Goal: Use online tool/utility: Utilize a website feature to perform a specific function

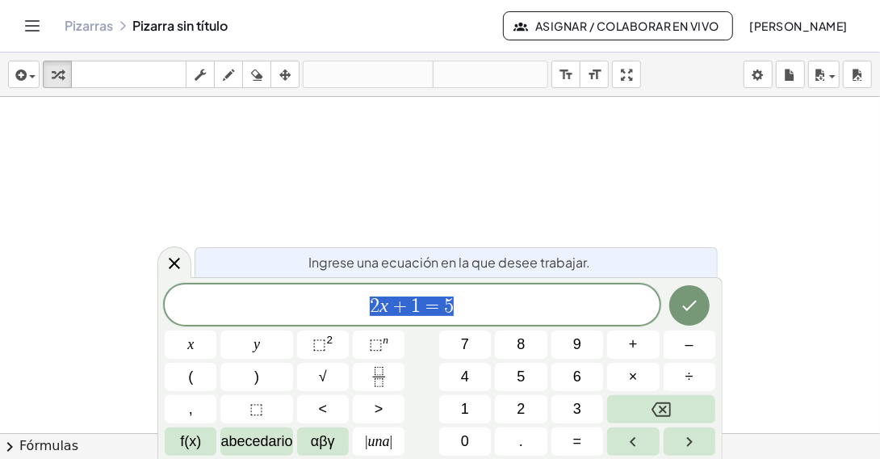
drag, startPoint x: 456, startPoint y: 306, endPoint x: 346, endPoint y: 317, distance: 111.1
click at [346, 317] on span "2 x + 1 = 5" at bounding box center [412, 306] width 495 height 23
click at [575, 406] on span "3" at bounding box center [577, 409] width 8 height 22
click at [195, 373] on button "(" at bounding box center [191, 377] width 52 height 28
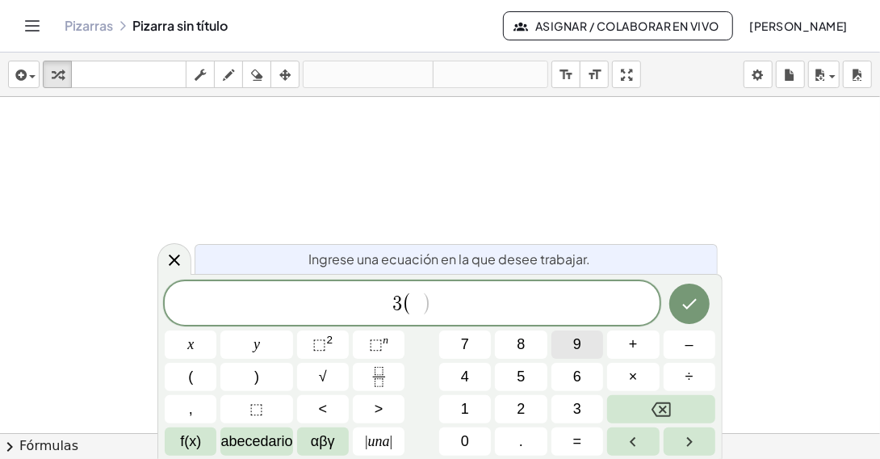
click at [576, 340] on span "9" at bounding box center [577, 344] width 8 height 22
click at [694, 342] on button "–" at bounding box center [690, 344] width 52 height 28
click at [535, 406] on button "2" at bounding box center [521, 409] width 52 height 28
click at [476, 306] on span "3 ( 9 − 2 ) ​" at bounding box center [412, 304] width 495 height 27
click at [622, 344] on button "+" at bounding box center [633, 344] width 52 height 28
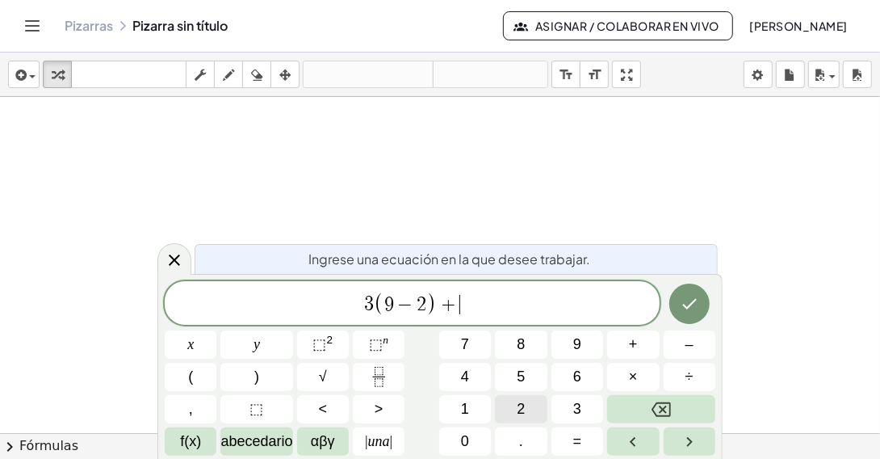
click at [523, 409] on span "2" at bounding box center [521, 409] width 8 height 22
click at [201, 380] on button "(" at bounding box center [191, 377] width 52 height 28
click at [528, 380] on button "5" at bounding box center [521, 377] width 52 height 28
click at [689, 350] on span "–" at bounding box center [690, 344] width 8 height 22
click at [468, 406] on button "1" at bounding box center [465, 409] width 52 height 28
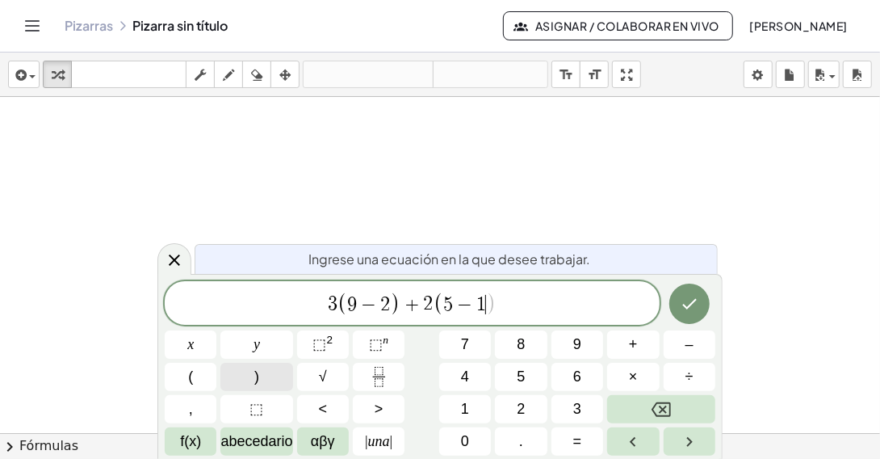
click at [270, 381] on button ")" at bounding box center [256, 377] width 72 height 28
click at [191, 377] on span "(" at bounding box center [190, 377] width 5 height 22
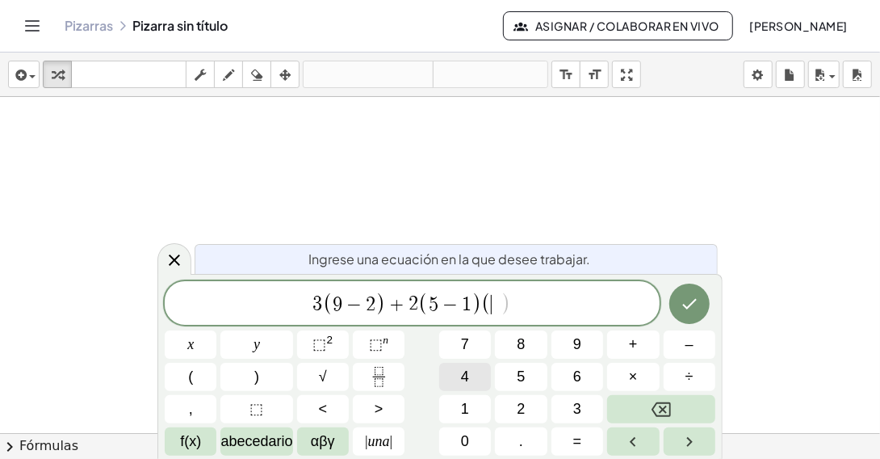
click at [463, 386] on span "4" at bounding box center [465, 377] width 8 height 22
click at [629, 339] on span "+" at bounding box center [633, 344] width 9 height 22
click at [578, 404] on span "3" at bounding box center [577, 409] width 8 height 22
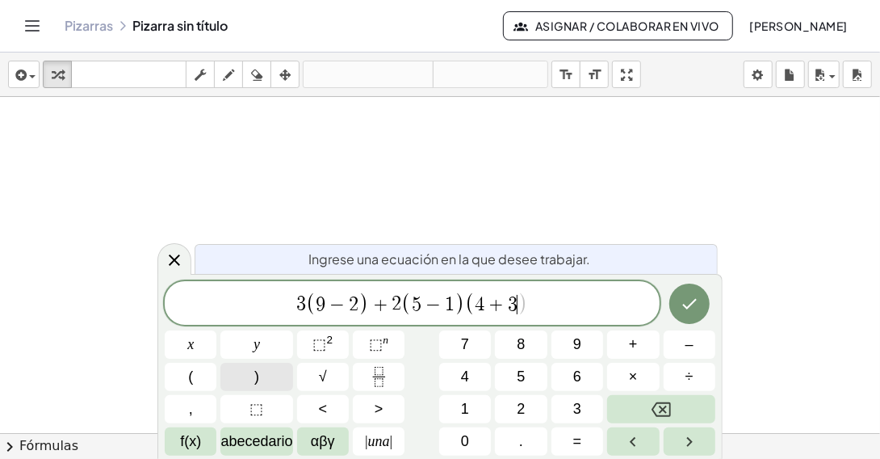
click at [252, 376] on button ")" at bounding box center [256, 377] width 72 height 28
click at [636, 349] on span "+" at bounding box center [633, 344] width 9 height 22
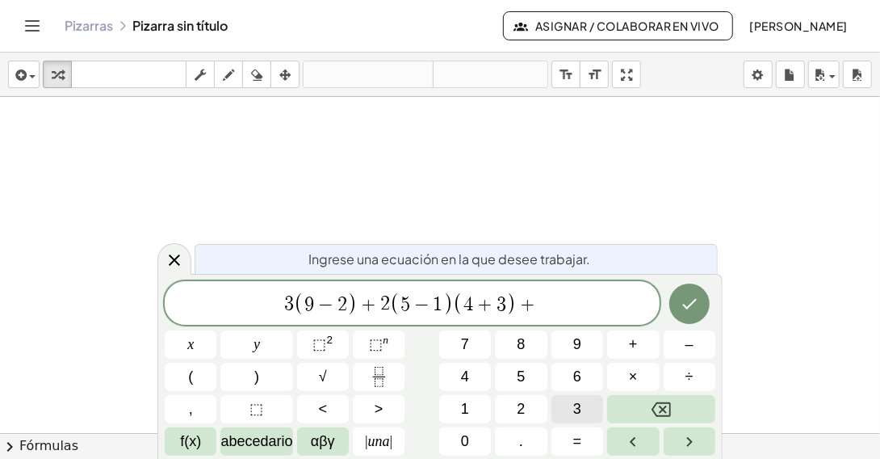
click at [570, 414] on button "3" at bounding box center [577, 409] width 52 height 28
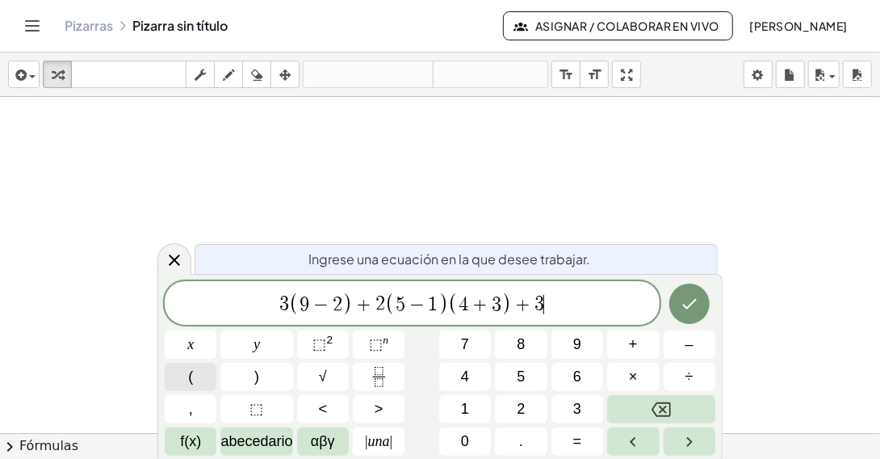
click at [206, 383] on button "(" at bounding box center [191, 377] width 52 height 28
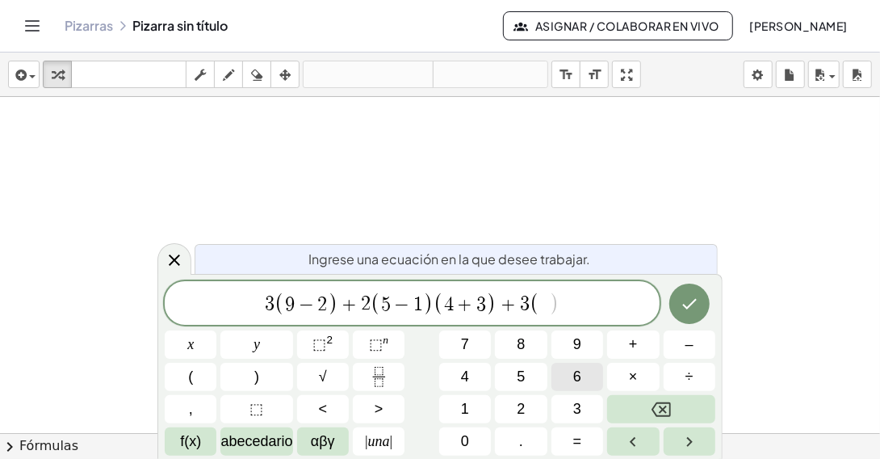
click at [591, 369] on button "6" at bounding box center [577, 377] width 52 height 28
click at [702, 352] on button "–" at bounding box center [690, 344] width 52 height 28
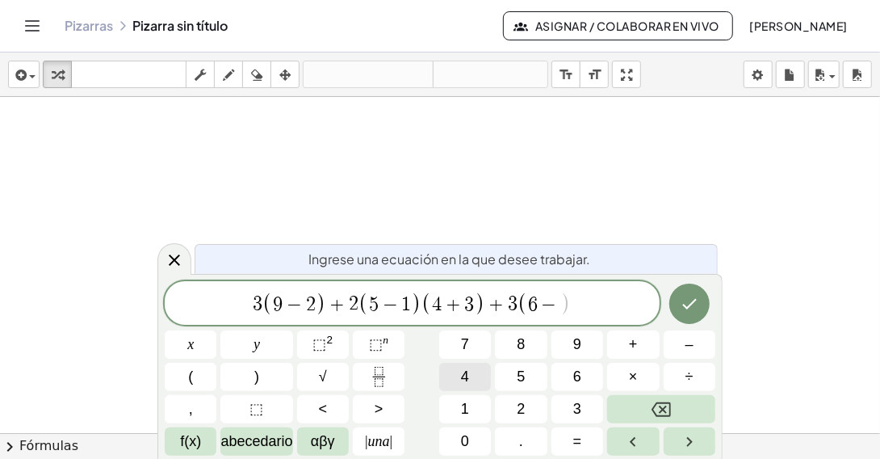
click at [463, 380] on span "4" at bounding box center [465, 377] width 8 height 22
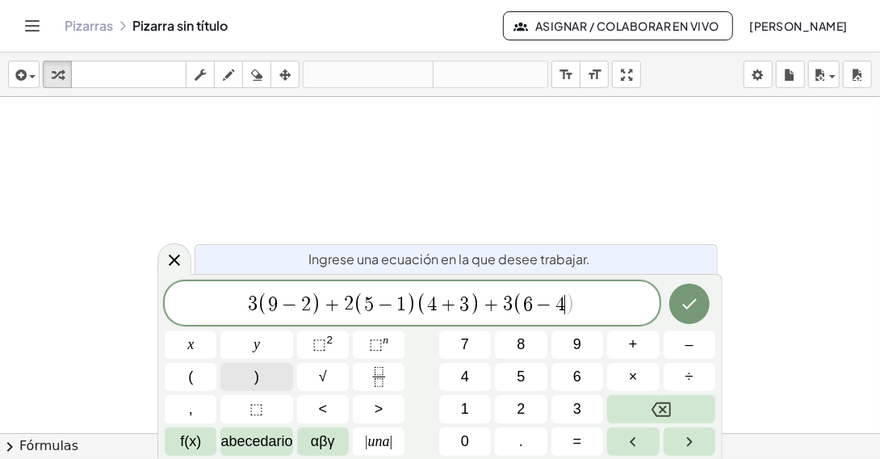
click at [250, 376] on button ")" at bounding box center [256, 377] width 72 height 28
click at [198, 371] on button "(" at bounding box center [191, 377] width 52 height 28
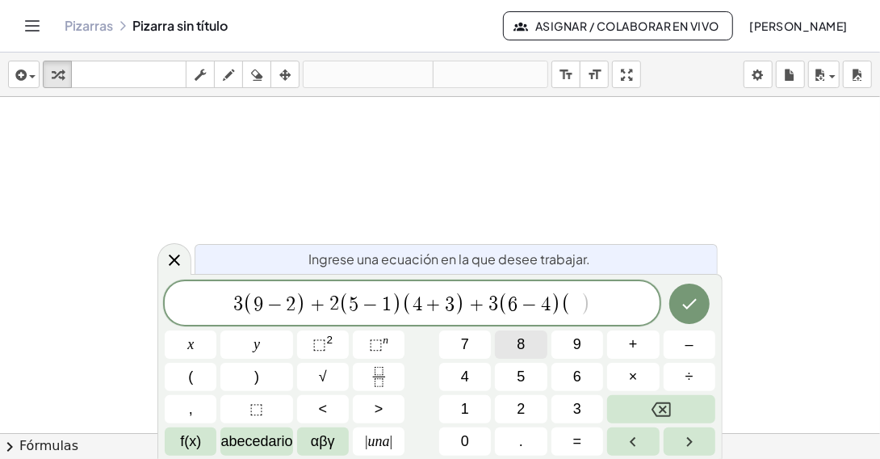
click at [524, 336] on span "8" at bounding box center [521, 344] width 8 height 22
click at [699, 350] on button "–" at bounding box center [690, 344] width 52 height 28
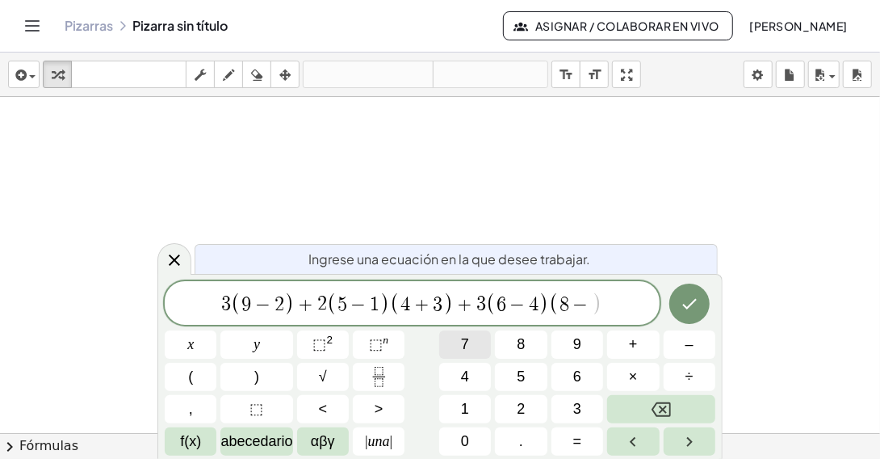
click at [470, 348] on button "7" at bounding box center [465, 344] width 52 height 28
click at [691, 308] on icon "Hecho" at bounding box center [689, 303] width 19 height 19
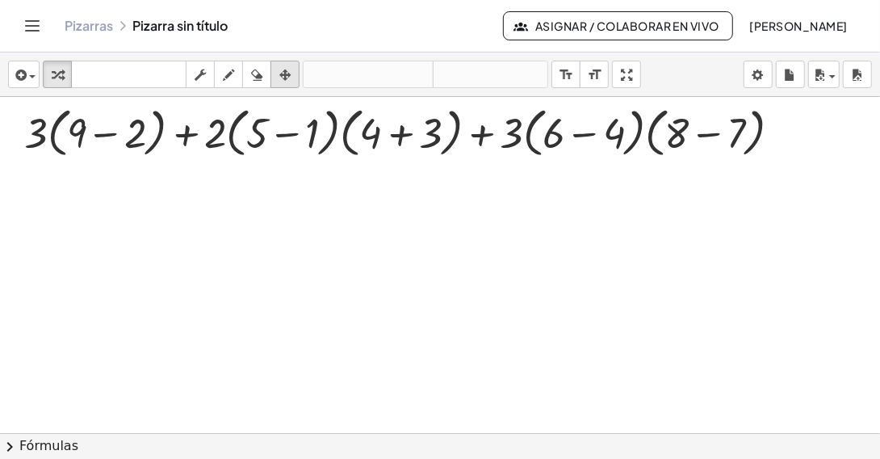
click at [287, 78] on icon "button" at bounding box center [284, 74] width 11 height 19
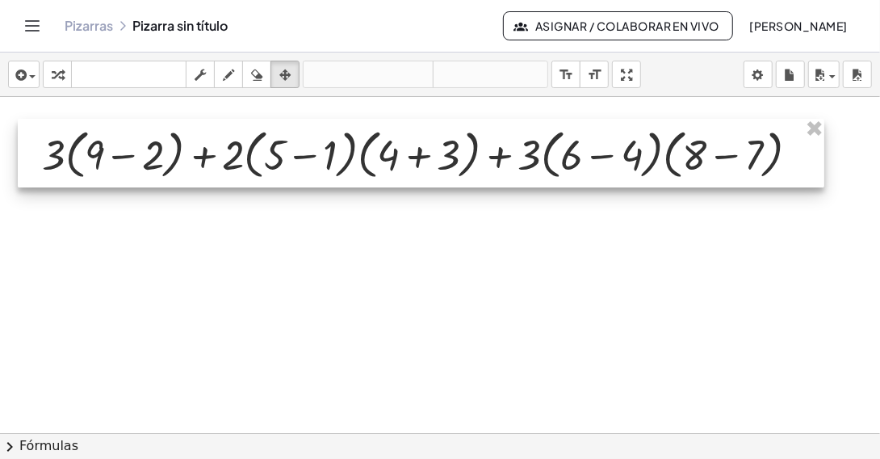
drag, startPoint x: 365, startPoint y: 151, endPoint x: 382, endPoint y: 164, distance: 21.3
click at [382, 164] on div at bounding box center [421, 153] width 807 height 69
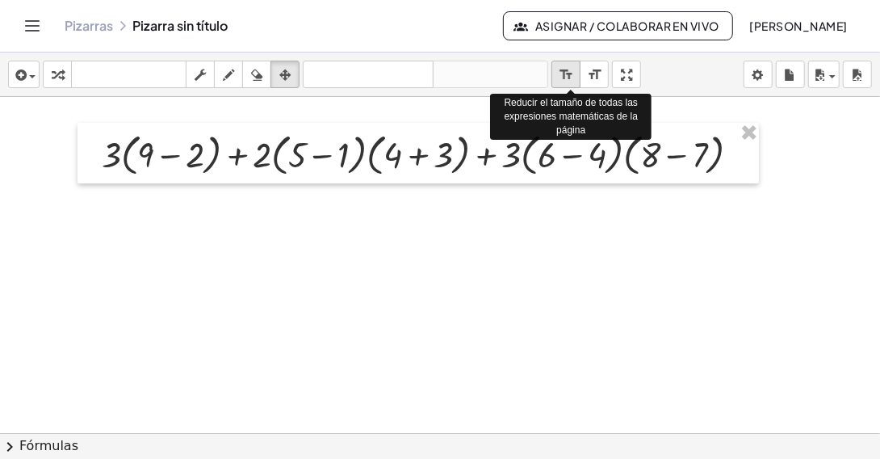
click at [573, 71] on icon "format_size" at bounding box center [566, 74] width 15 height 19
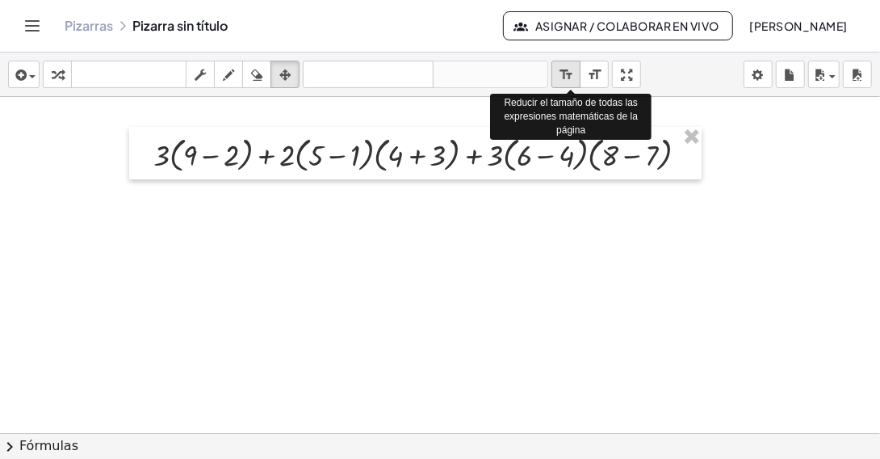
click at [573, 73] on icon "format_size" at bounding box center [566, 74] width 15 height 19
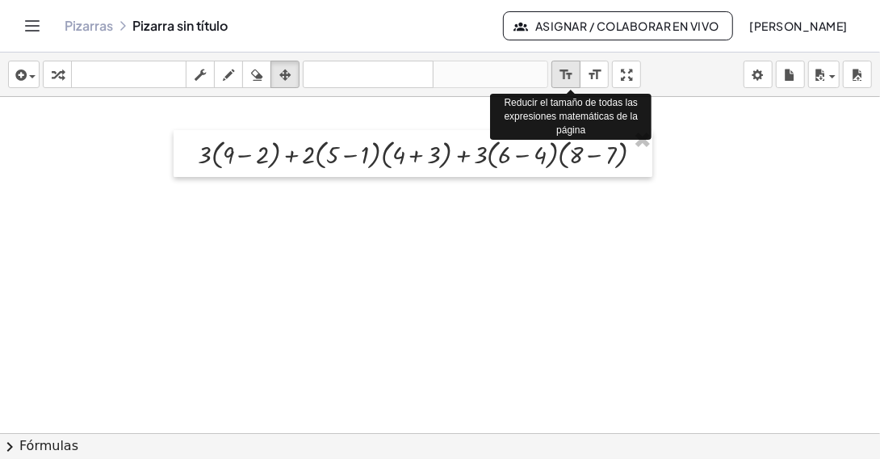
click at [573, 73] on icon "format_size" at bounding box center [566, 74] width 15 height 19
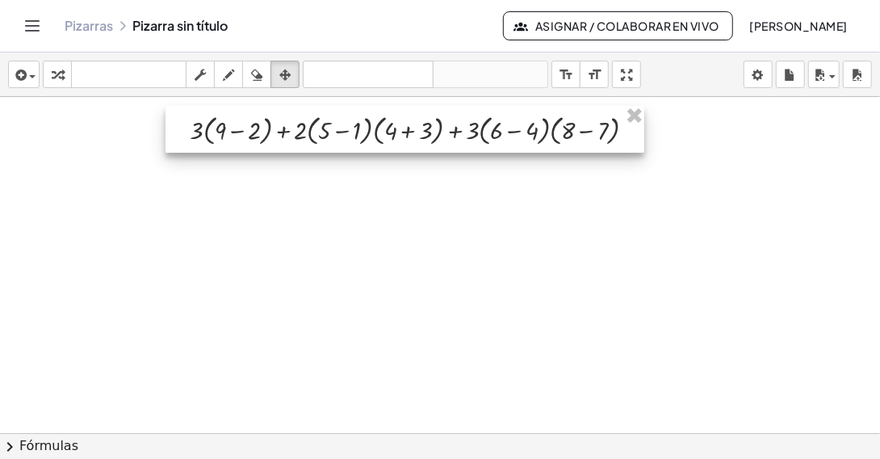
drag, startPoint x: 472, startPoint y: 168, endPoint x: 463, endPoint y: 144, distance: 25.5
click at [463, 144] on div at bounding box center [405, 129] width 479 height 47
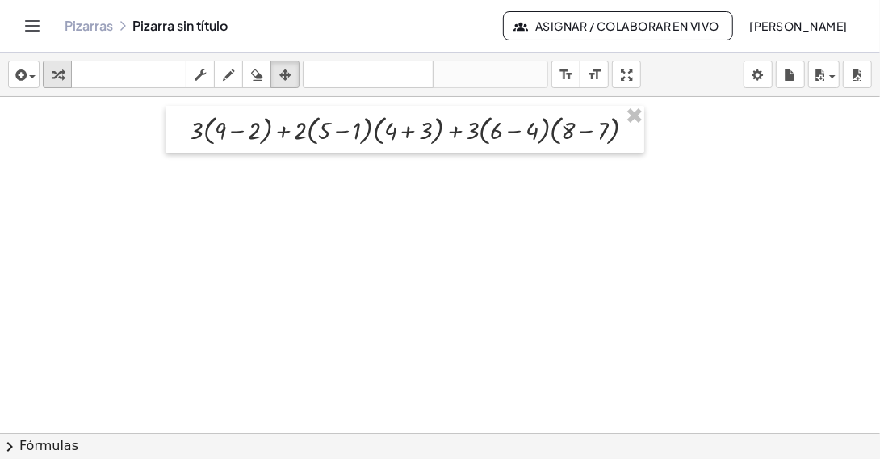
click at [47, 71] on div "button" at bounding box center [57, 74] width 21 height 19
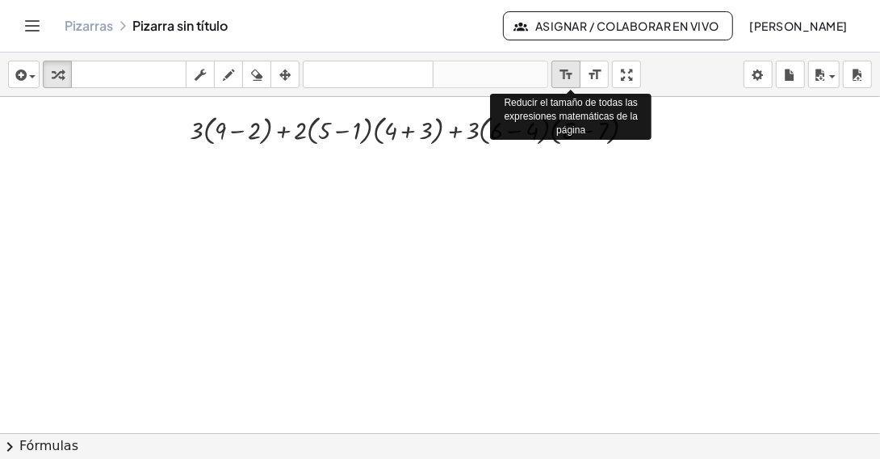
click at [567, 70] on icon "format_size" at bounding box center [566, 74] width 15 height 19
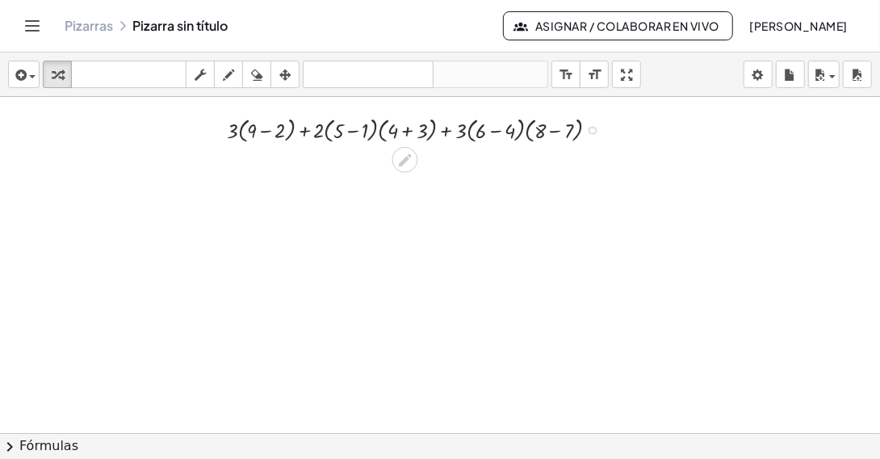
click at [240, 128] on div at bounding box center [419, 128] width 400 height 33
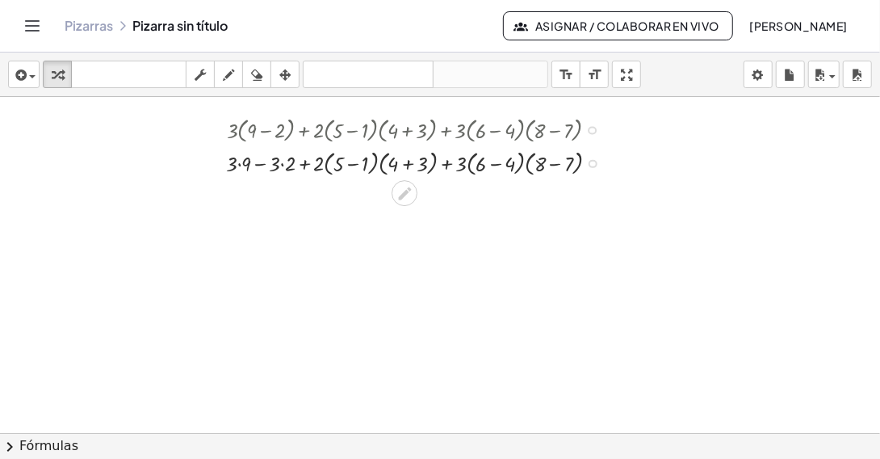
click at [241, 161] on div at bounding box center [418, 161] width 401 height 33
click at [405, 130] on div "+ · 3 · ( + 9 − 2 ) + · 2 · ( + 5 − 1 ) · ( + 4 + 3 ) + · 3 · ( + 6 − 4 ) · ( +…" at bounding box center [405, 130] width 0 height 0
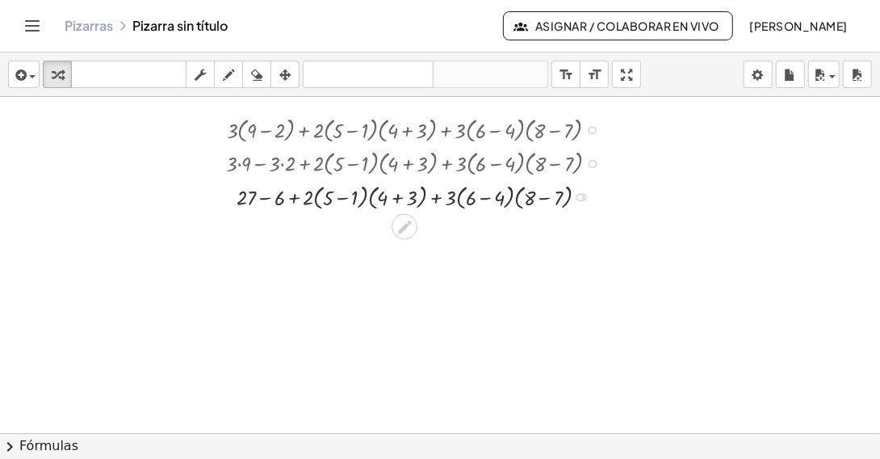
click at [369, 200] on div at bounding box center [418, 194] width 401 height 33
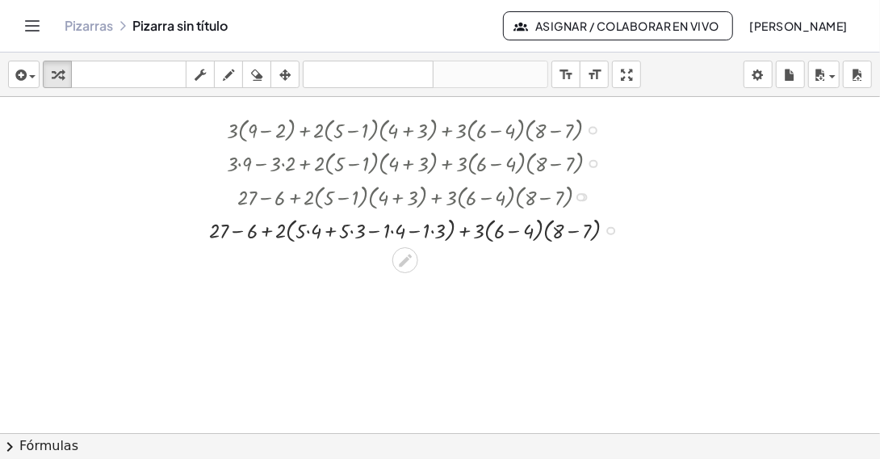
click at [310, 231] on div at bounding box center [419, 228] width 437 height 33
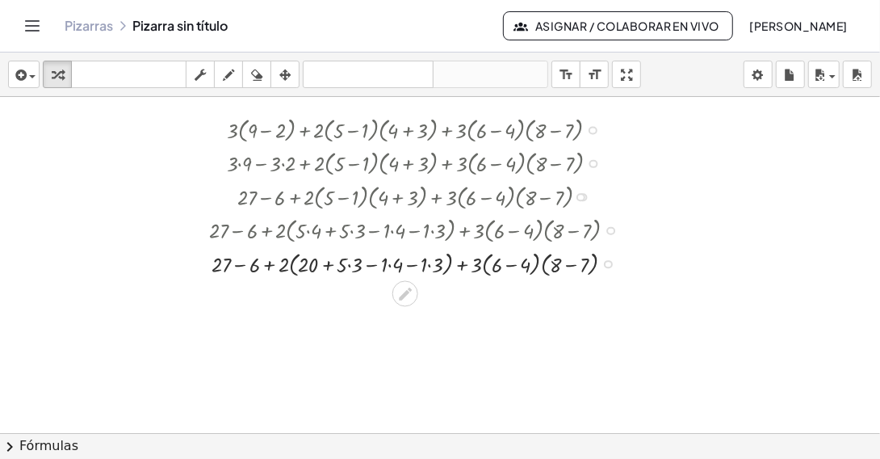
click at [353, 261] on div at bounding box center [419, 261] width 437 height 33
click at [385, 266] on div at bounding box center [419, 261] width 437 height 33
click at [420, 263] on div at bounding box center [419, 261] width 437 height 33
click at [524, 262] on div at bounding box center [419, 261] width 437 height 33
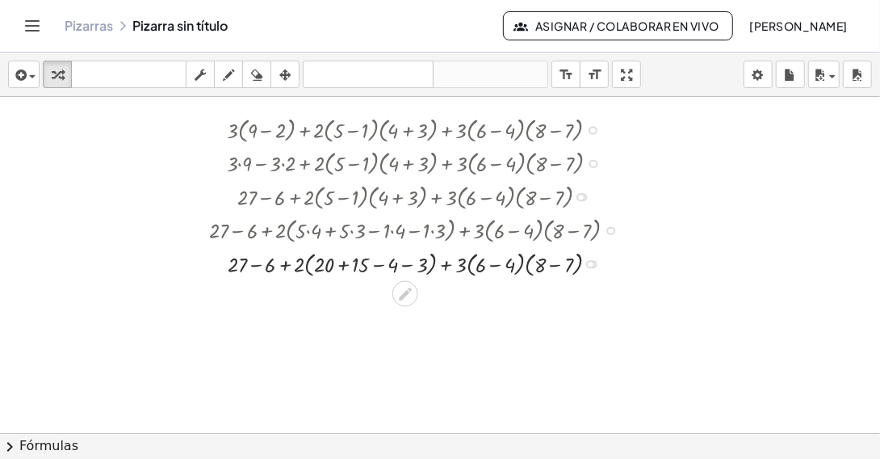
click at [526, 266] on div at bounding box center [419, 261] width 437 height 33
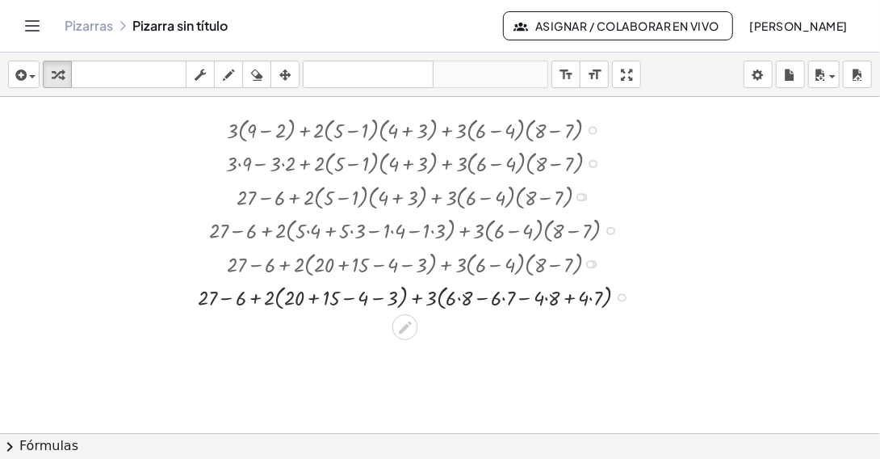
click at [460, 297] on div at bounding box center [419, 295] width 459 height 33
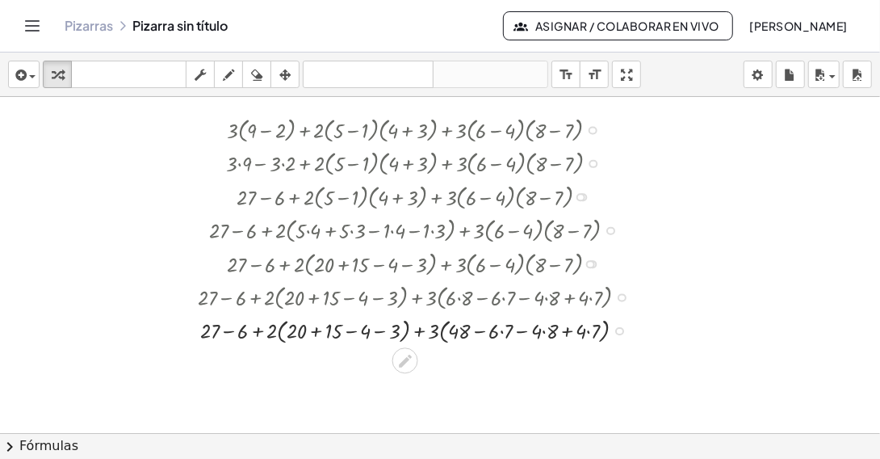
click at [502, 333] on div at bounding box center [419, 328] width 459 height 33
drag, startPoint x: 541, startPoint y: 333, endPoint x: 560, endPoint y: 337, distance: 19.8
click at [541, 330] on div at bounding box center [419, 328] width 459 height 33
click at [585, 334] on div at bounding box center [419, 328] width 459 height 33
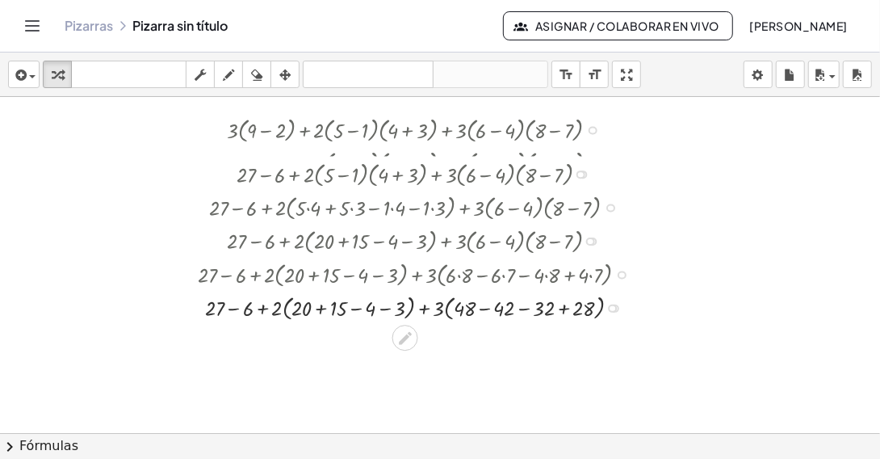
drag, startPoint x: 582, startPoint y: 195, endPoint x: 580, endPoint y: 166, distance: 29.2
click at [405, 174] on div "+ 27 − 6 + · 2 · ( + 5 − 1 ) · ( + 4 + 3 ) + · 3 · ( + 6 − 4 ) · ( + 8 − 7 )" at bounding box center [405, 174] width 0 height 0
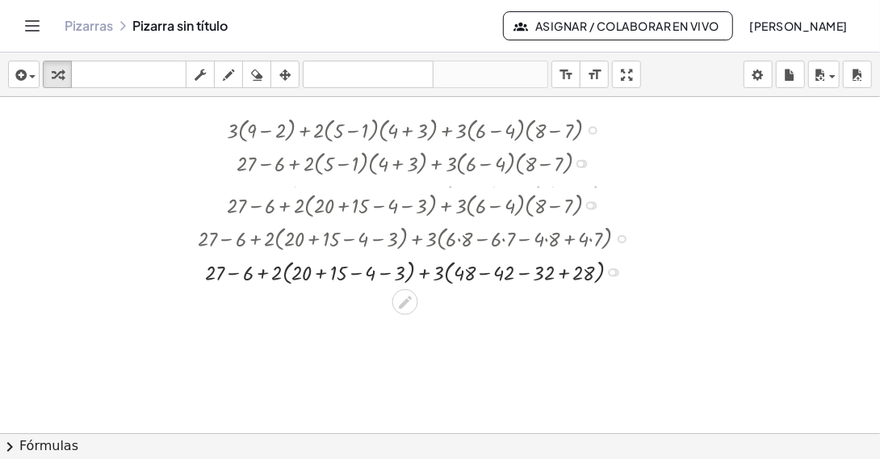
drag, startPoint x: 591, startPoint y: 228, endPoint x: 589, endPoint y: 196, distance: 31.5
click at [405, 205] on div "+ 27 − 6 + · 2 · ( + 20 + 15 − 4 − 3 ) + · 3 · ( + 6 − 4 ) · ( + 8 − 7 )" at bounding box center [405, 205] width 0 height 0
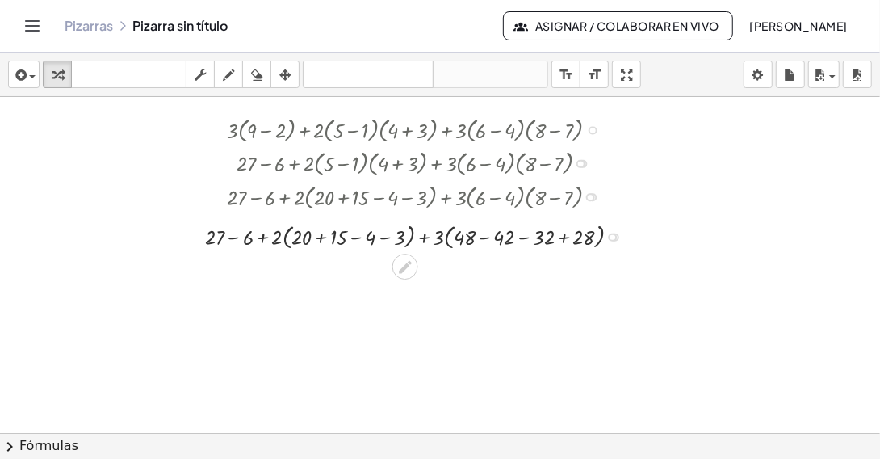
drag, startPoint x: 612, startPoint y: 265, endPoint x: 603, endPoint y: 233, distance: 33.5
click at [405, 237] on div "+ − + · 2 · + · 3 · − − 27 6 ( + + − − ) 20 15 4 3 ( + + ) 48 42 32 28" at bounding box center [405, 237] width 0 height 0
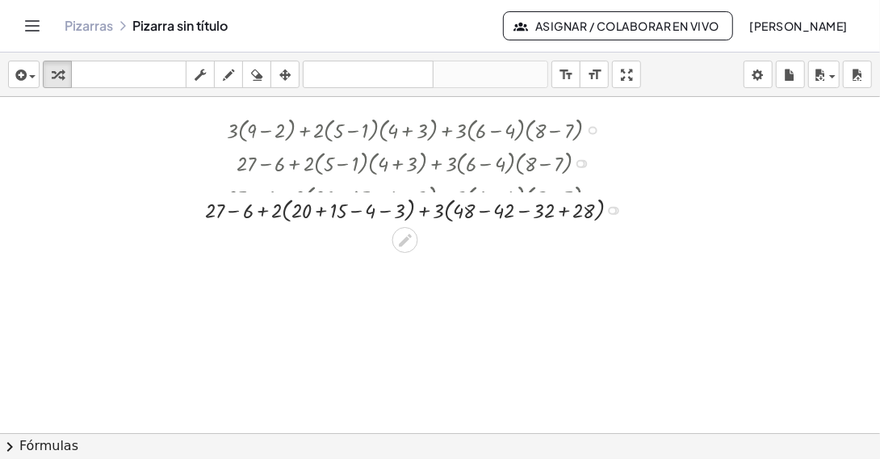
drag, startPoint x: 611, startPoint y: 228, endPoint x: 606, endPoint y: 202, distance: 26.4
click at [405, 211] on div "+ − + · 2 · + · 3 · − − 27 6 ( + + − − ) 20 15 4 3 ( + + ) 48 42 32 28" at bounding box center [405, 211] width 0 height 0
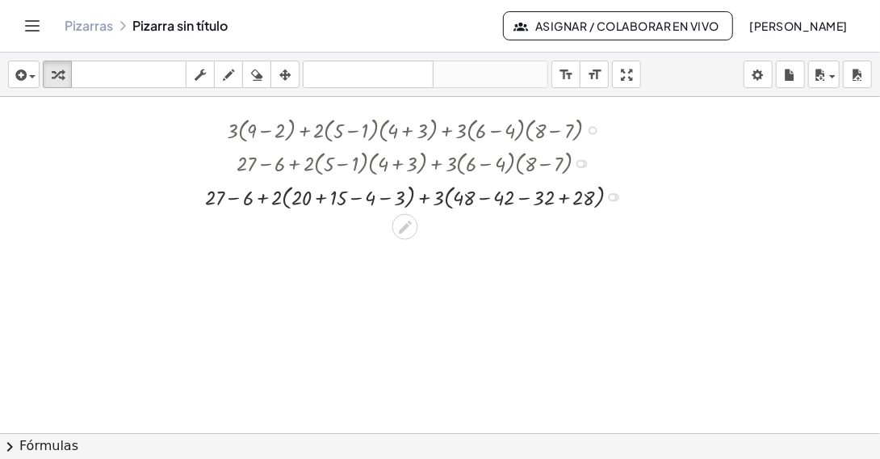
click at [284, 198] on div at bounding box center [419, 194] width 444 height 33
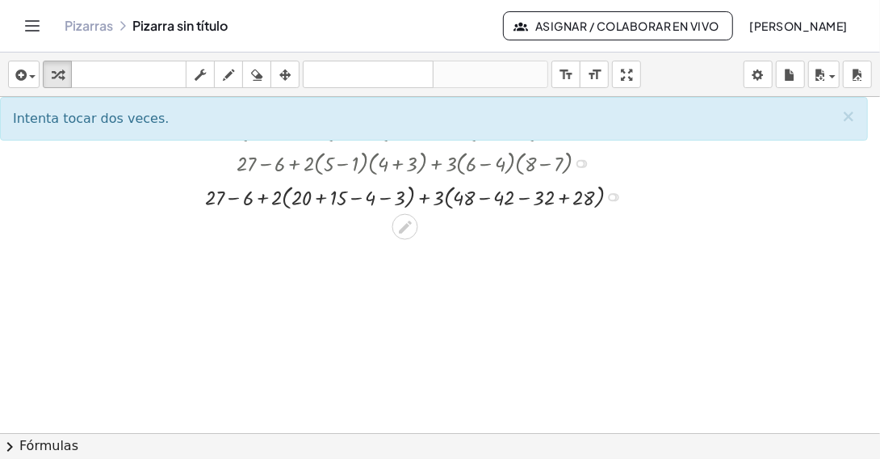
click at [283, 201] on div at bounding box center [419, 194] width 444 height 33
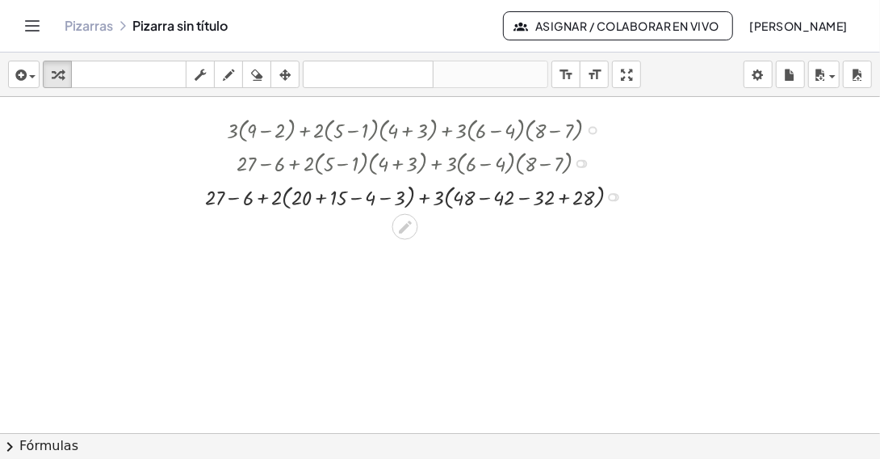
click at [283, 201] on div at bounding box center [419, 194] width 444 height 33
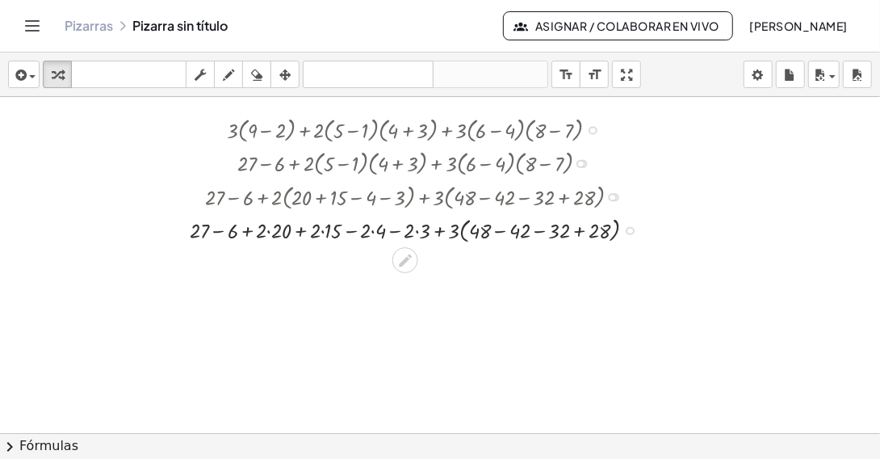
click at [462, 232] on div at bounding box center [419, 228] width 475 height 33
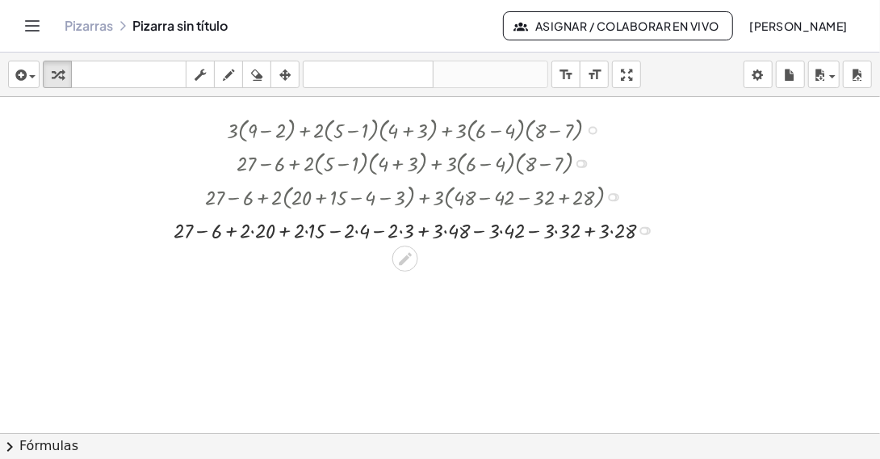
click at [256, 228] on div at bounding box center [419, 229] width 507 height 31
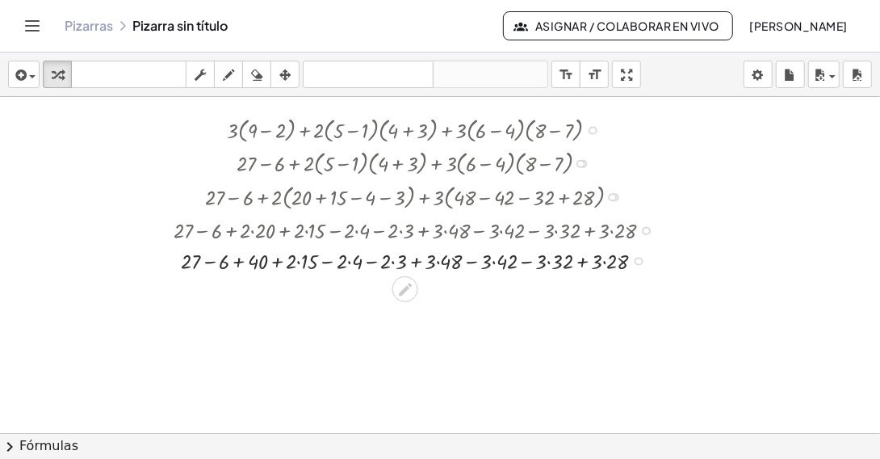
click at [298, 259] on div at bounding box center [419, 260] width 507 height 31
click at [342, 261] on div at bounding box center [419, 260] width 507 height 31
click at [382, 262] on div at bounding box center [419, 260] width 507 height 31
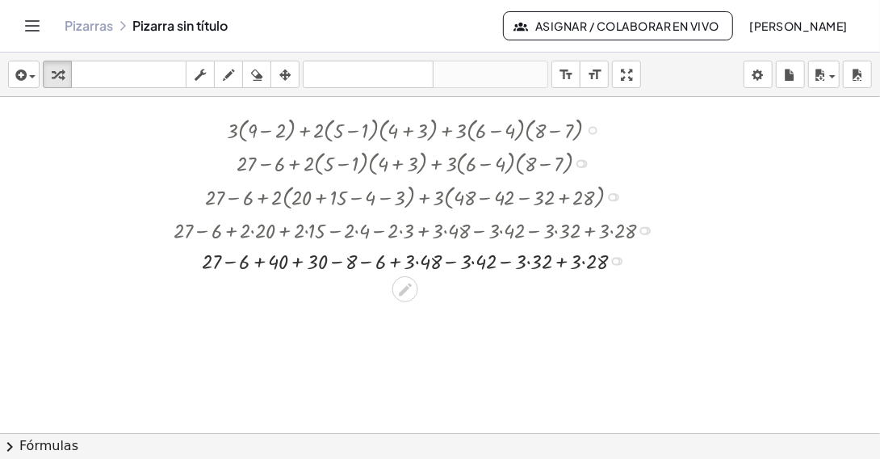
click at [417, 261] on div at bounding box center [419, 260] width 507 height 31
drag, startPoint x: 468, startPoint y: 262, endPoint x: 478, endPoint y: 273, distance: 15.4
click at [468, 262] on div at bounding box center [419, 260] width 507 height 31
click at [518, 265] on div at bounding box center [419, 260] width 507 height 31
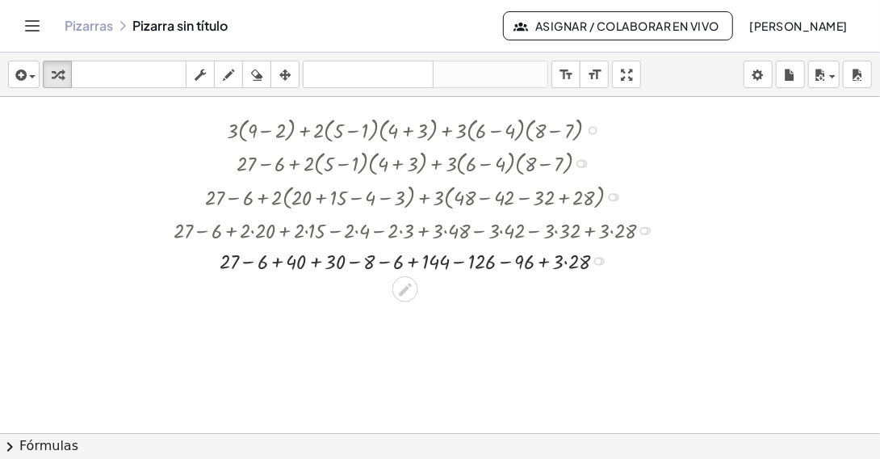
click at [567, 262] on div at bounding box center [419, 260] width 507 height 31
click at [405, 261] on div "+ − + + − − 27 6 − − + + 40 30 8 6 144 126 96 84" at bounding box center [405, 261] width 0 height 0
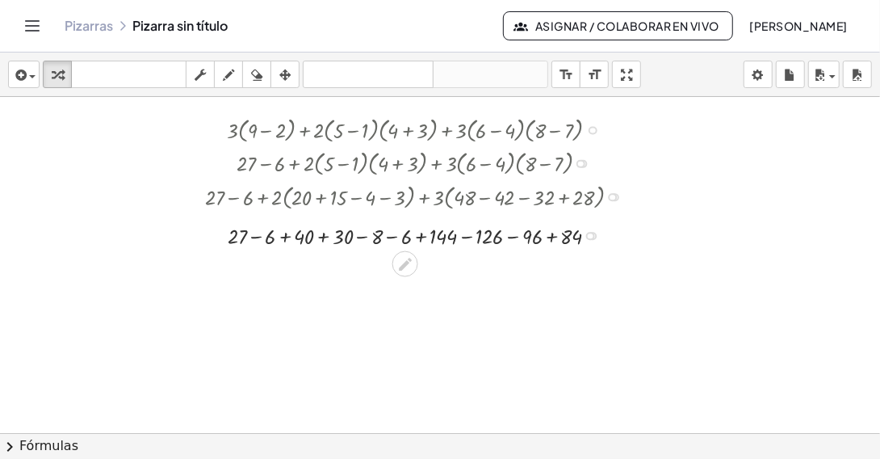
drag, startPoint x: 588, startPoint y: 261, endPoint x: 589, endPoint y: 230, distance: 30.7
click at [589, 232] on div at bounding box center [590, 236] width 9 height 9
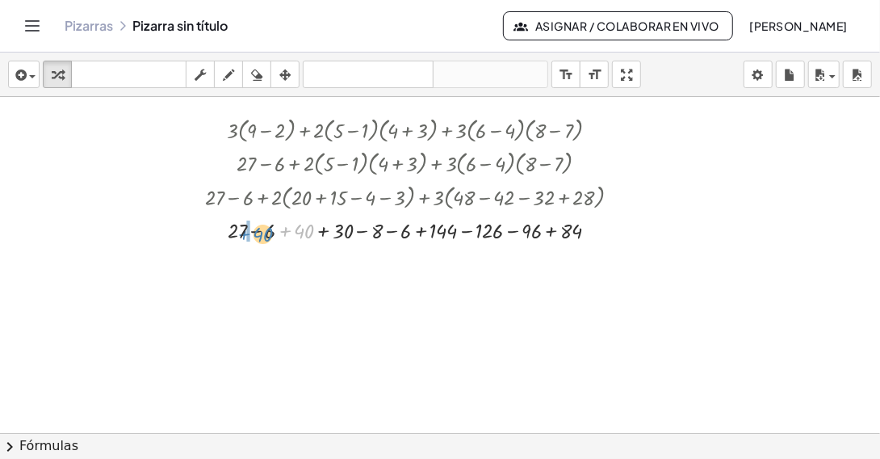
drag, startPoint x: 288, startPoint y: 229, endPoint x: 247, endPoint y: 233, distance: 41.3
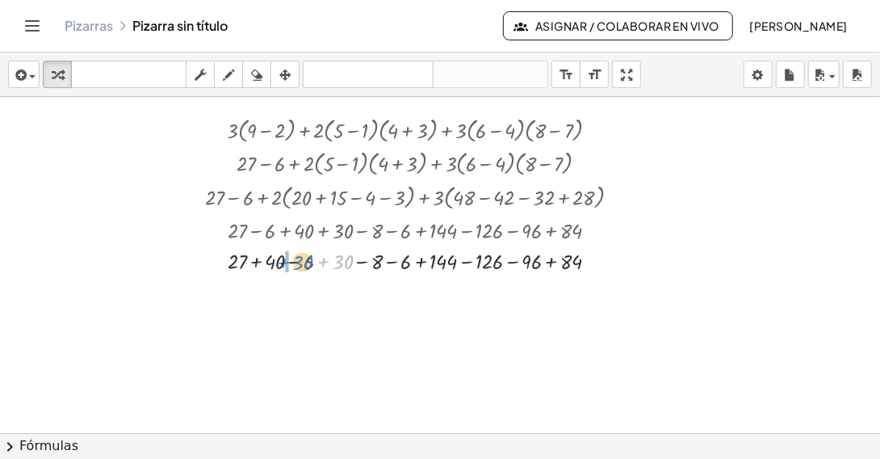
drag, startPoint x: 321, startPoint y: 261, endPoint x: 281, endPoint y: 262, distance: 40.4
click at [281, 262] on div at bounding box center [419, 260] width 444 height 31
drag, startPoint x: 421, startPoint y: 260, endPoint x: 319, endPoint y: 262, distance: 102.6
click at [319, 262] on div at bounding box center [419, 260] width 444 height 31
drag, startPoint x: 554, startPoint y: 260, endPoint x: 369, endPoint y: 265, distance: 185.0
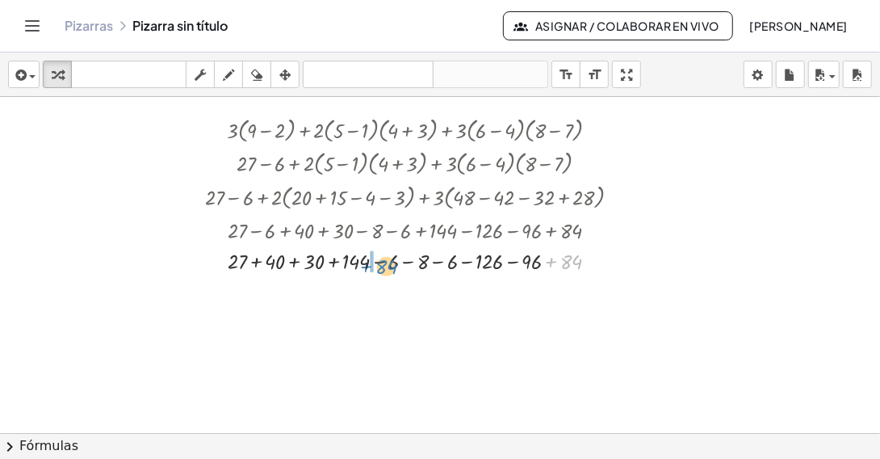
click at [369, 265] on div at bounding box center [419, 260] width 444 height 31
click at [259, 260] on div at bounding box center [419, 260] width 444 height 31
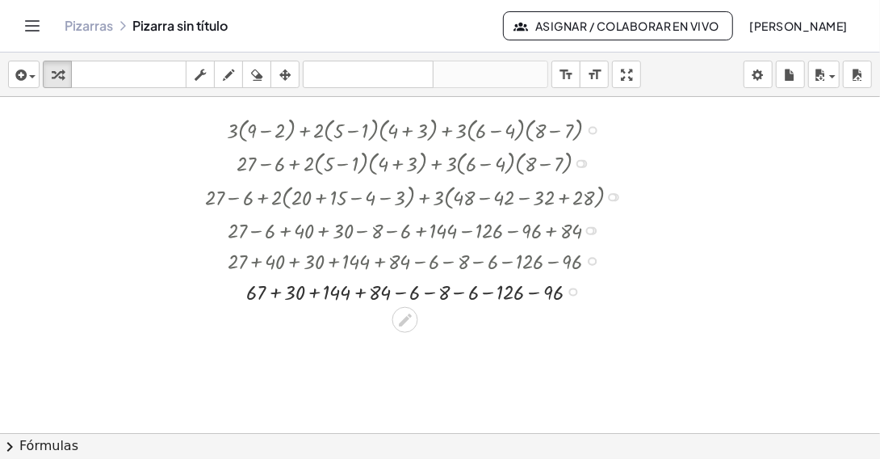
click at [276, 292] on div at bounding box center [419, 290] width 444 height 31
click at [301, 292] on div at bounding box center [419, 290] width 444 height 31
click at [321, 293] on div at bounding box center [419, 290] width 444 height 31
click at [480, 292] on div at bounding box center [419, 290] width 444 height 31
click at [447, 294] on div at bounding box center [419, 290] width 444 height 31
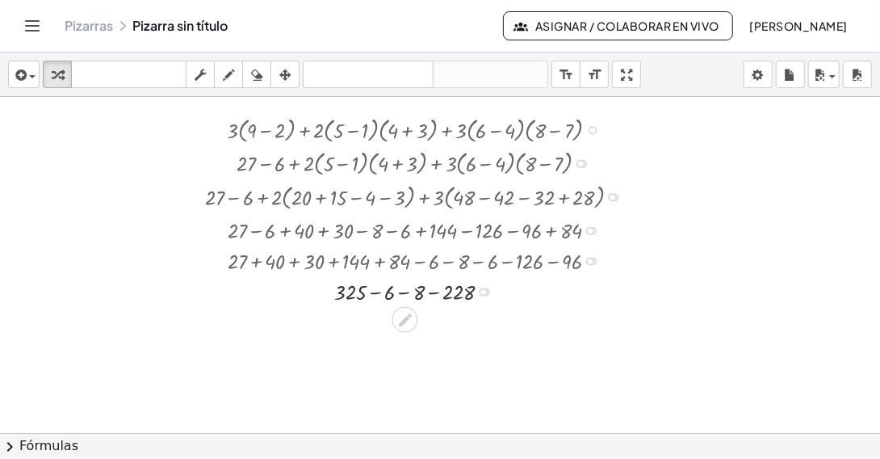
click at [433, 294] on div at bounding box center [419, 290] width 444 height 31
click at [421, 293] on div at bounding box center [419, 290] width 444 height 31
drag, startPoint x: 454, startPoint y: 292, endPoint x: 460, endPoint y: 312, distance: 20.4
click at [405, 306] on div "+ − 325 242" at bounding box center [405, 306] width 0 height 0
drag, startPoint x: 455, startPoint y: 323, endPoint x: 449, endPoint y: 292, distance: 31.4
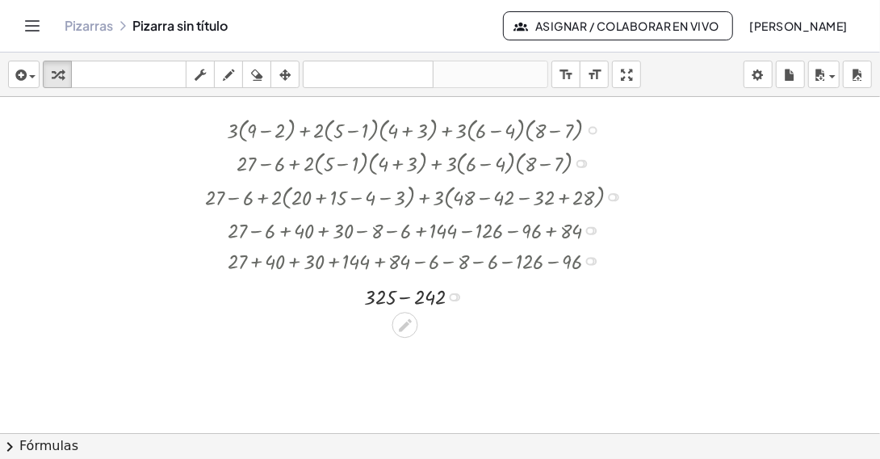
click at [405, 297] on div "+ − 325 242" at bounding box center [405, 297] width 0 height 0
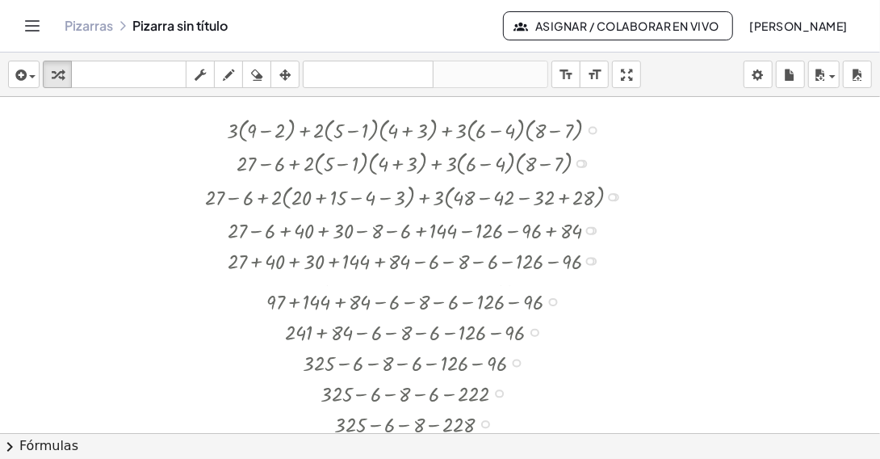
drag, startPoint x: 454, startPoint y: 301, endPoint x: 484, endPoint y: 493, distance: 194.6
click at [484, 458] on html "Actividades matemáticas comprensibles Comenzar Banco de actividades Trabajo asi…" at bounding box center [440, 229] width 880 height 459
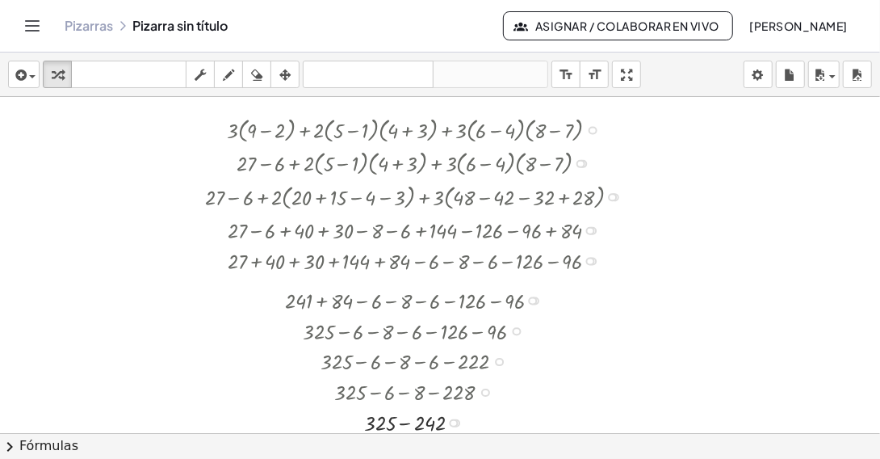
drag, startPoint x: 532, startPoint y: 353, endPoint x: 518, endPoint y: 298, distance: 56.8
click at [405, 300] on div "+ 241 + 84 − 6 − 8 − 6 − 126 − 96" at bounding box center [405, 300] width 0 height 0
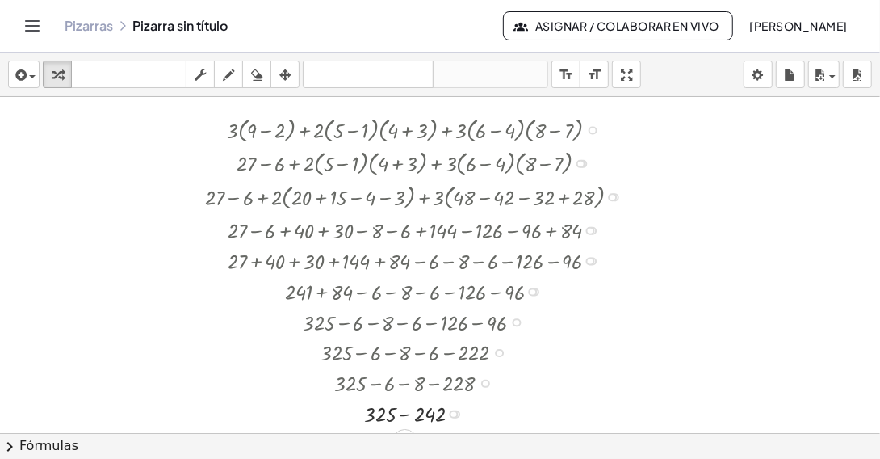
click at [514, 319] on div at bounding box center [517, 322] width 9 height 9
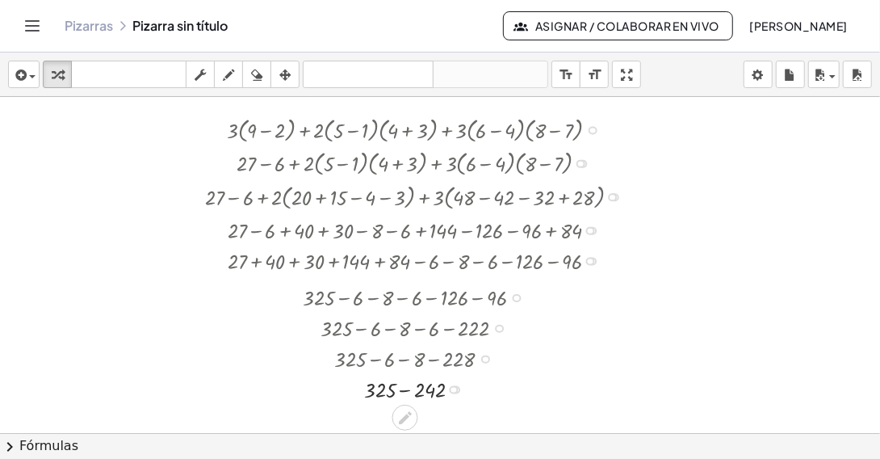
drag, startPoint x: 515, startPoint y: 321, endPoint x: 514, endPoint y: 294, distance: 26.7
click at [514, 294] on div at bounding box center [517, 298] width 9 height 9
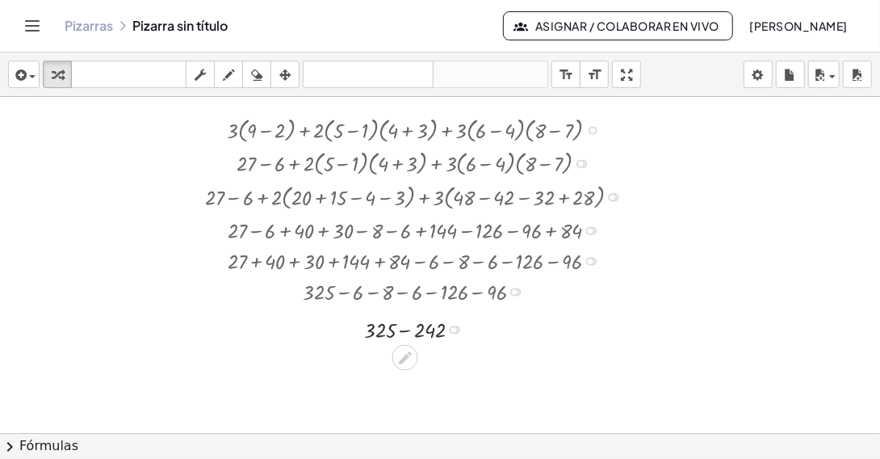
drag, startPoint x: 454, startPoint y: 381, endPoint x: 455, endPoint y: 325, distance: 56.5
click at [455, 325] on div at bounding box center [454, 329] width 9 height 9
click at [405, 326] on div at bounding box center [419, 320] width 444 height 31
drag, startPoint x: 426, startPoint y: 320, endPoint x: 430, endPoint y: 361, distance: 41.3
click at [405, 363] on div "83" at bounding box center [405, 363] width 0 height 0
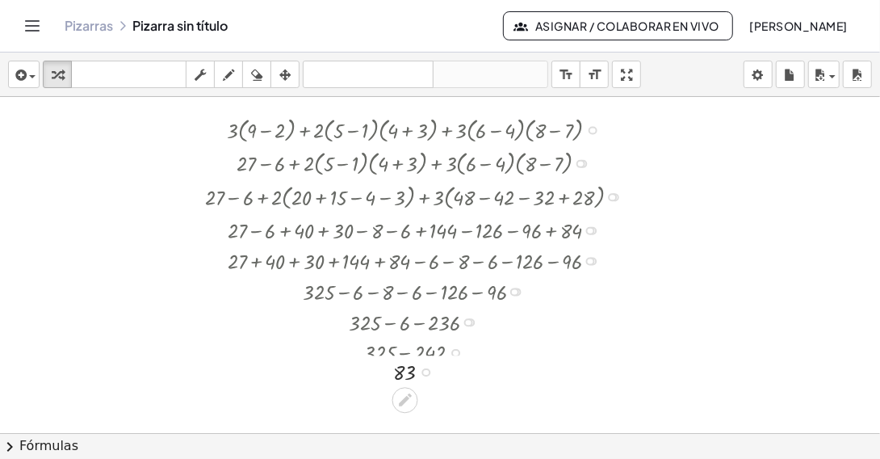
drag, startPoint x: 426, startPoint y: 349, endPoint x: 427, endPoint y: 375, distance: 25.9
click at [405, 372] on div "83" at bounding box center [405, 372] width 0 height 0
drag, startPoint x: 454, startPoint y: 352, endPoint x: 453, endPoint y: 330, distance: 21.8
click at [451, 329] on div at bounding box center [455, 333] width 9 height 9
drag, startPoint x: 284, startPoint y: 79, endPoint x: 384, endPoint y: 93, distance: 101.1
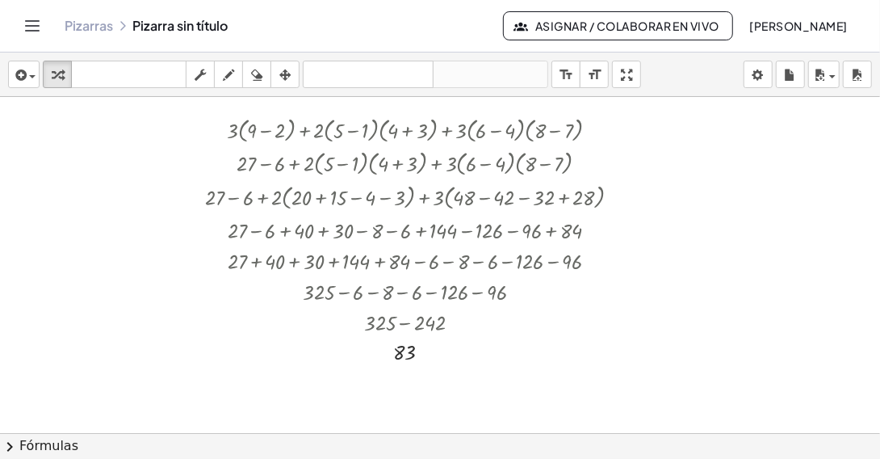
click at [284, 79] on icon "button" at bounding box center [284, 74] width 11 height 19
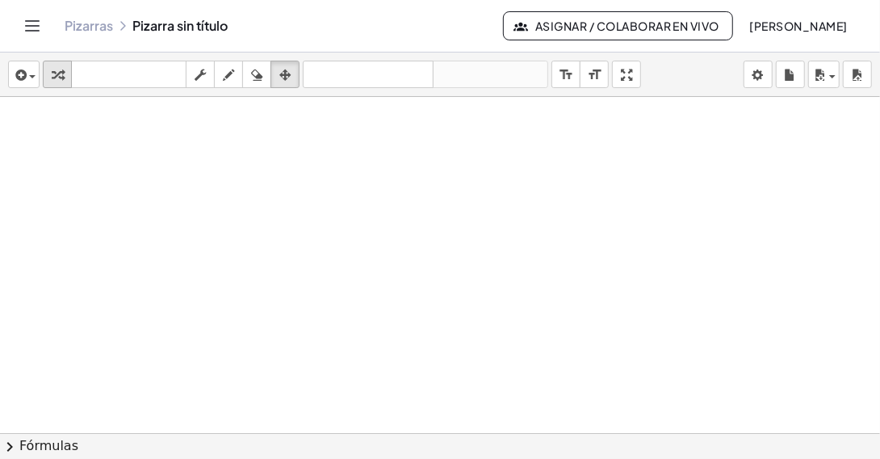
click at [57, 80] on icon "button" at bounding box center [57, 74] width 11 height 19
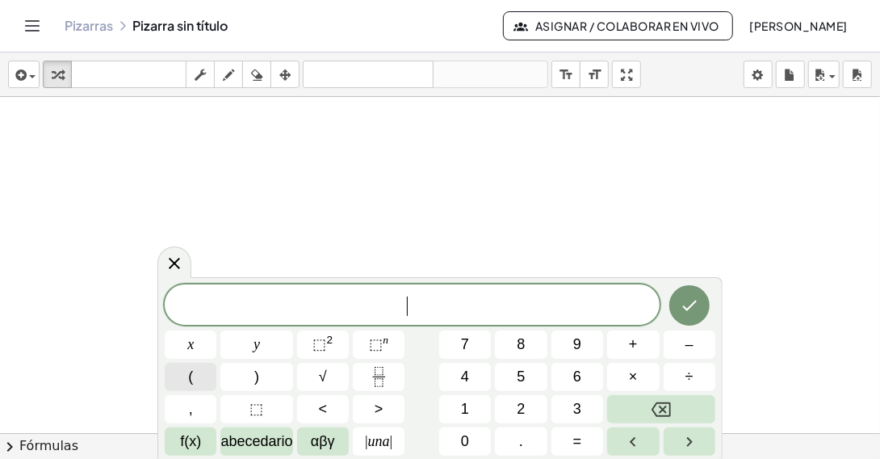
click at [193, 378] on button "(" at bounding box center [191, 377] width 52 height 28
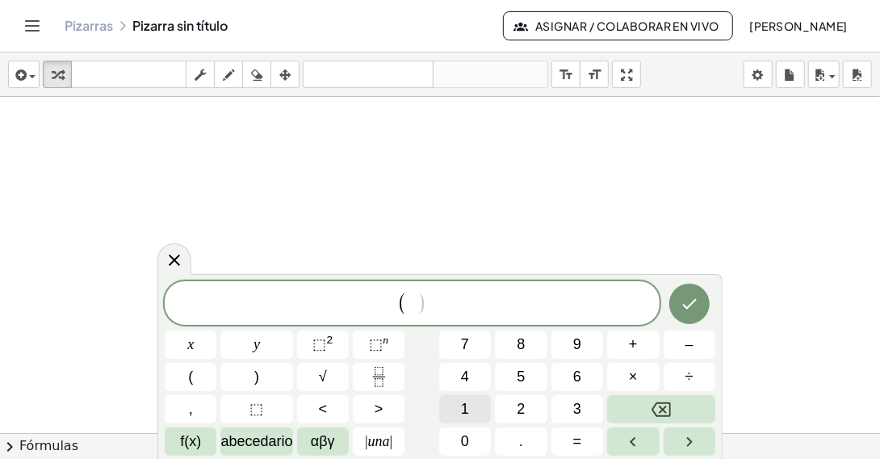
click at [472, 391] on div "( ​ ) x y ⬚ 2 ⬚ n 7 8 9 + – ( ) √ 4 5 6 × ÷ , ⬚ < > 1 2 3 f(x) abecedario αβγ |…" at bounding box center [440, 368] width 551 height 174
click at [514, 376] on button "5" at bounding box center [521, 377] width 52 height 28
click at [630, 339] on span "+" at bounding box center [633, 344] width 9 height 22
click at [190, 375] on span "(" at bounding box center [190, 377] width 5 height 22
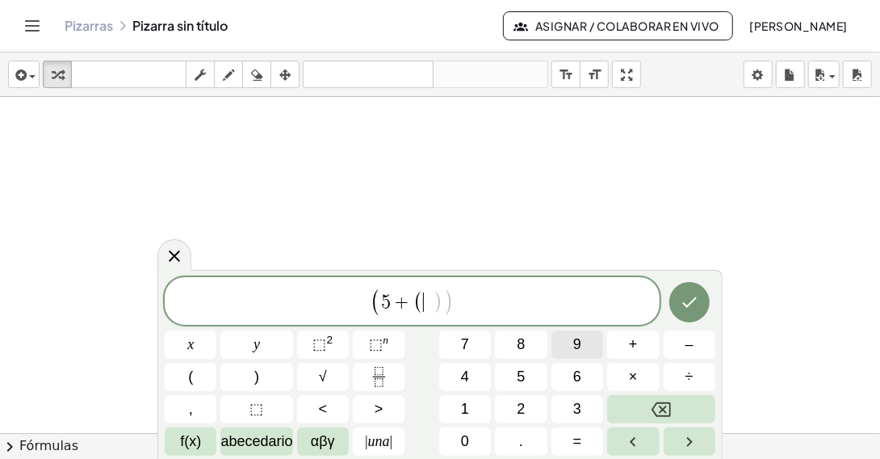
click at [570, 347] on button "9" at bounding box center [577, 344] width 52 height 28
click at [691, 342] on span "–" at bounding box center [690, 344] width 8 height 22
click at [518, 380] on span "5" at bounding box center [521, 377] width 8 height 22
click at [458, 306] on span ")" at bounding box center [455, 302] width 10 height 23
click at [524, 401] on span "2" at bounding box center [521, 409] width 8 height 22
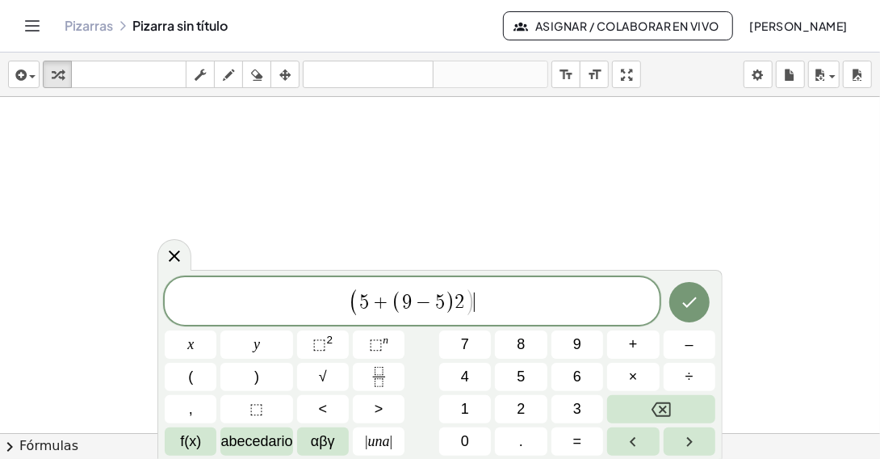
click at [505, 306] on span "( 5 + ( 9 − 5 ) 2 ) ​" at bounding box center [412, 302] width 495 height 31
click at [189, 377] on span "(" at bounding box center [190, 377] width 5 height 22
click at [573, 373] on span "6" at bounding box center [577, 377] width 8 height 22
click at [629, 379] on span "×" at bounding box center [633, 377] width 9 height 22
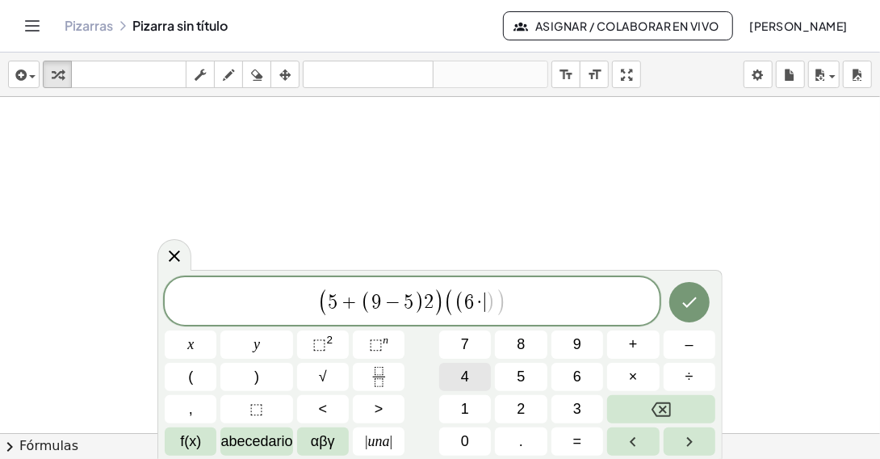
click at [461, 369] on span "4" at bounding box center [465, 377] width 8 height 22
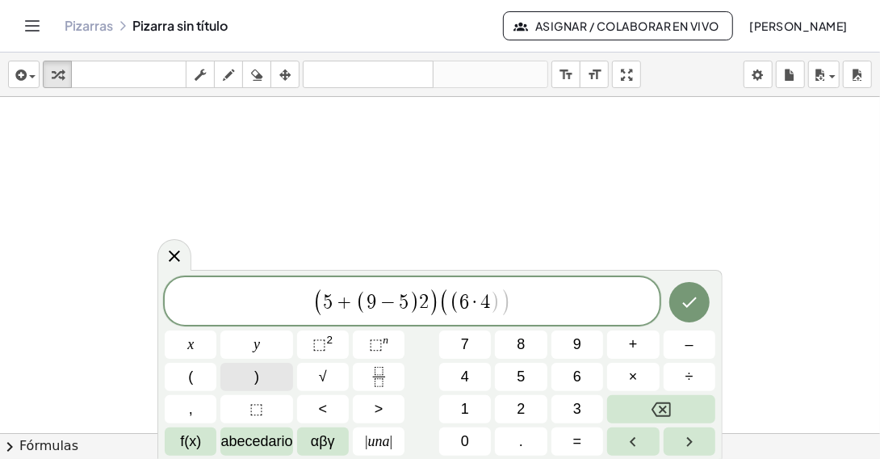
click at [271, 384] on button ")" at bounding box center [256, 377] width 72 height 28
click at [589, 412] on button "3" at bounding box center [577, 409] width 52 height 28
click at [629, 350] on span "+" at bounding box center [633, 344] width 9 height 22
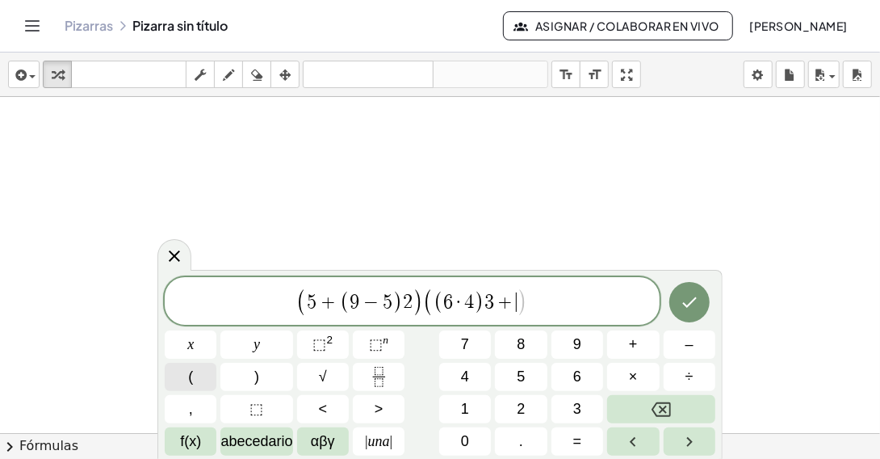
click at [203, 382] on button "(" at bounding box center [191, 377] width 52 height 28
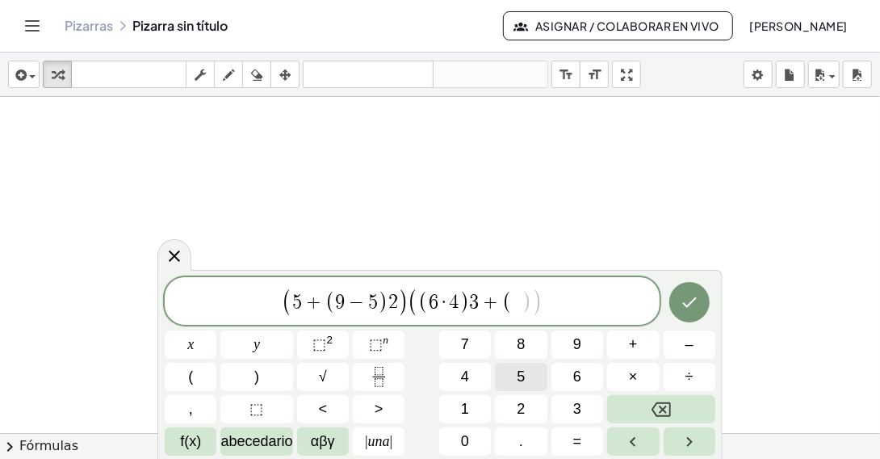
click at [522, 380] on span "5" at bounding box center [521, 377] width 8 height 22
click at [698, 354] on button "–" at bounding box center [690, 344] width 52 height 28
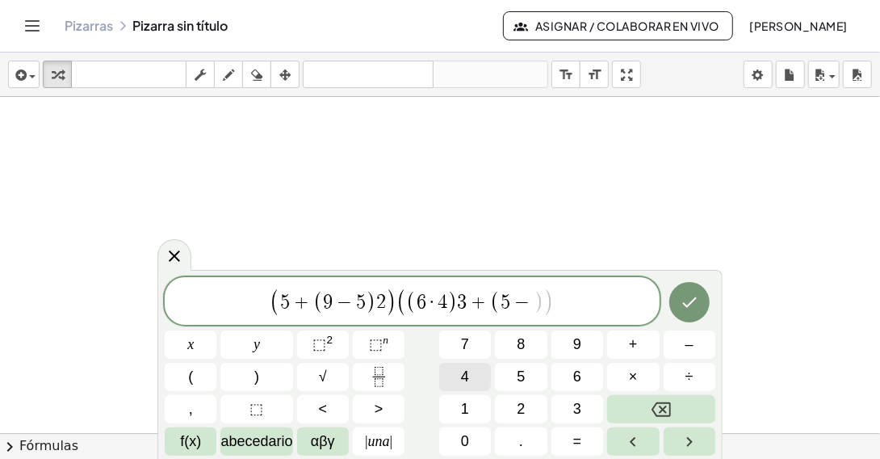
click at [468, 374] on span "4" at bounding box center [465, 377] width 8 height 22
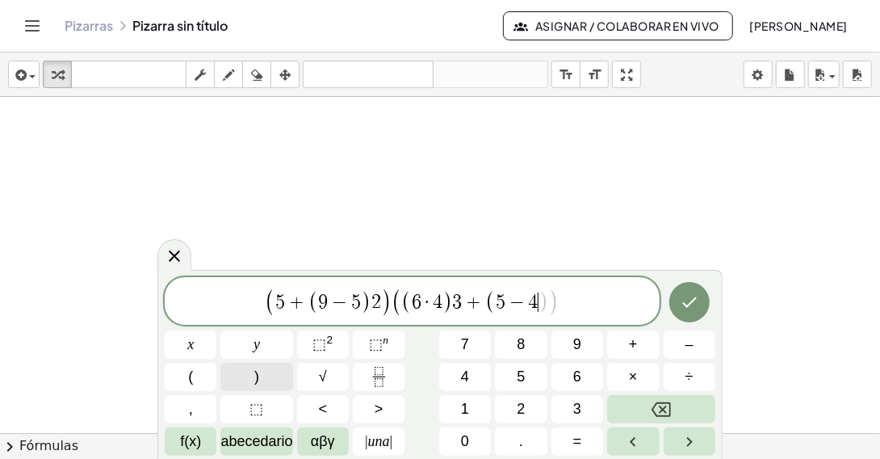
click at [254, 374] on span ")" at bounding box center [256, 377] width 5 height 22
click at [188, 378] on span "(" at bounding box center [190, 377] width 5 height 22
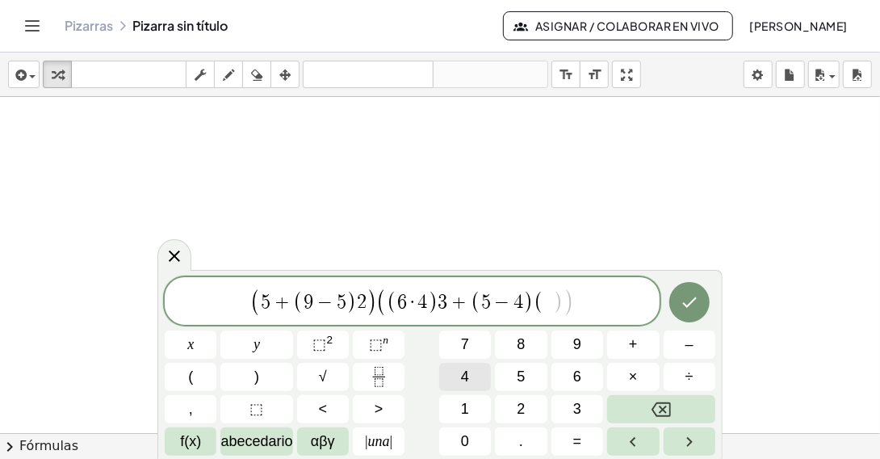
click at [461, 376] on span "4" at bounding box center [465, 377] width 8 height 22
click at [691, 347] on span "–" at bounding box center [690, 344] width 8 height 22
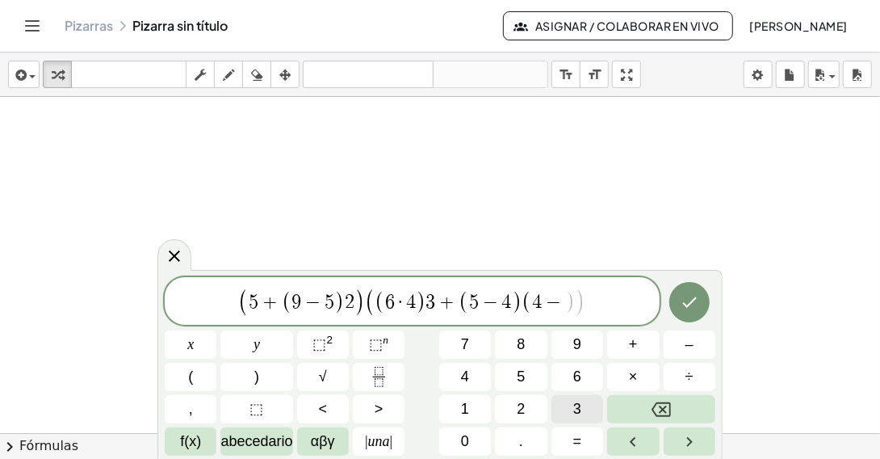
click at [578, 405] on span "3" at bounding box center [577, 409] width 8 height 22
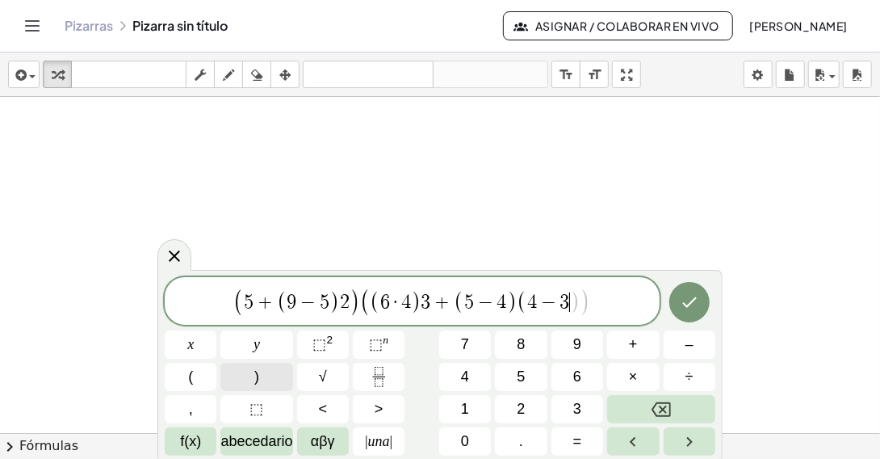
click at [266, 376] on button ")" at bounding box center [256, 377] width 72 height 28
click at [693, 301] on icon "Hecho" at bounding box center [689, 301] width 19 height 19
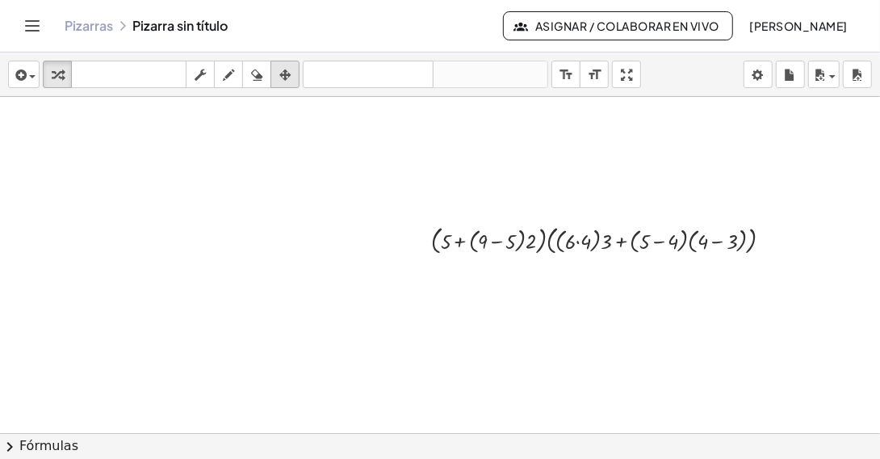
click at [292, 70] on div "button" at bounding box center [285, 74] width 21 height 19
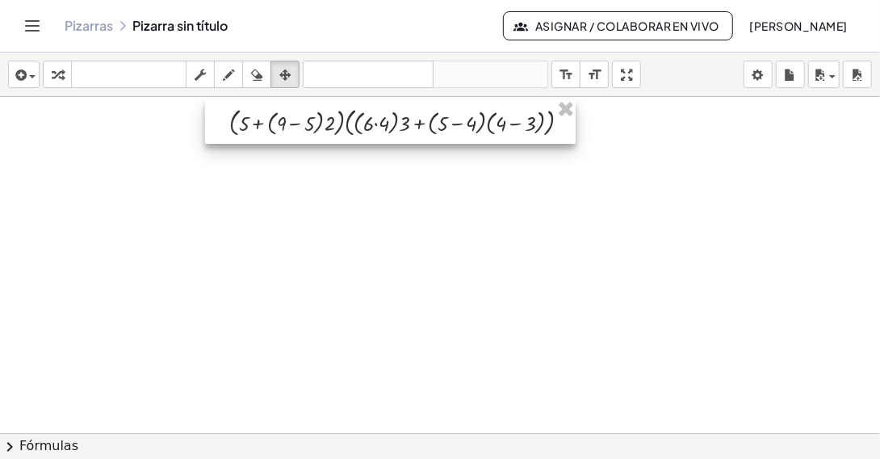
drag, startPoint x: 677, startPoint y: 224, endPoint x: 476, endPoint y: 107, distance: 233.8
click at [476, 107] on div at bounding box center [390, 121] width 371 height 44
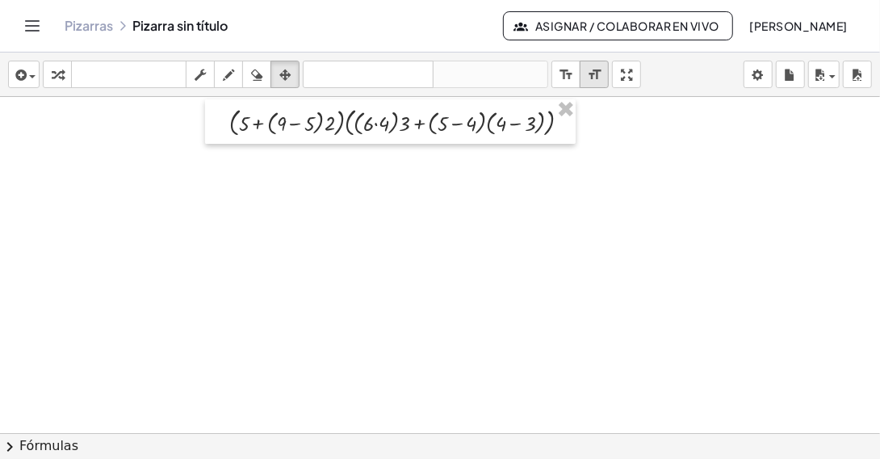
click at [595, 73] on icon "format_size" at bounding box center [594, 74] width 15 height 19
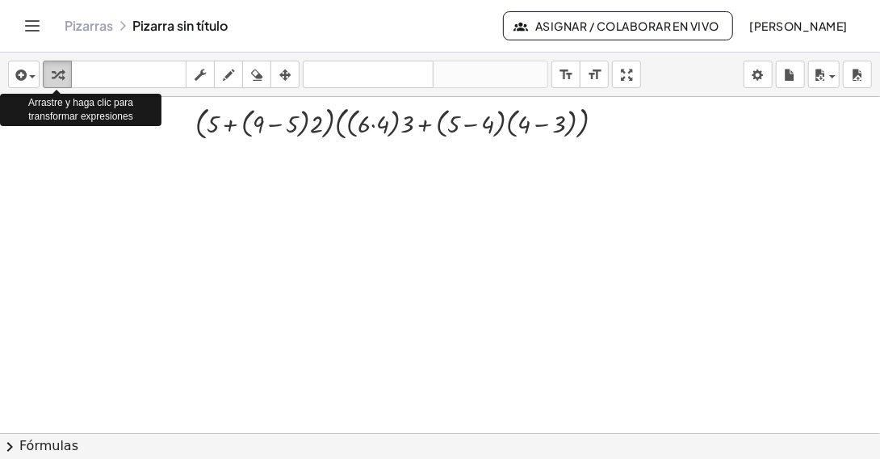
click at [57, 69] on icon "button" at bounding box center [57, 74] width 11 height 19
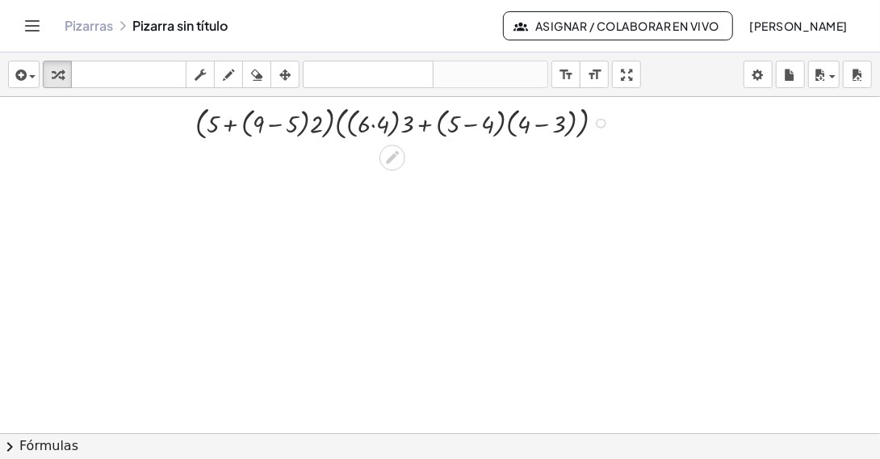
click at [375, 124] on div at bounding box center [406, 122] width 438 height 42
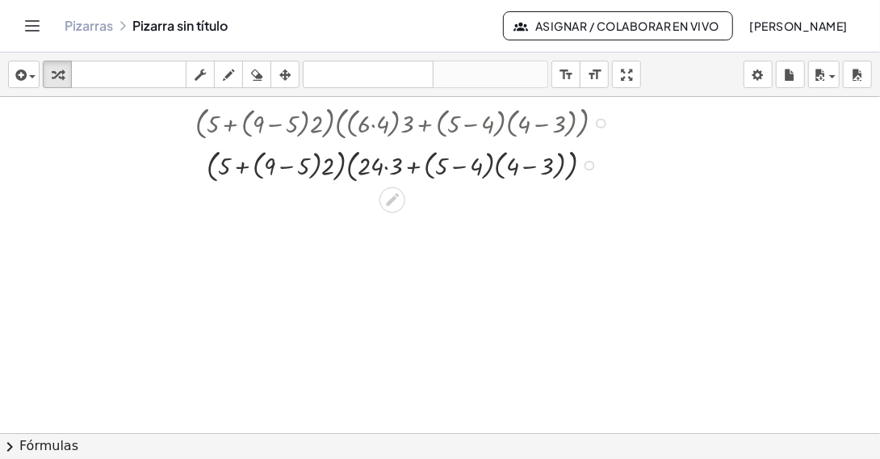
click at [601, 123] on div at bounding box center [601, 123] width 10 height 10
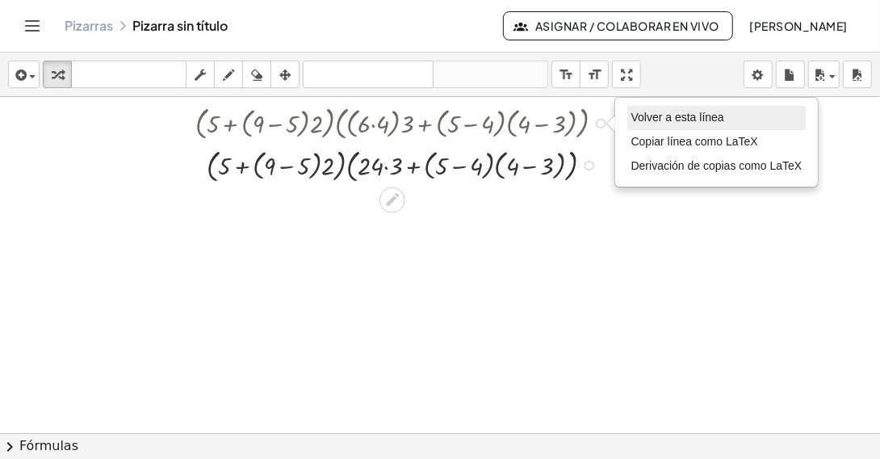
click at [671, 111] on span "Volver a esta línea" at bounding box center [677, 117] width 93 height 13
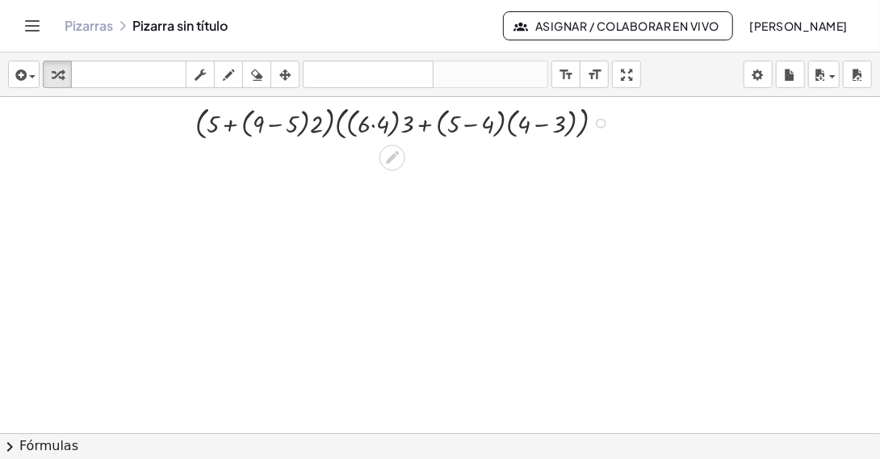
click at [239, 123] on div at bounding box center [406, 122] width 438 height 42
click at [242, 126] on div at bounding box center [406, 122] width 438 height 42
click at [318, 126] on div at bounding box center [406, 122] width 438 height 42
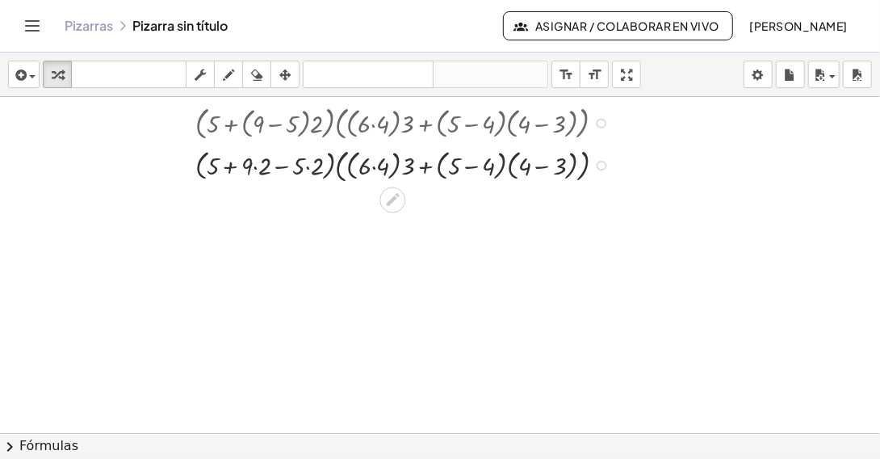
click at [257, 166] on div at bounding box center [406, 164] width 439 height 42
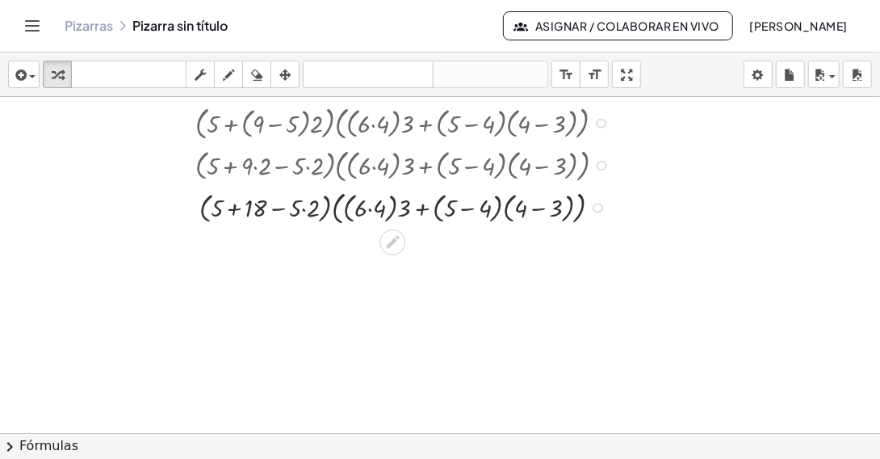
click at [307, 207] on div at bounding box center [406, 206] width 439 height 42
click at [398, 210] on div at bounding box center [406, 206] width 439 height 42
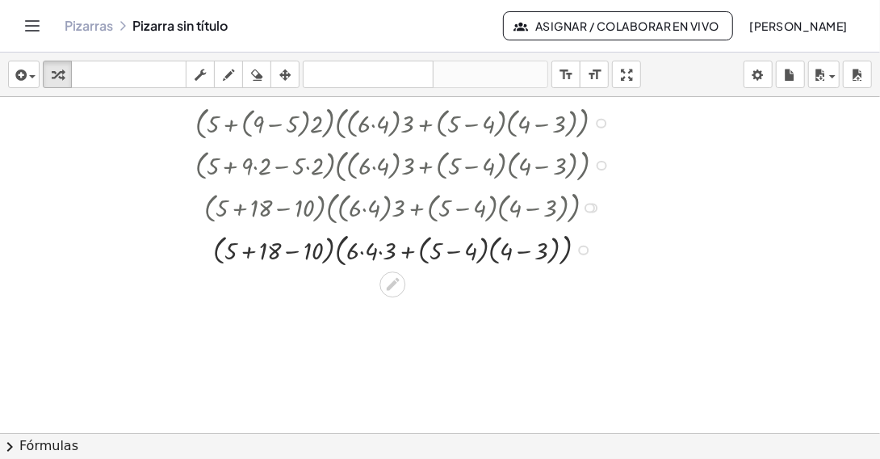
click at [363, 249] on div at bounding box center [406, 249] width 439 height 42
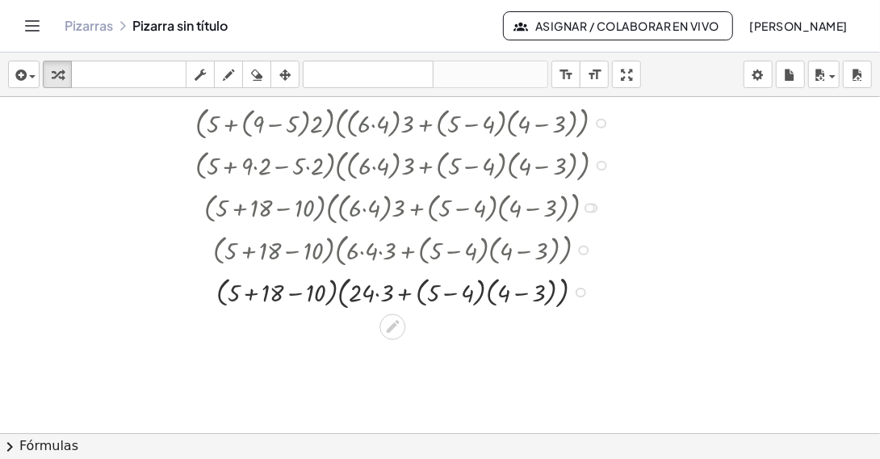
click at [377, 288] on div at bounding box center [406, 291] width 439 height 42
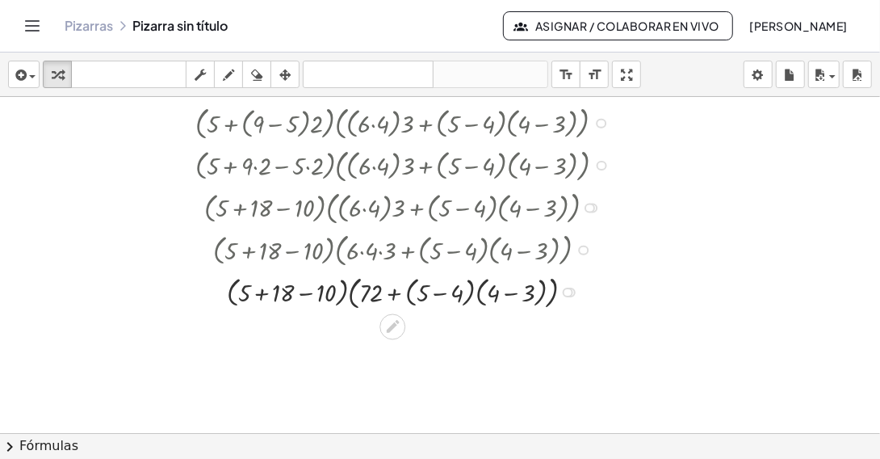
click at [474, 294] on div at bounding box center [406, 291] width 439 height 42
click at [476, 297] on div at bounding box center [406, 291] width 439 height 42
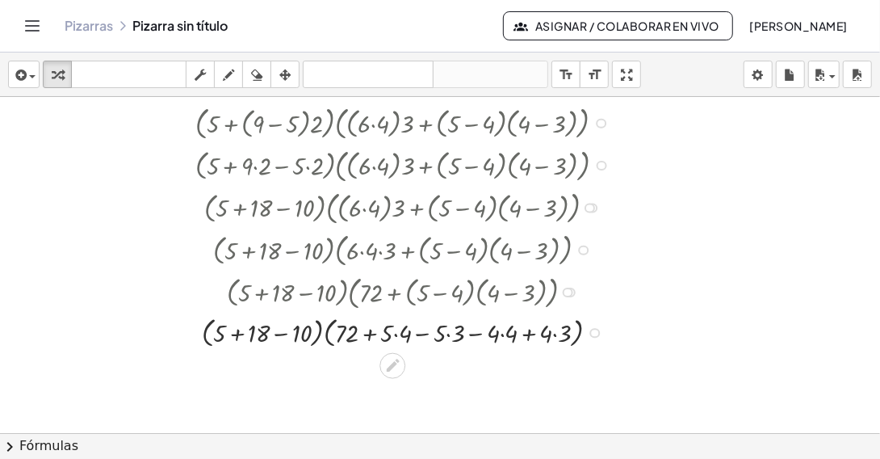
click at [395, 333] on div at bounding box center [406, 331] width 439 height 39
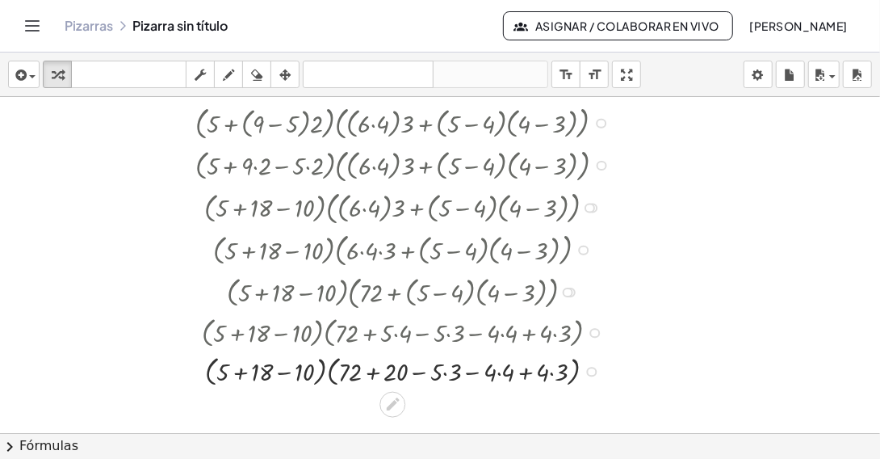
click at [444, 369] on div at bounding box center [406, 369] width 439 height 39
click at [492, 374] on div at bounding box center [406, 369] width 439 height 39
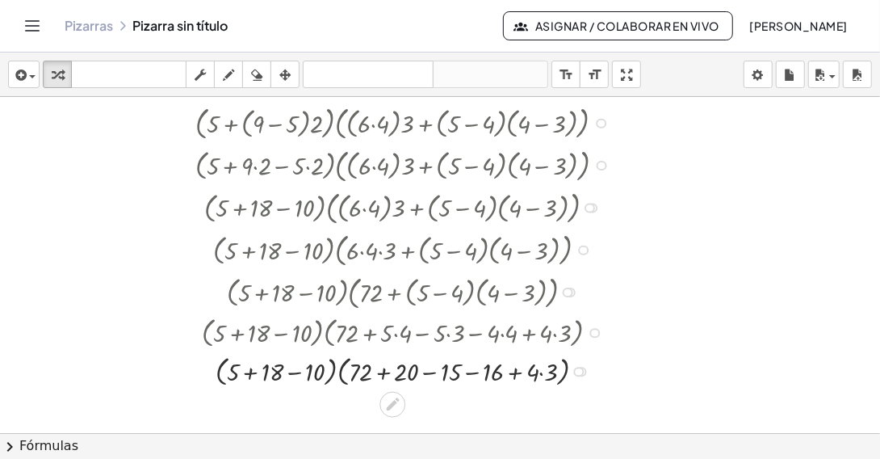
click at [541, 371] on div at bounding box center [406, 369] width 439 height 39
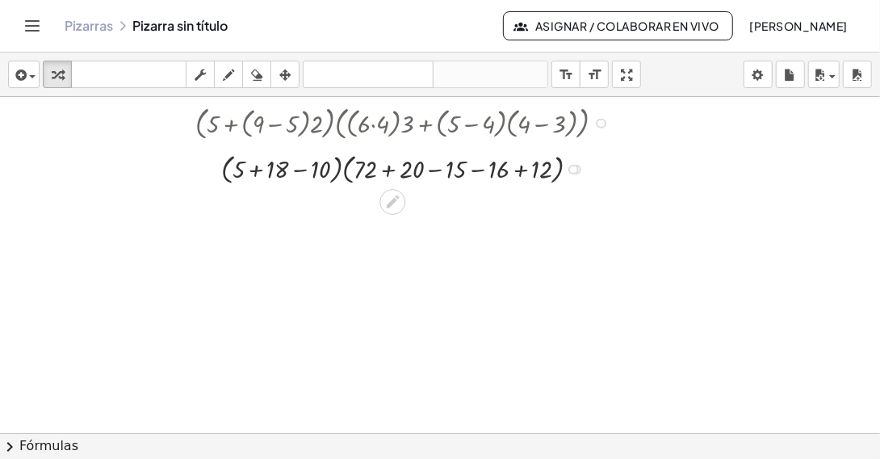
drag, startPoint x: 576, startPoint y: 367, endPoint x: 568, endPoint y: 161, distance: 205.3
click at [392, 170] on div "· ( + 5 + − ) · ( + + − − ) 18 10 72 + 20 15 16 12 Go back to this line Copy li…" at bounding box center [392, 170] width 0 height 0
click at [259, 167] on div at bounding box center [406, 164] width 438 height 39
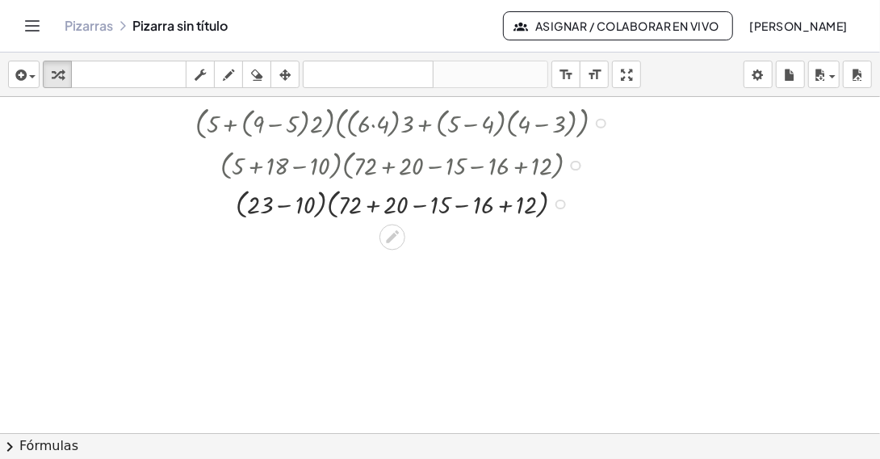
click at [286, 207] on div at bounding box center [406, 202] width 438 height 39
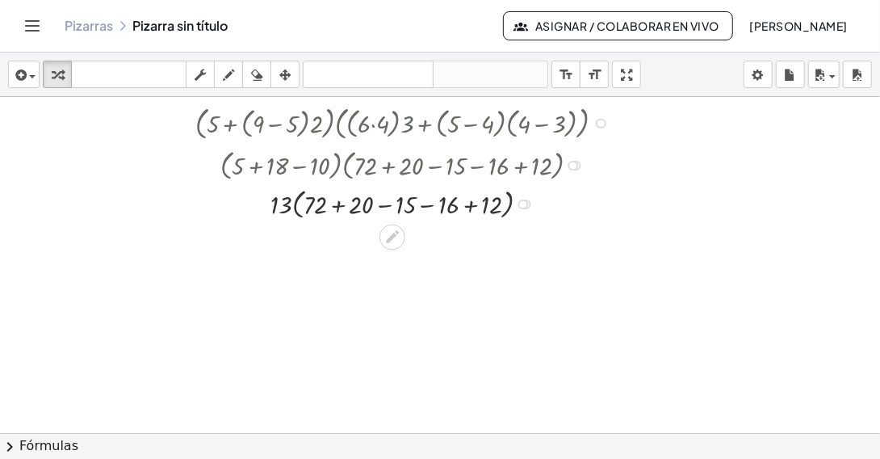
click at [298, 212] on div at bounding box center [406, 202] width 438 height 39
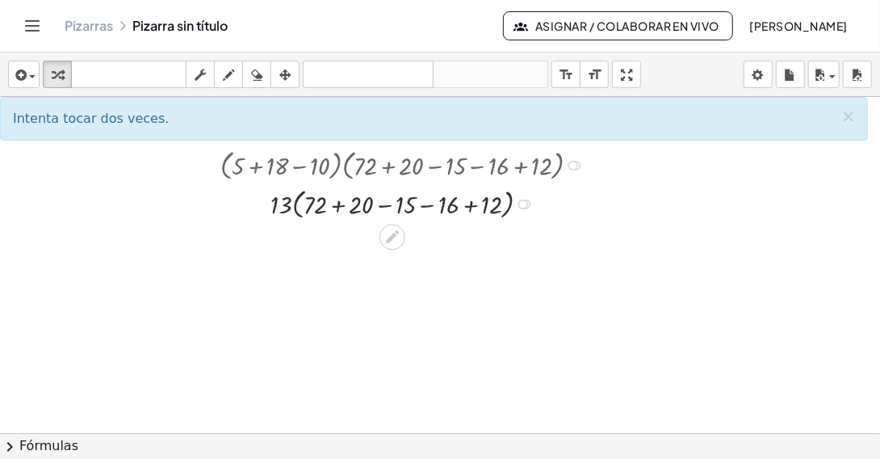
click at [298, 212] on div at bounding box center [406, 202] width 438 height 39
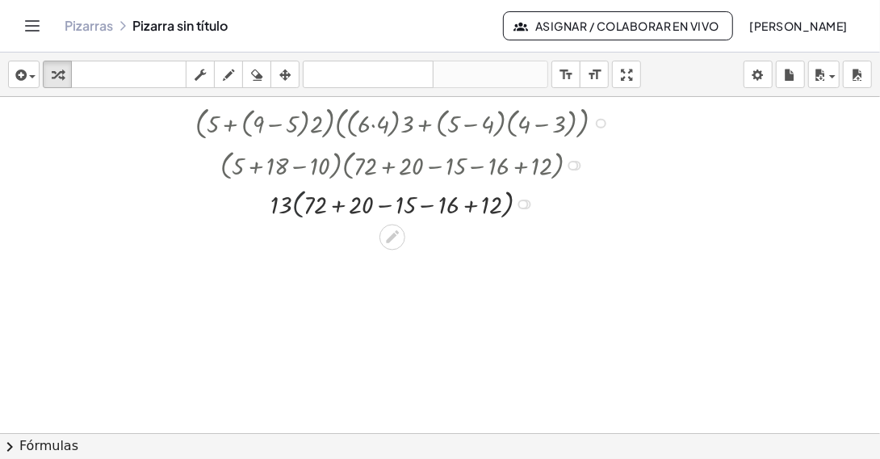
click at [298, 212] on div at bounding box center [406, 202] width 438 height 39
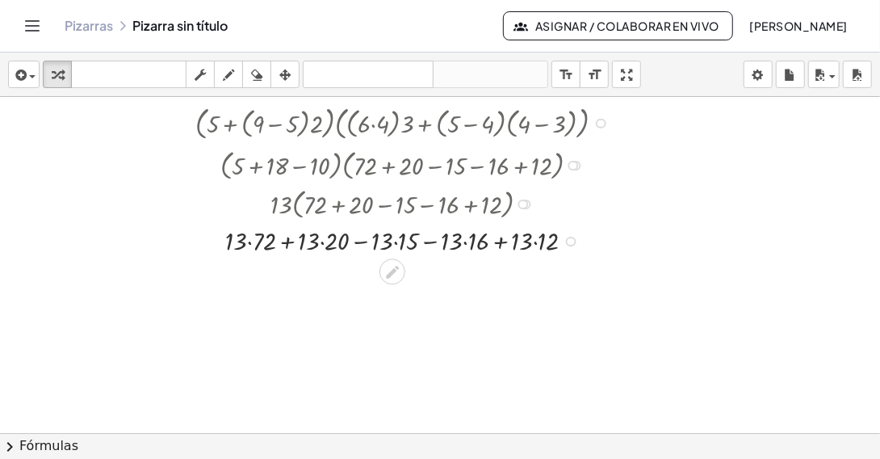
click at [250, 242] on div at bounding box center [406, 240] width 438 height 36
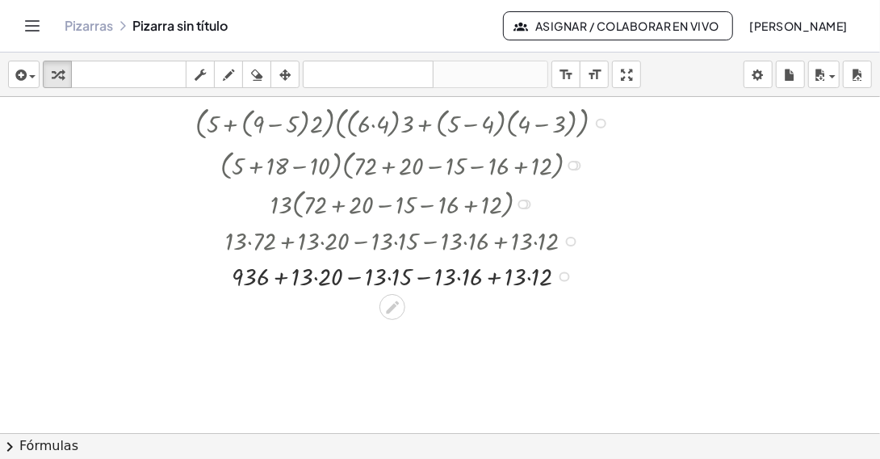
click at [314, 279] on div at bounding box center [406, 276] width 438 height 36
click at [382, 279] on div at bounding box center [406, 276] width 438 height 36
click at [444, 279] on div at bounding box center [406, 276] width 438 height 36
click at [508, 281] on div at bounding box center [406, 276] width 438 height 36
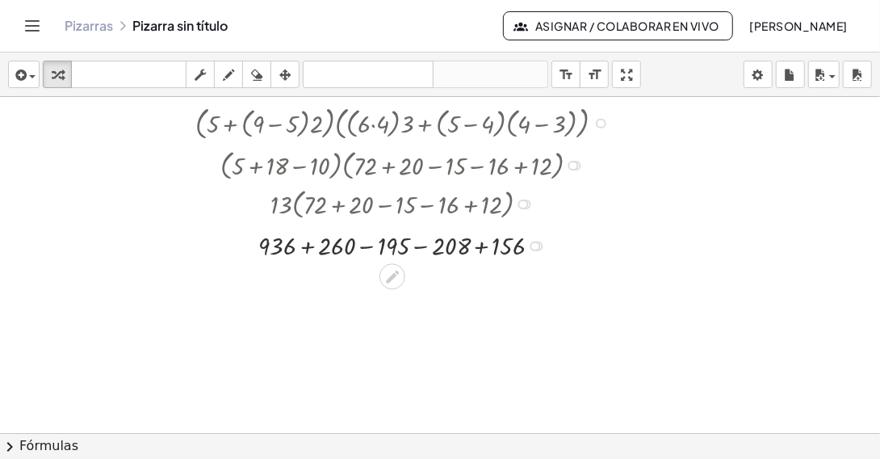
drag, startPoint x: 535, startPoint y: 276, endPoint x: 533, endPoint y: 240, distance: 36.4
click at [533, 241] on div at bounding box center [535, 246] width 10 height 10
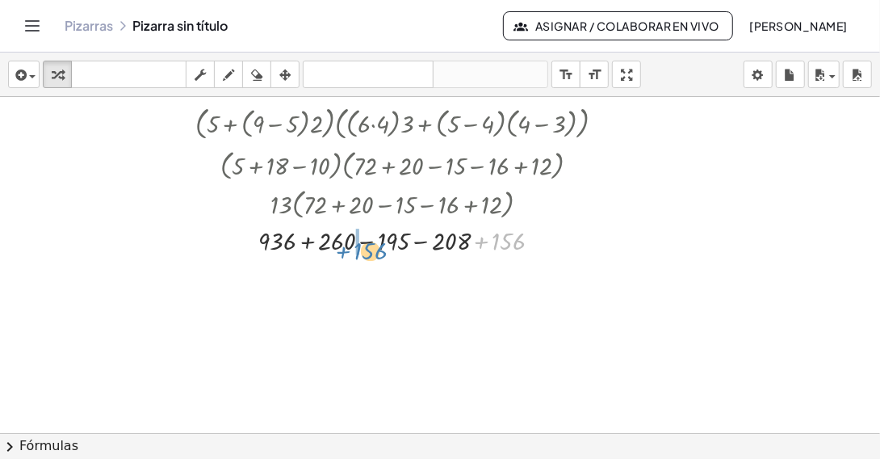
drag, startPoint x: 481, startPoint y: 241, endPoint x: 343, endPoint y: 251, distance: 138.4
click at [343, 251] on div at bounding box center [406, 240] width 438 height 36
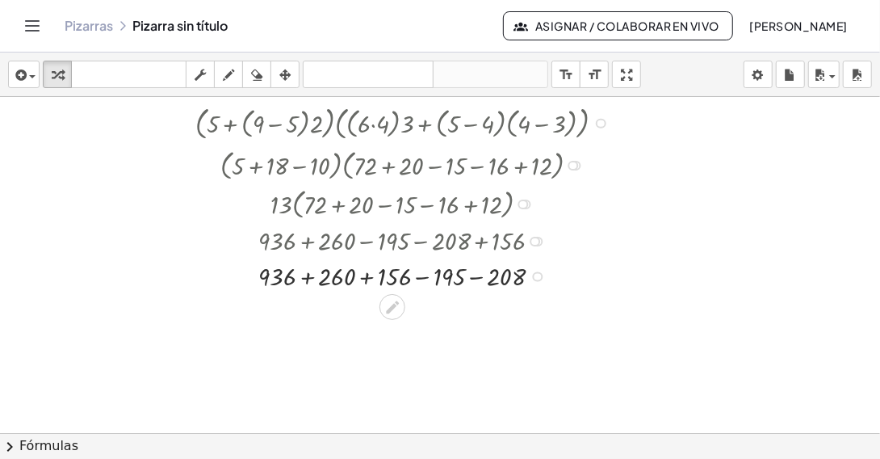
click at [304, 278] on div at bounding box center [406, 276] width 438 height 36
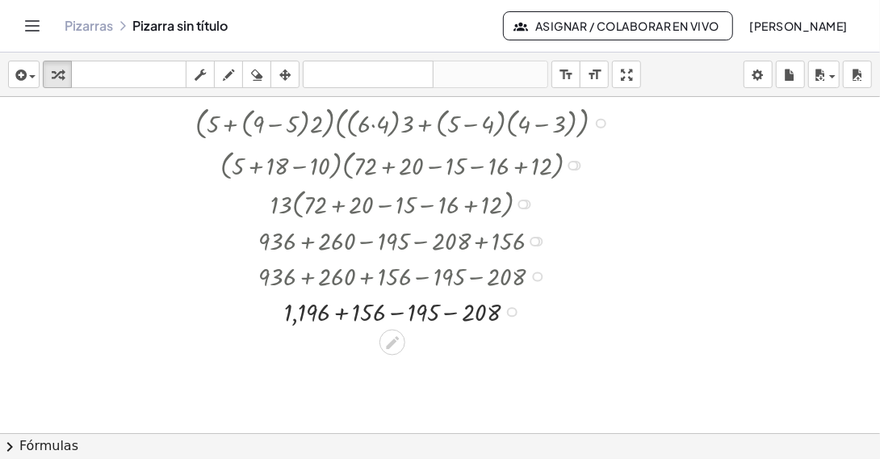
click at [343, 313] on div at bounding box center [406, 310] width 438 height 36
drag, startPoint x: 488, startPoint y: 311, endPoint x: 484, endPoint y: 303, distance: 9.0
click at [484, 304] on div at bounding box center [485, 309] width 10 height 10
click at [427, 312] on div at bounding box center [406, 310] width 438 height 36
click at [458, 315] on div at bounding box center [457, 312] width 10 height 10
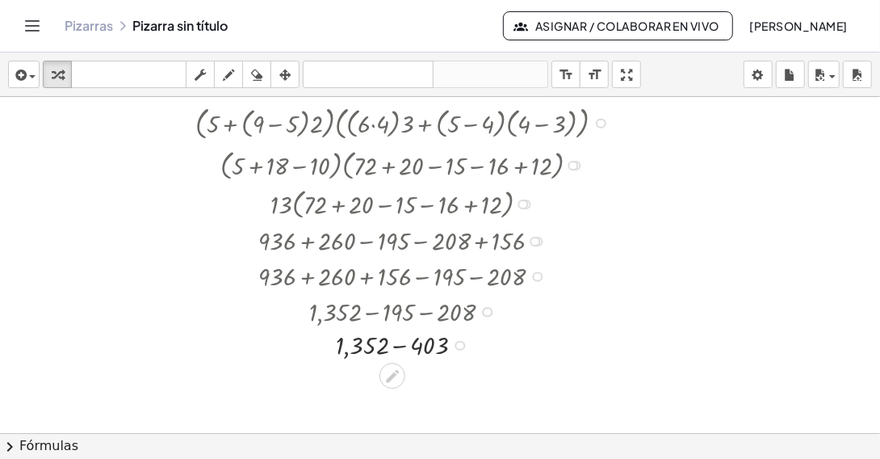
drag, startPoint x: 459, startPoint y: 315, endPoint x: 456, endPoint y: 349, distance: 34.1
click at [392, 346] on div "− + 1,352 403 Go back to this line Copy line as LaTeX Copy derivation as LaTeX" at bounding box center [392, 346] width 0 height 0
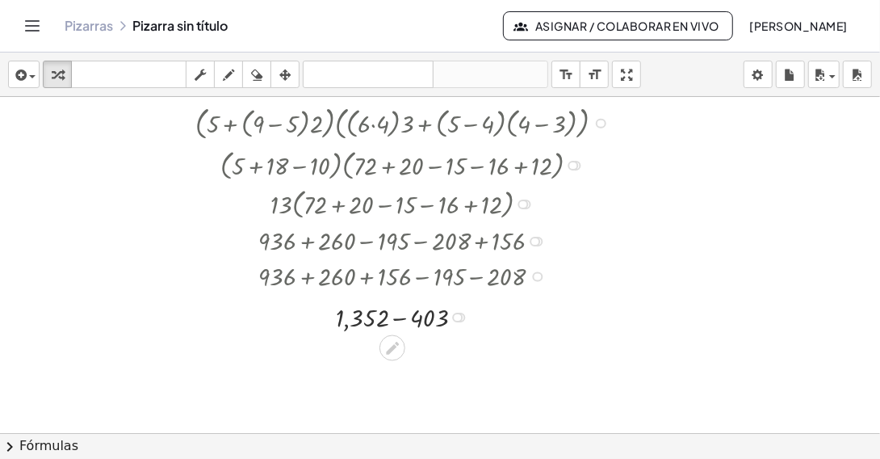
drag, startPoint x: 460, startPoint y: 346, endPoint x: 468, endPoint y: 322, distance: 25.5
click at [392, 317] on div "− + 1,352 403 Go back to this line Copy line as LaTeX Copy derivation as LaTeX" at bounding box center [392, 317] width 0 height 0
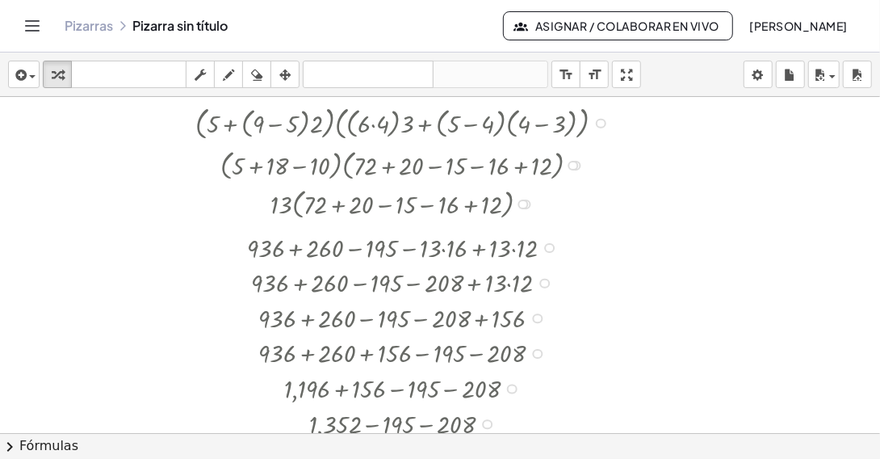
drag, startPoint x: 462, startPoint y: 312, endPoint x: 467, endPoint y: 462, distance: 150.3
click at [467, 458] on html "Actividades matemáticas comprensibles Comenzar Banco de actividades Trabajo asi…" at bounding box center [440, 229] width 880 height 459
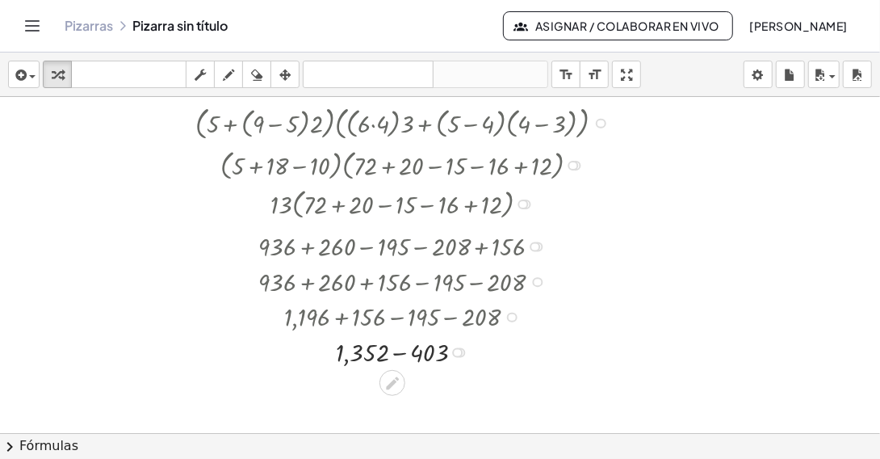
drag, startPoint x: 538, startPoint y: 348, endPoint x: 525, endPoint y: 243, distance: 105.8
click at [392, 246] on div "+ 936 + 260 − 195 − 208 + 156" at bounding box center [392, 246] width 0 height 0
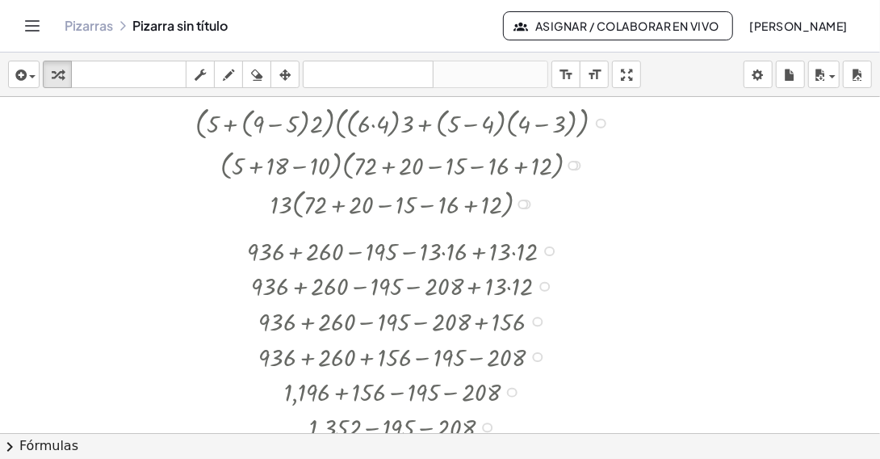
drag, startPoint x: 455, startPoint y: 349, endPoint x: 462, endPoint y: 476, distance: 127.0
click at [462, 458] on html "Actividades matemáticas comprensibles Comenzar Banco de actividades Trabajo asi…" at bounding box center [440, 229] width 880 height 459
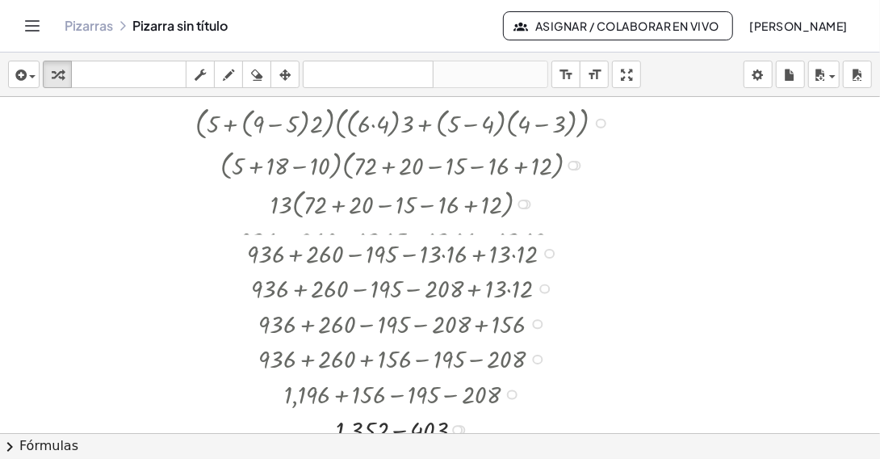
drag, startPoint x: 547, startPoint y: 278, endPoint x: 547, endPoint y: 249, distance: 29.1
click at [547, 249] on div at bounding box center [549, 254] width 10 height 10
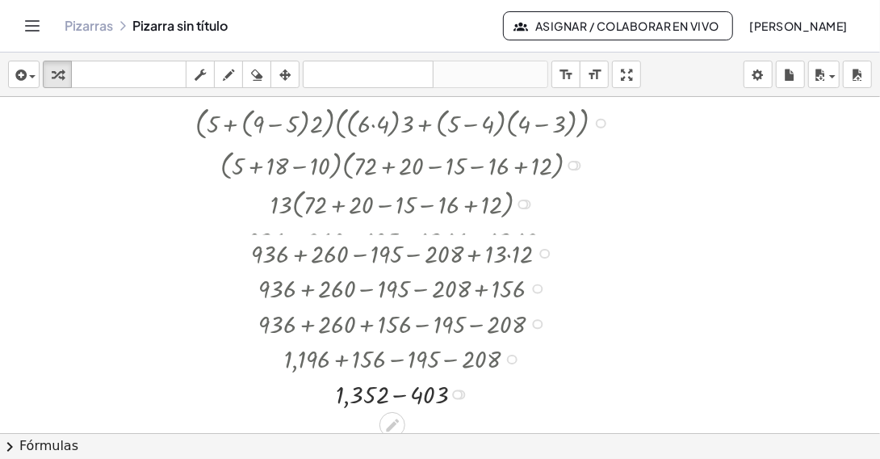
drag, startPoint x: 544, startPoint y: 275, endPoint x: 543, endPoint y: 245, distance: 29.9
click at [392, 254] on div "+ 936 + 260 − 195 − 208 + · 13 · 12" at bounding box center [392, 254] width 0 height 0
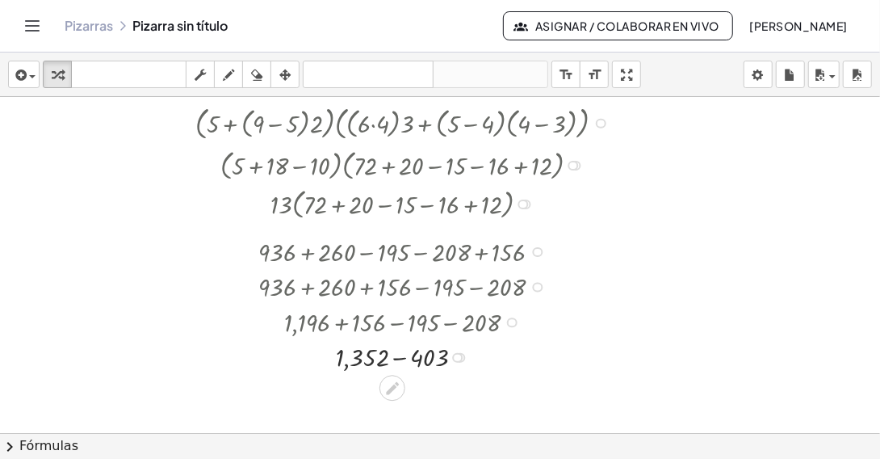
drag, startPoint x: 543, startPoint y: 275, endPoint x: 537, endPoint y: 245, distance: 30.4
click at [537, 247] on div at bounding box center [538, 252] width 10 height 10
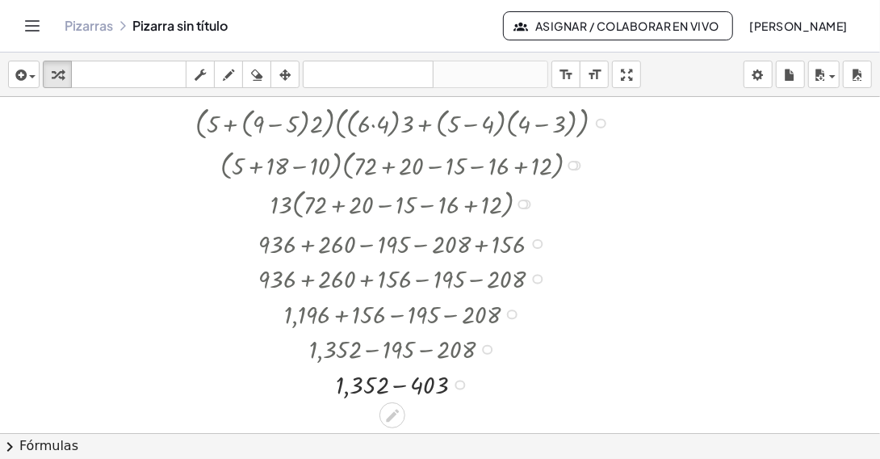
drag, startPoint x: 460, startPoint y: 354, endPoint x: 462, endPoint y: 389, distance: 35.6
click at [392, 384] on div "− + 1,352 403 Go back to this line Copy line as LaTeX Copy derivation as LaTeX" at bounding box center [392, 384] width 0 height 0
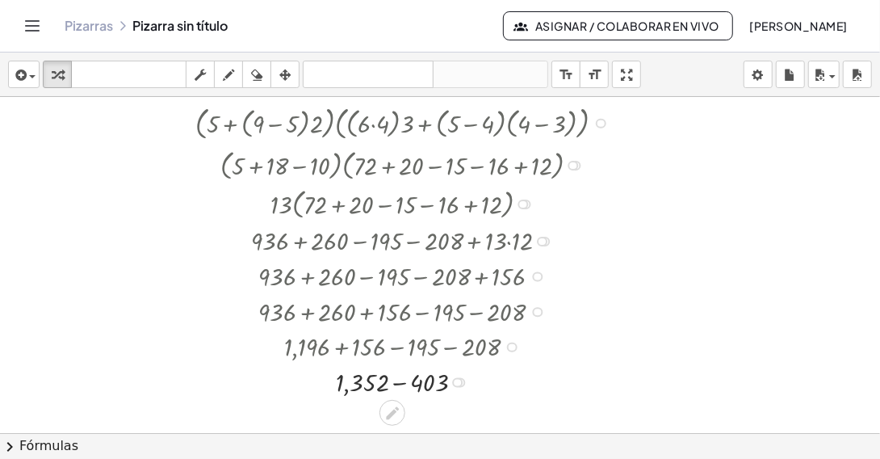
scroll to position [81, 0]
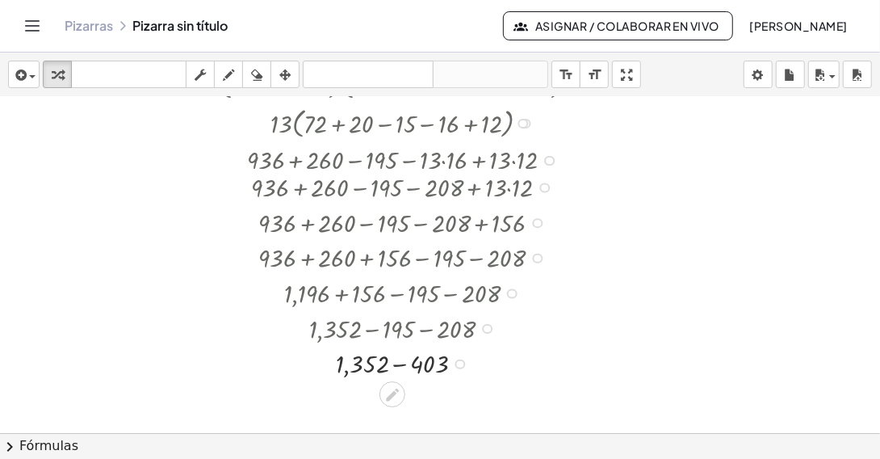
drag, startPoint x: 457, startPoint y: 300, endPoint x: 460, endPoint y: 367, distance: 67.9
click at [392, 364] on div "− + 1,352 403 Go back to this line Copy line as LaTeX Copy derivation as LaTeX" at bounding box center [392, 364] width 0 height 0
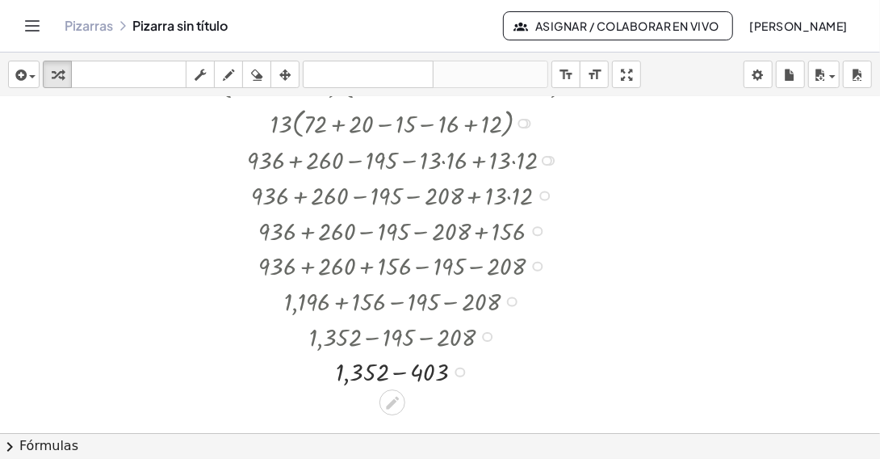
scroll to position [0, 0]
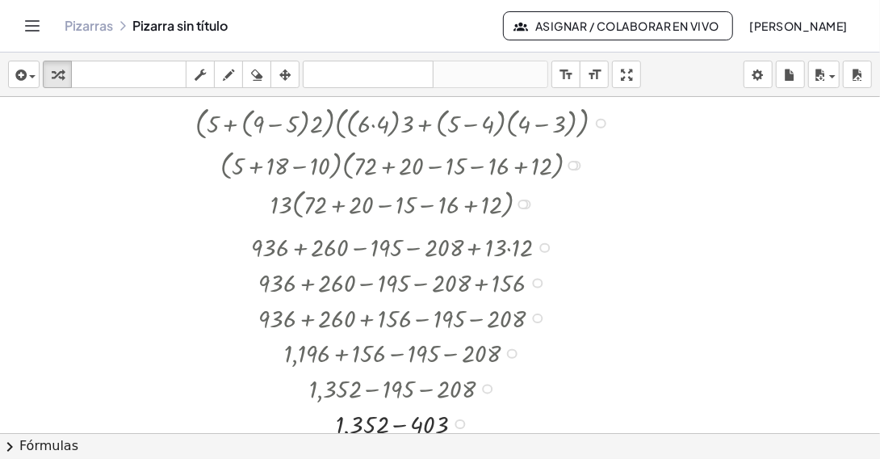
drag, startPoint x: 541, startPoint y: 273, endPoint x: 543, endPoint y: 238, distance: 34.8
click at [392, 248] on div "+ 936 + 260 − 195 − 208 + · 13 · 12" at bounding box center [392, 248] width 0 height 0
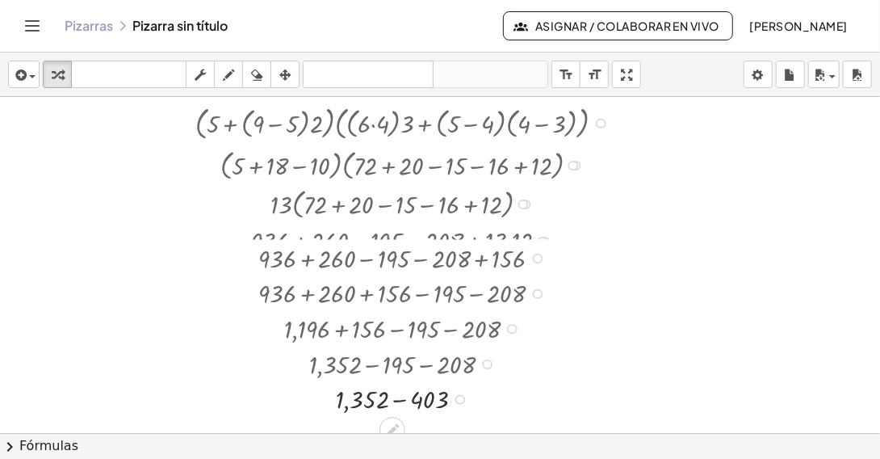
drag, startPoint x: 537, startPoint y: 271, endPoint x: 539, endPoint y: 247, distance: 24.3
click at [392, 258] on div "+ 936 + 260 − 195 − 208 + 156" at bounding box center [392, 258] width 0 height 0
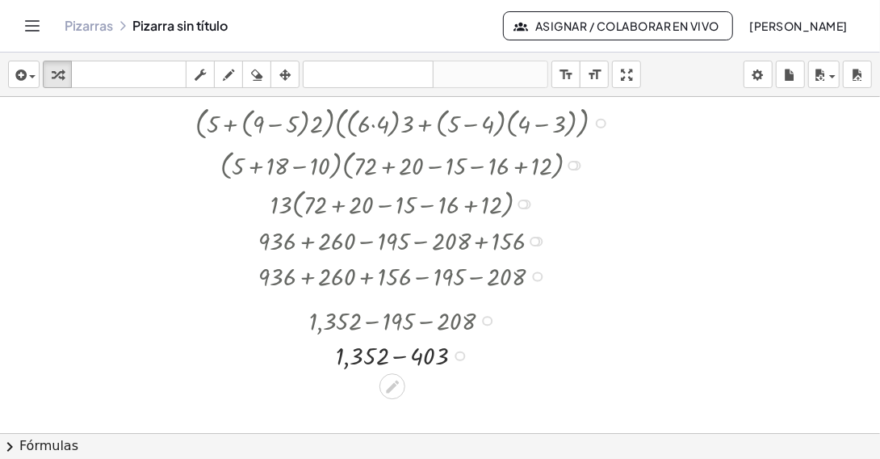
drag, startPoint x: 486, startPoint y: 346, endPoint x: 478, endPoint y: 316, distance: 31.7
click at [392, 321] on div "+ 1,352 − 195 − 208" at bounding box center [392, 321] width 0 height 0
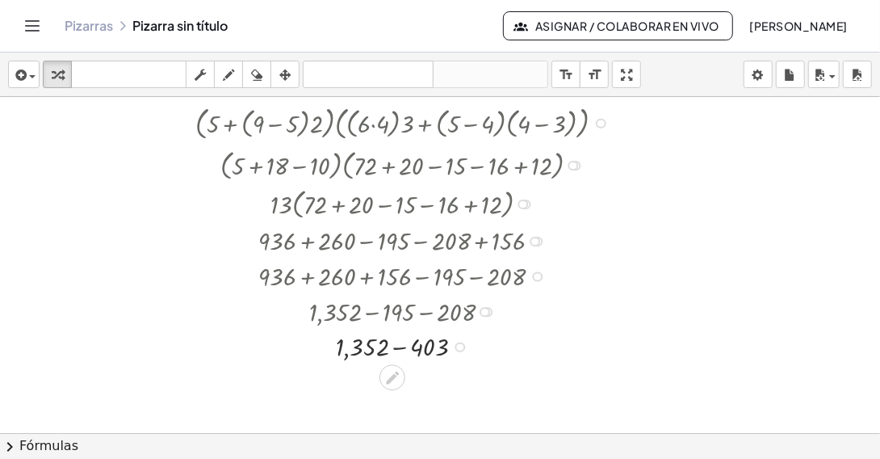
click at [402, 346] on div at bounding box center [406, 346] width 438 height 36
drag, startPoint x: 422, startPoint y: 349, endPoint x: 428, endPoint y: 380, distance: 32.0
click at [392, 374] on div "949 Volver a esta línea Copiar línea como LaTeX Derivación de copias como LaTeX" at bounding box center [392, 374] width 0 height 0
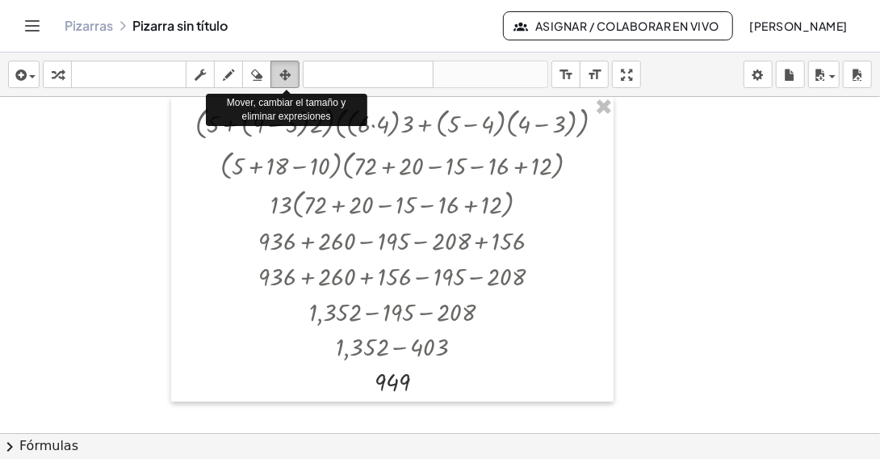
click at [286, 71] on icon "button" at bounding box center [284, 74] width 11 height 19
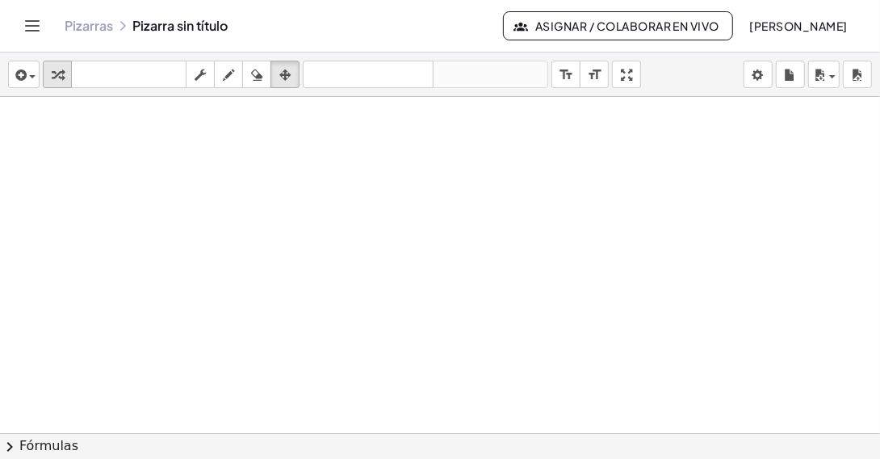
click at [60, 74] on icon "button" at bounding box center [57, 74] width 11 height 19
click at [394, 210] on div at bounding box center [440, 433] width 880 height 673
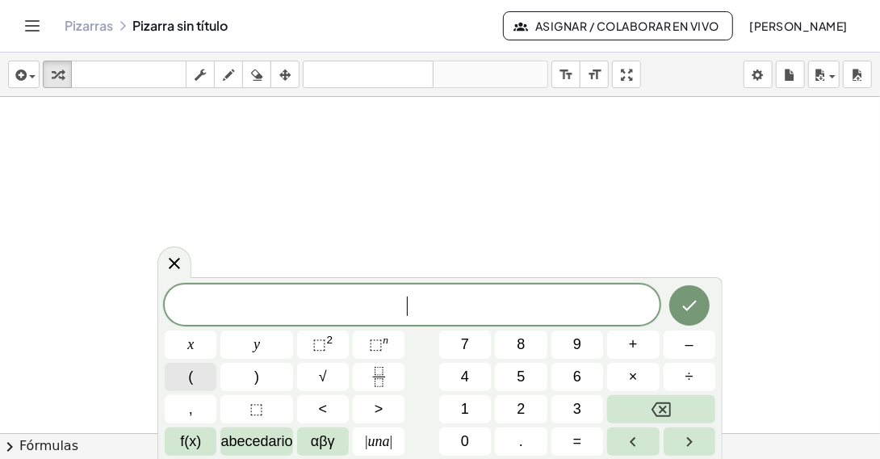
click at [214, 378] on button "(" at bounding box center [191, 377] width 52 height 28
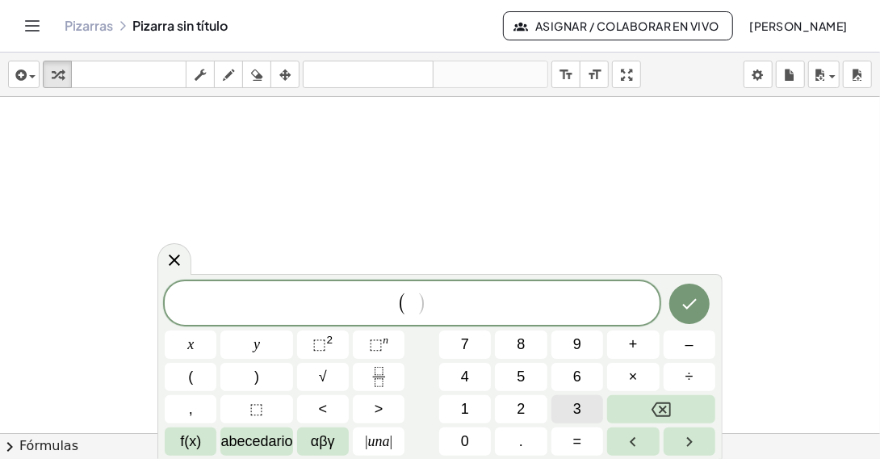
click at [579, 417] on span "3" at bounding box center [577, 409] width 8 height 22
click at [686, 345] on span "–" at bounding box center [690, 344] width 8 height 22
click at [530, 410] on button "2" at bounding box center [521, 409] width 52 height 28
click at [462, 304] on span "( 3 − 2 ) ​" at bounding box center [412, 304] width 495 height 27
click at [178, 380] on button "(" at bounding box center [191, 377] width 52 height 28
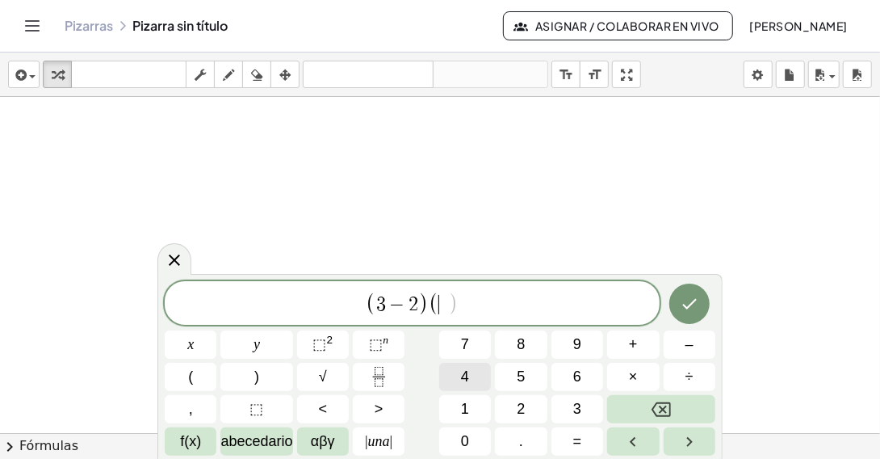
click at [462, 377] on span "4" at bounding box center [465, 377] width 8 height 22
click at [686, 350] on span "–" at bounding box center [690, 344] width 8 height 22
click at [476, 409] on button "1" at bounding box center [465, 409] width 52 height 28
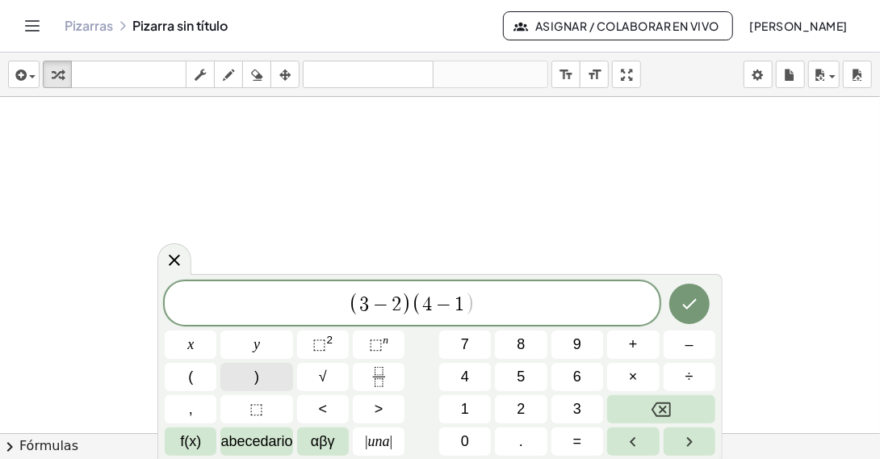
click at [284, 375] on button ")" at bounding box center [256, 377] width 72 height 28
click at [638, 342] on button "+" at bounding box center [633, 344] width 52 height 28
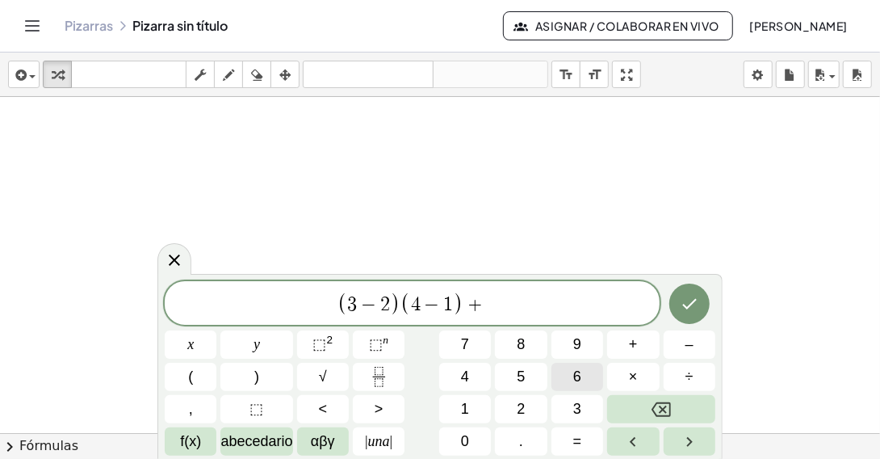
click at [576, 381] on span "6" at bounding box center [577, 377] width 8 height 22
click at [201, 375] on button "(" at bounding box center [191, 377] width 52 height 28
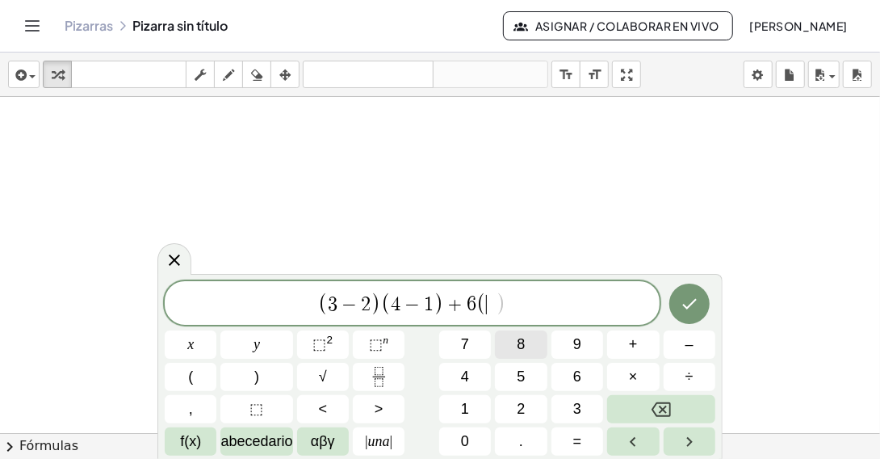
click at [525, 343] on button "8" at bounding box center [521, 344] width 52 height 28
click at [677, 342] on button "–" at bounding box center [690, 344] width 52 height 28
click at [476, 376] on button "4" at bounding box center [465, 377] width 52 height 28
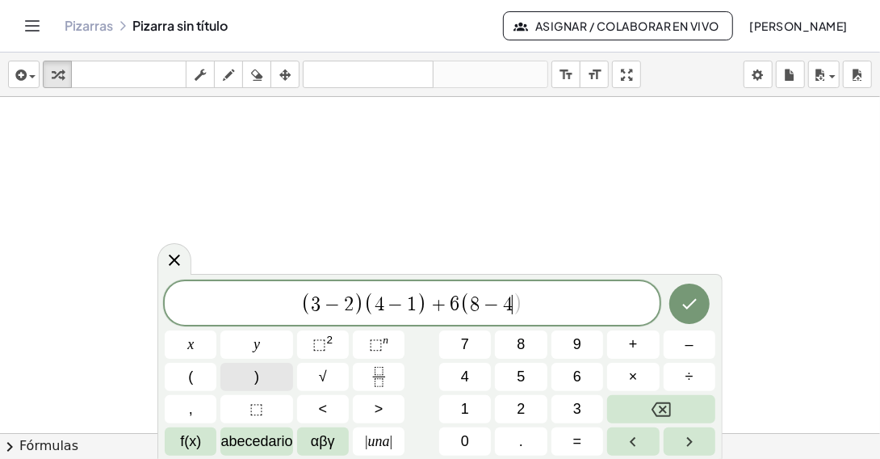
click at [265, 373] on button ")" at bounding box center [256, 377] width 72 height 28
click at [627, 345] on button "+" at bounding box center [633, 344] width 52 height 28
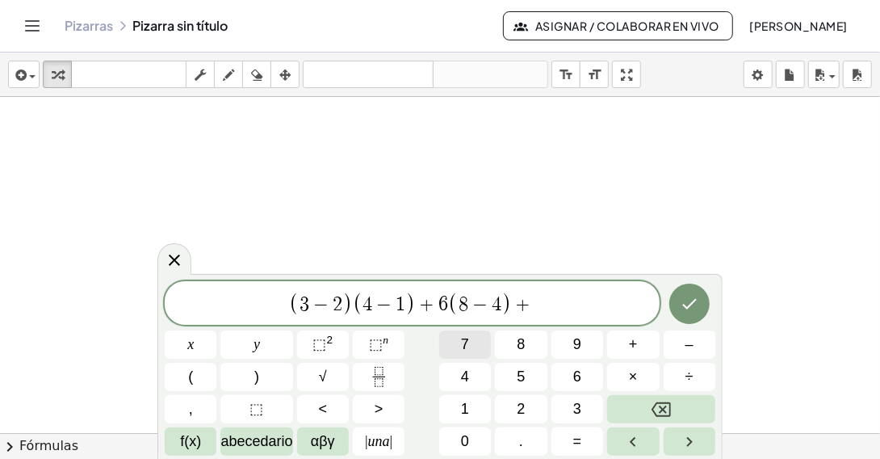
click at [461, 346] on span "7" at bounding box center [465, 344] width 8 height 22
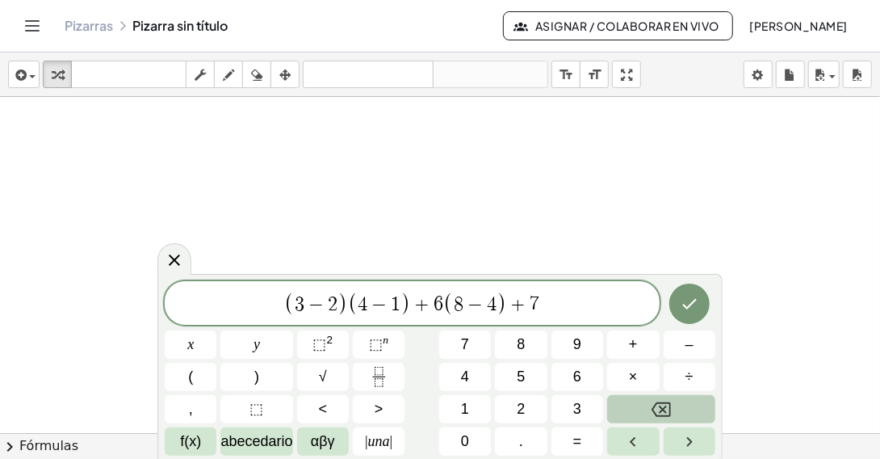
click at [677, 402] on button "Retroceso" at bounding box center [661, 409] width 108 height 28
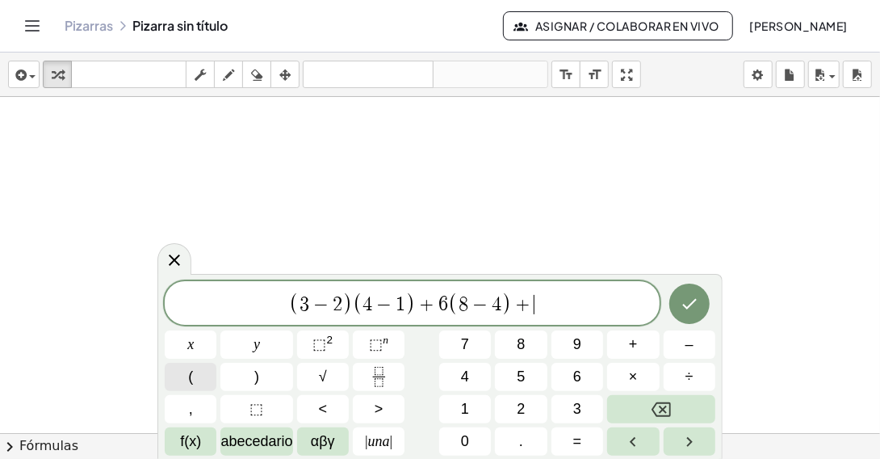
click at [191, 374] on span "(" at bounding box center [190, 377] width 5 height 22
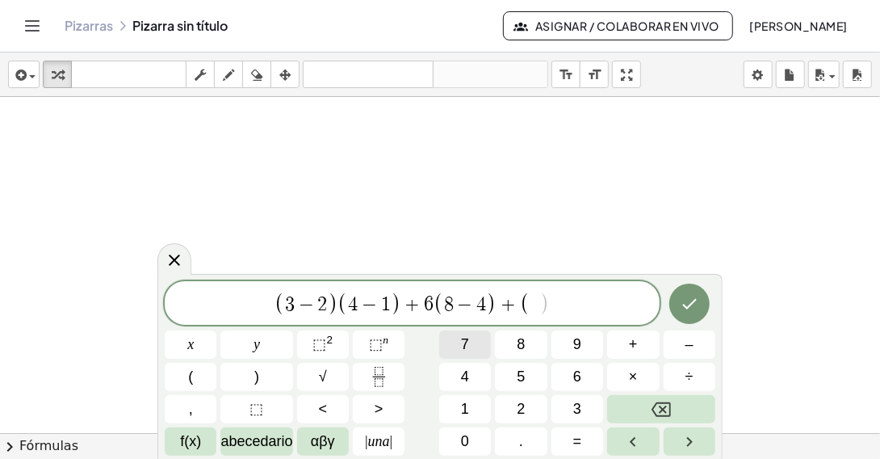
click at [480, 346] on button "7" at bounding box center [465, 344] width 52 height 28
click at [686, 354] on span "–" at bounding box center [690, 344] width 8 height 22
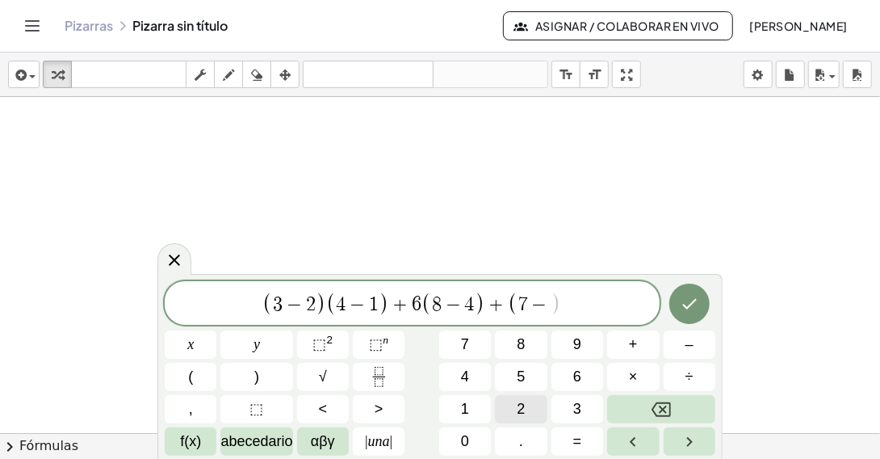
click at [524, 412] on span "2" at bounding box center [521, 409] width 8 height 22
click at [266, 375] on button ")" at bounding box center [256, 377] width 72 height 28
click at [206, 373] on button "(" at bounding box center [191, 377] width 52 height 28
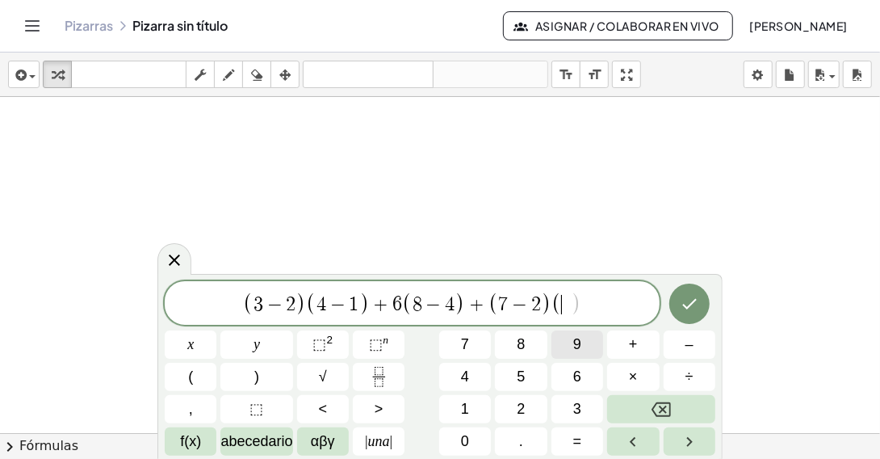
click at [568, 340] on button "9" at bounding box center [577, 344] width 52 height 28
click at [681, 342] on button "–" at bounding box center [690, 344] width 52 height 28
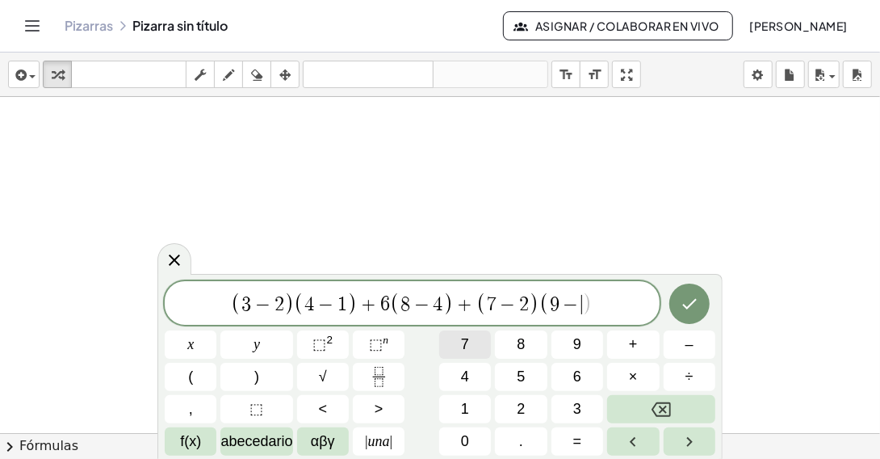
click at [472, 346] on button "7" at bounding box center [465, 344] width 52 height 28
click at [686, 307] on icon "Hecho" at bounding box center [689, 304] width 15 height 10
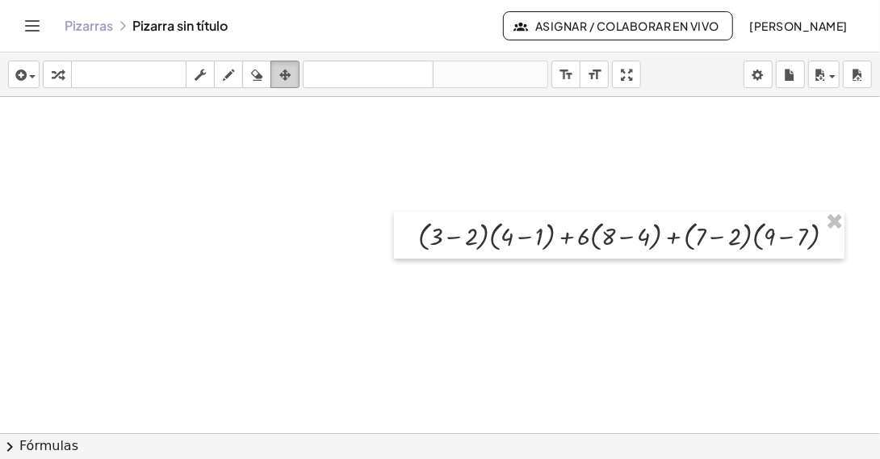
click at [285, 78] on icon "button" at bounding box center [284, 74] width 11 height 19
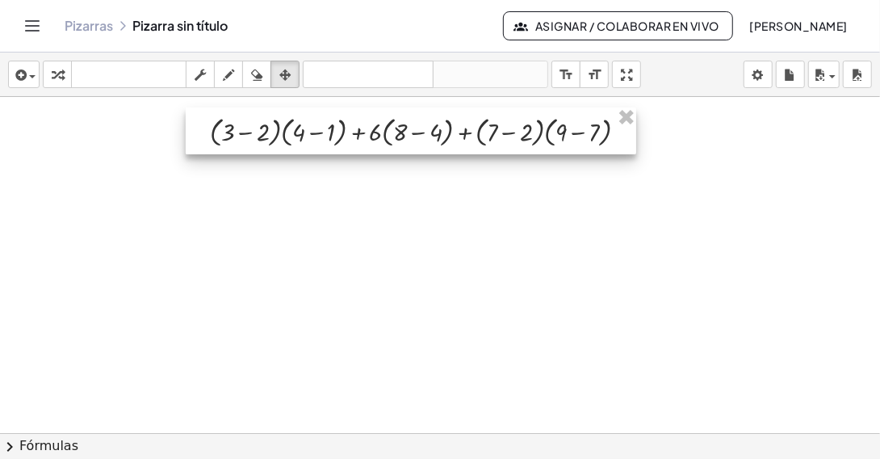
drag, startPoint x: 585, startPoint y: 218, endPoint x: 377, endPoint y: 114, distance: 232.9
click at [377, 114] on div at bounding box center [411, 130] width 451 height 47
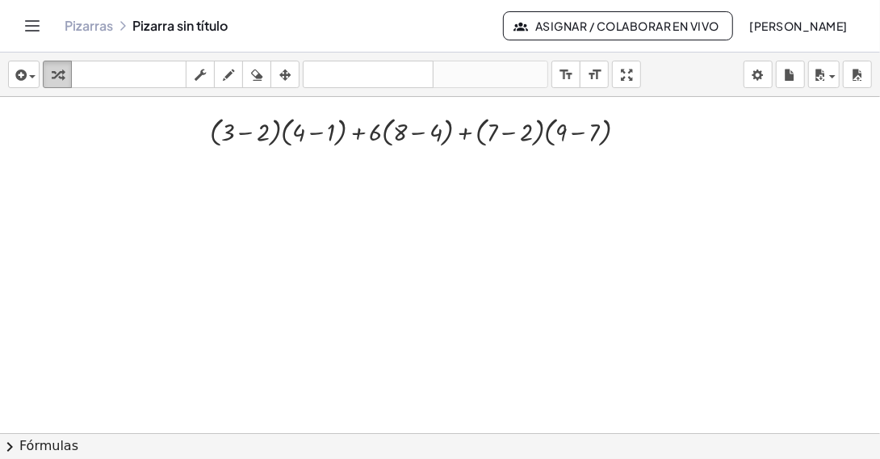
click at [52, 77] on icon "button" at bounding box center [57, 74] width 11 height 19
click at [282, 128] on div at bounding box center [425, 130] width 447 height 39
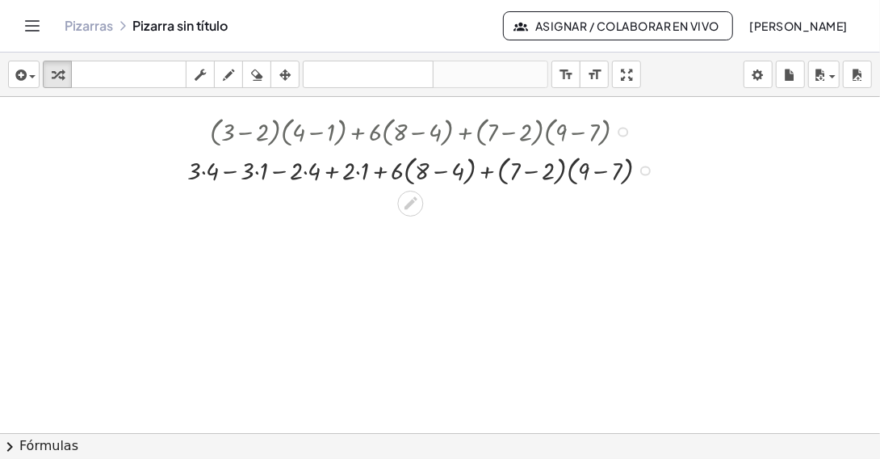
click at [405, 170] on div at bounding box center [424, 169] width 491 height 39
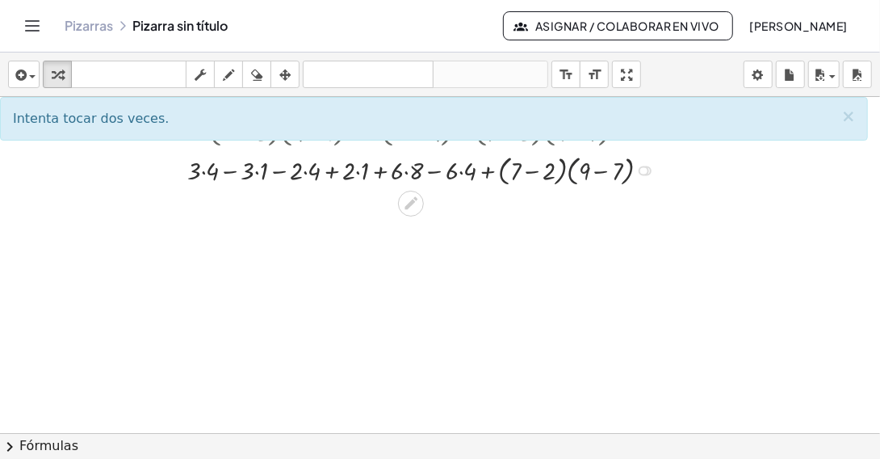
click at [569, 175] on div at bounding box center [425, 169] width 492 height 39
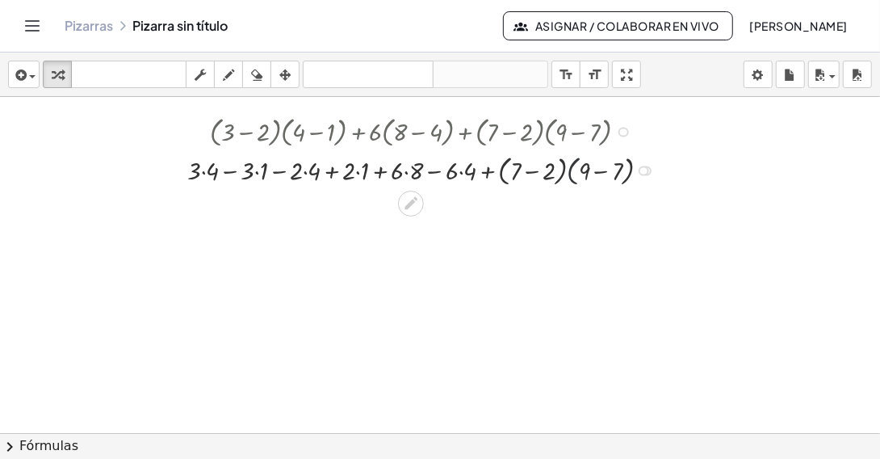
click at [569, 175] on div at bounding box center [425, 169] width 492 height 39
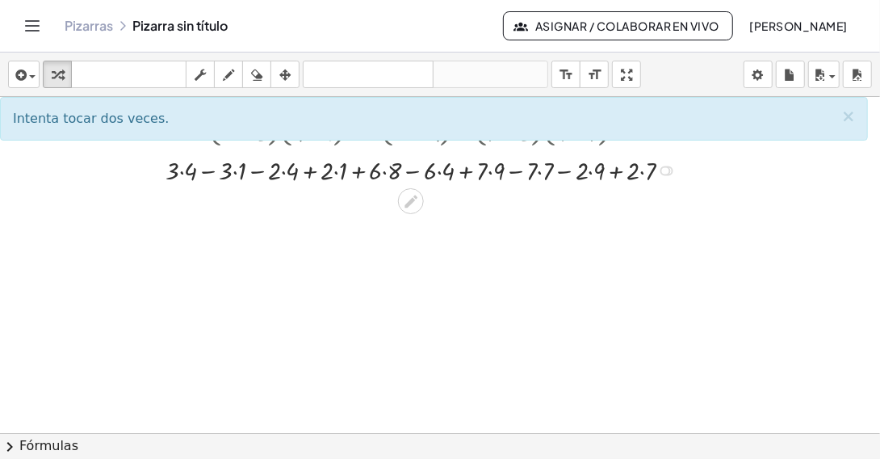
click at [185, 170] on div at bounding box center [424, 170] width 535 height 36
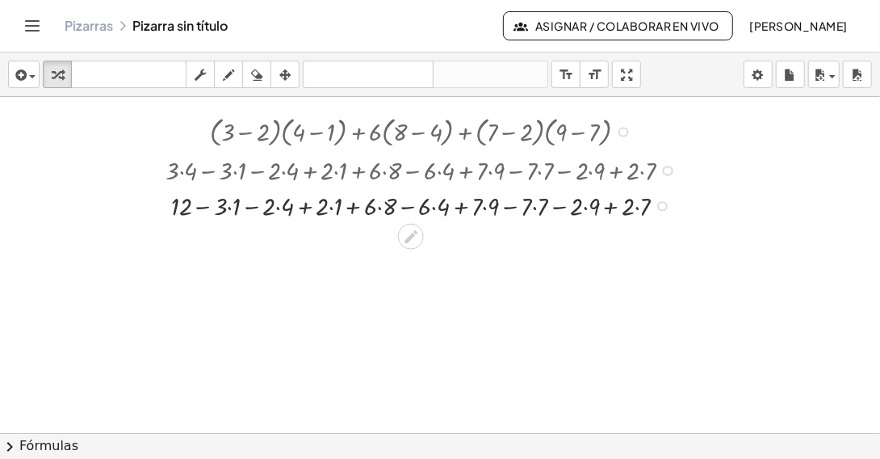
click at [229, 205] on div at bounding box center [424, 205] width 535 height 36
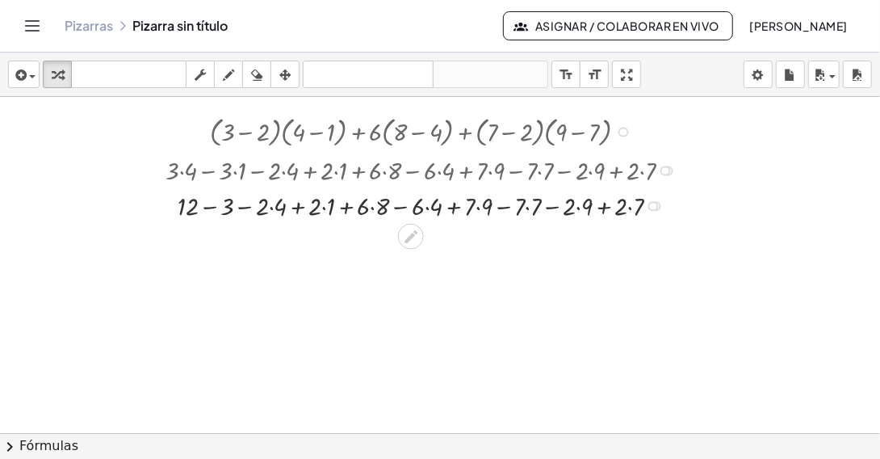
click at [275, 205] on div at bounding box center [424, 205] width 535 height 36
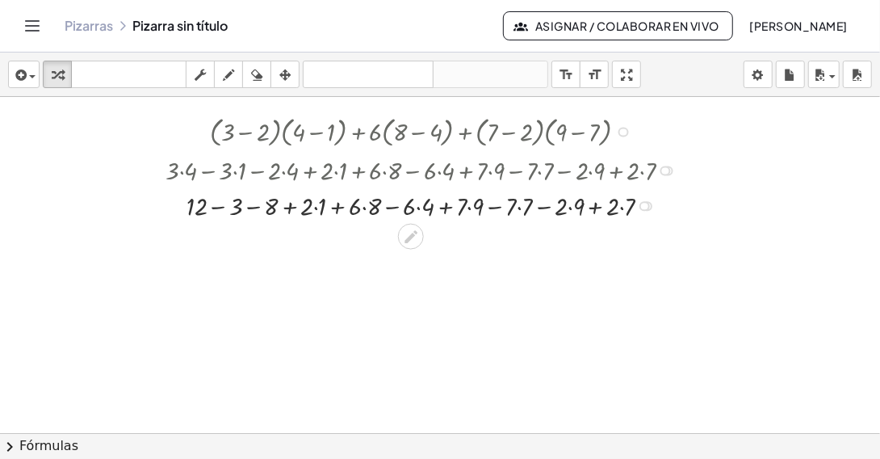
click at [317, 205] on div at bounding box center [424, 205] width 535 height 36
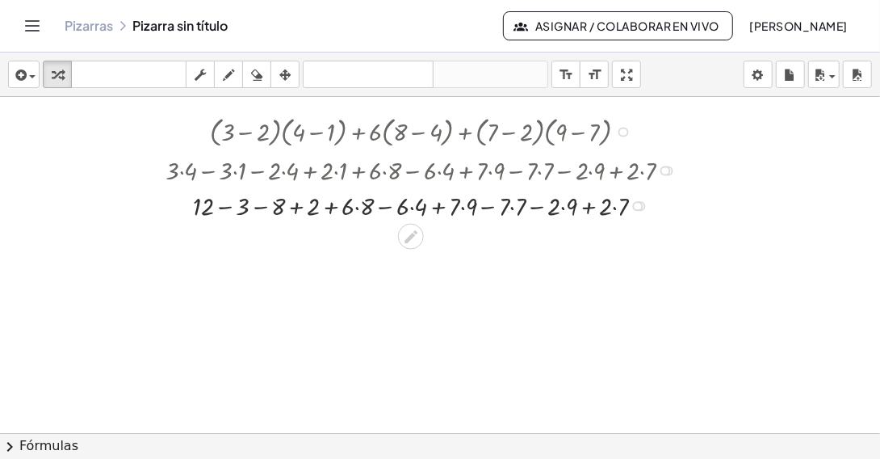
click at [359, 206] on div at bounding box center [424, 205] width 535 height 36
click at [407, 207] on div at bounding box center [424, 205] width 535 height 36
click at [455, 208] on div at bounding box center [424, 205] width 535 height 36
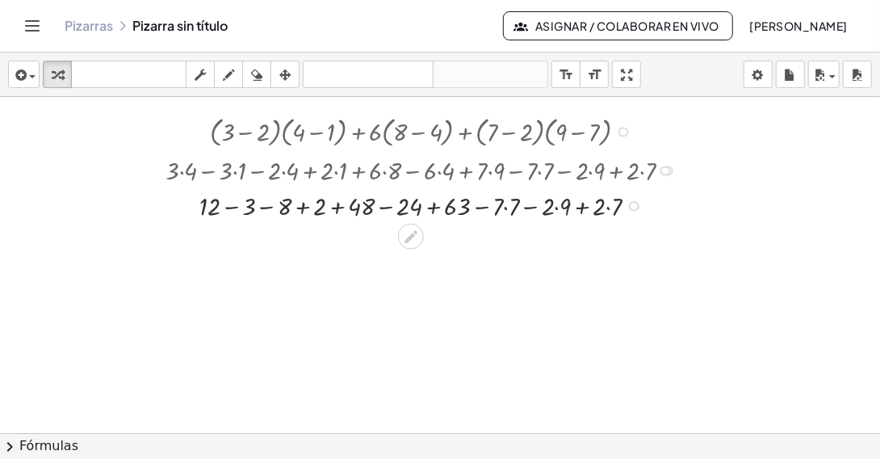
click at [505, 208] on div at bounding box center [424, 205] width 535 height 36
click at [556, 207] on div at bounding box center [424, 205] width 535 height 36
click at [602, 208] on div at bounding box center [424, 205] width 535 height 36
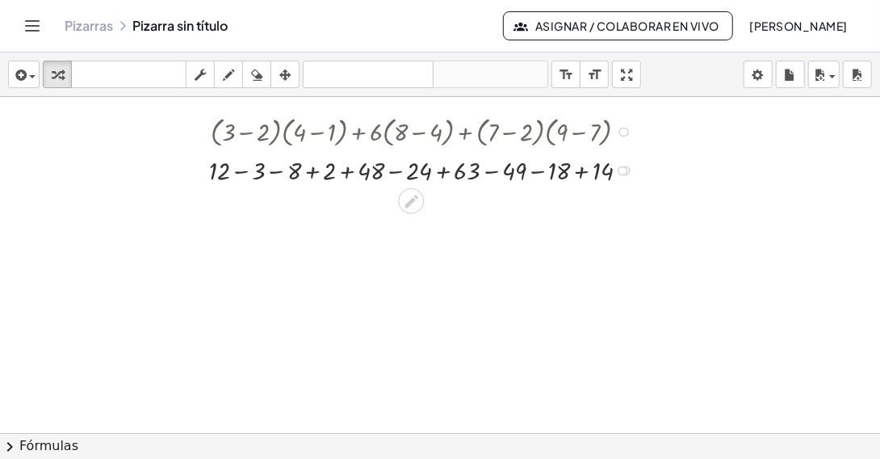
drag, startPoint x: 623, startPoint y: 206, endPoint x: 612, endPoint y: 166, distance: 41.7
click at [411, 170] on div "+ − − + − + − − 3 + 2 + 12 8 48 24 63 49 18 14" at bounding box center [411, 170] width 0 height 0
drag, startPoint x: 312, startPoint y: 173, endPoint x: 246, endPoint y: 191, distance: 67.8
click at [236, 183] on div at bounding box center [425, 170] width 449 height 36
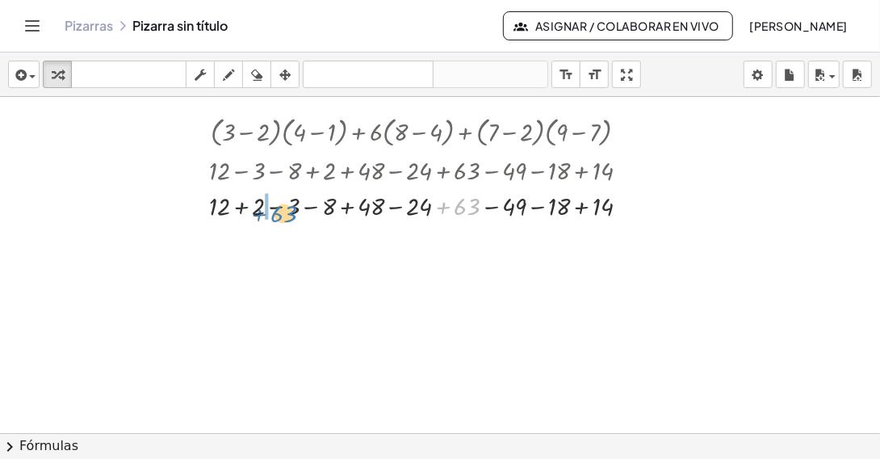
drag, startPoint x: 442, startPoint y: 205, endPoint x: 259, endPoint y: 212, distance: 183.4
click at [259, 212] on div at bounding box center [425, 205] width 449 height 36
drag, startPoint x: 396, startPoint y: 205, endPoint x: 311, endPoint y: 211, distance: 85.8
click at [311, 211] on div at bounding box center [425, 205] width 449 height 36
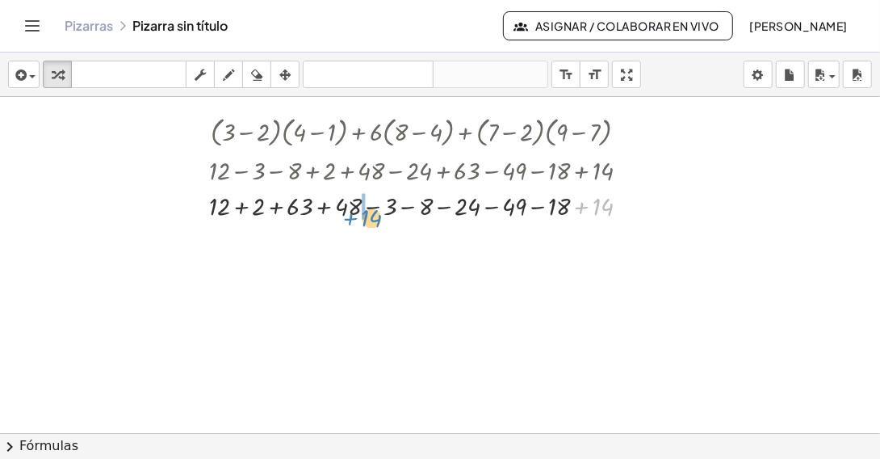
drag, startPoint x: 581, startPoint y: 205, endPoint x: 351, endPoint y: 217, distance: 230.4
click at [351, 217] on div at bounding box center [425, 205] width 449 height 36
click at [240, 205] on div at bounding box center [425, 205] width 449 height 36
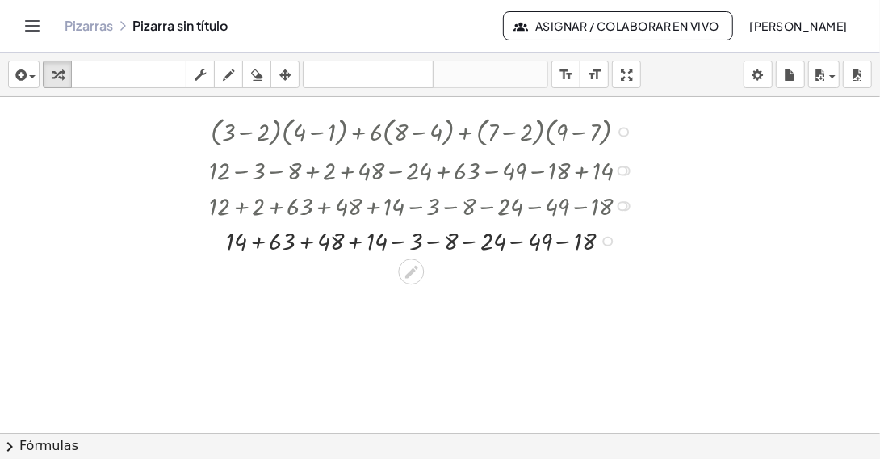
click at [262, 243] on div at bounding box center [425, 240] width 449 height 36
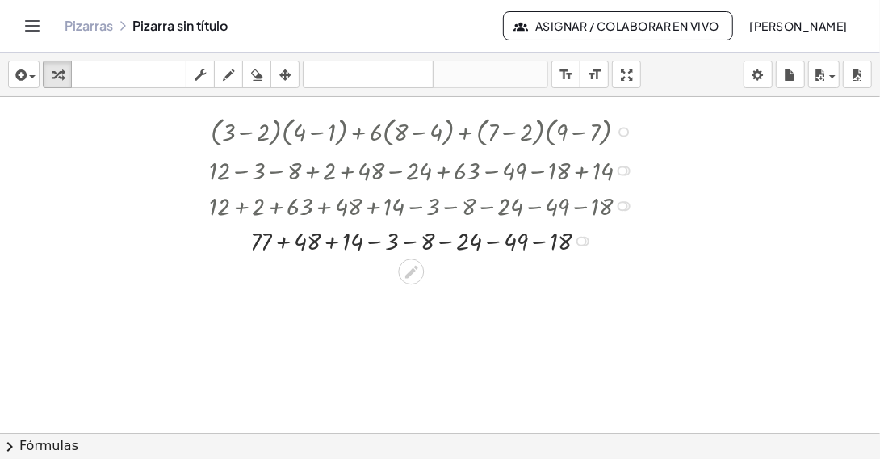
click at [281, 245] on div at bounding box center [425, 240] width 449 height 36
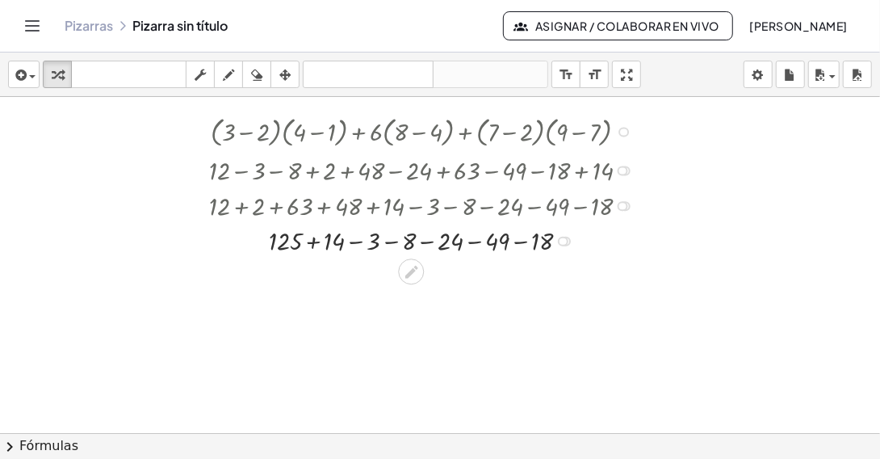
click at [312, 243] on div at bounding box center [425, 240] width 449 height 36
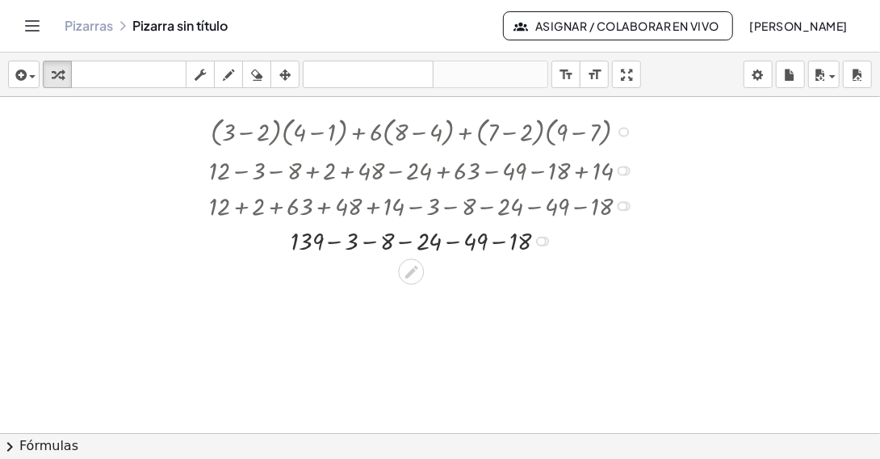
click at [374, 243] on div at bounding box center [425, 240] width 449 height 36
click at [385, 242] on div at bounding box center [425, 240] width 449 height 36
click at [417, 242] on div at bounding box center [425, 240] width 449 height 36
click at [440, 238] on div at bounding box center [425, 240] width 449 height 36
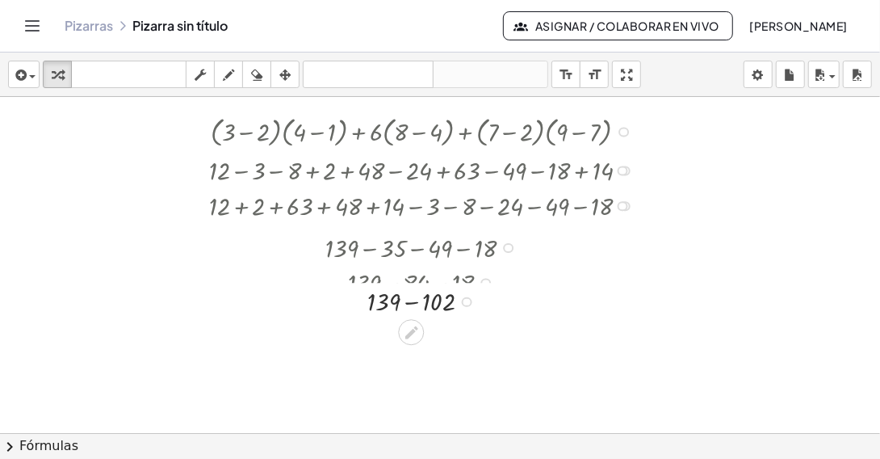
drag, startPoint x: 460, startPoint y: 241, endPoint x: 470, endPoint y: 312, distance: 72.5
click at [411, 302] on div "+ − 139 102" at bounding box center [411, 302] width 0 height 0
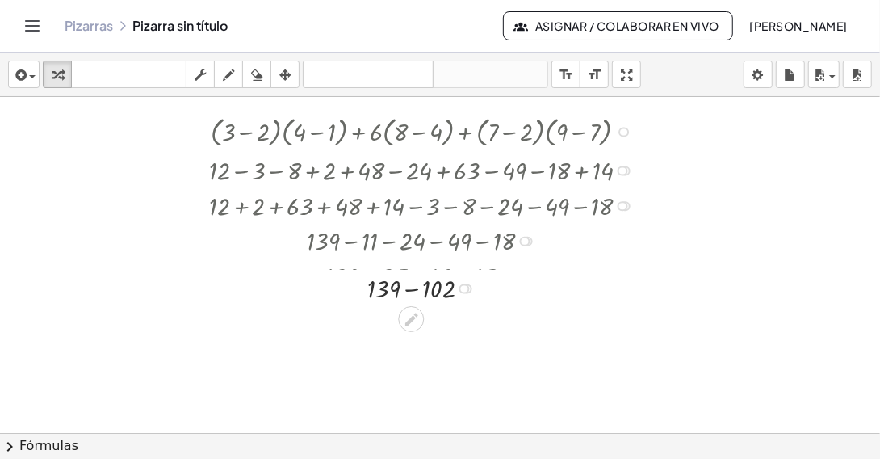
drag, startPoint x: 466, startPoint y: 312, endPoint x: 459, endPoint y: 284, distance: 28.4
click at [411, 289] on div "+ − 139 102" at bounding box center [411, 289] width 0 height 0
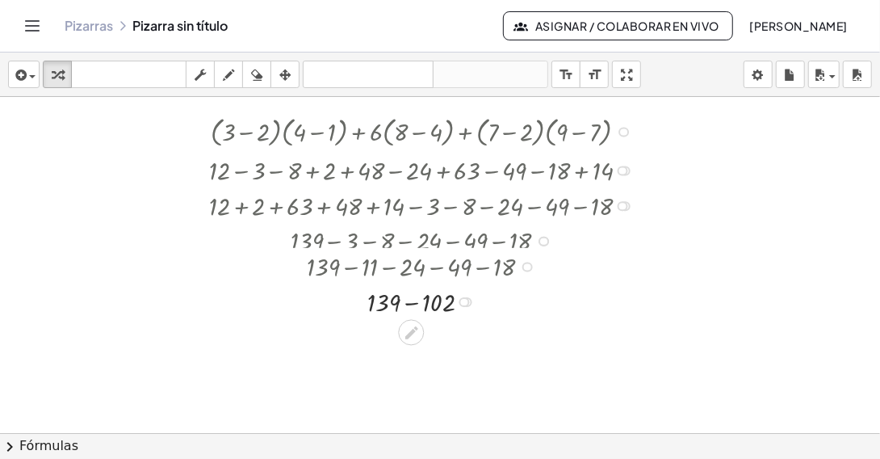
drag, startPoint x: 524, startPoint y: 245, endPoint x: 531, endPoint y: 276, distance: 32.3
click at [411, 266] on div "+ 139 − 11 − 24 − 49 − 18" at bounding box center [411, 266] width 0 height 0
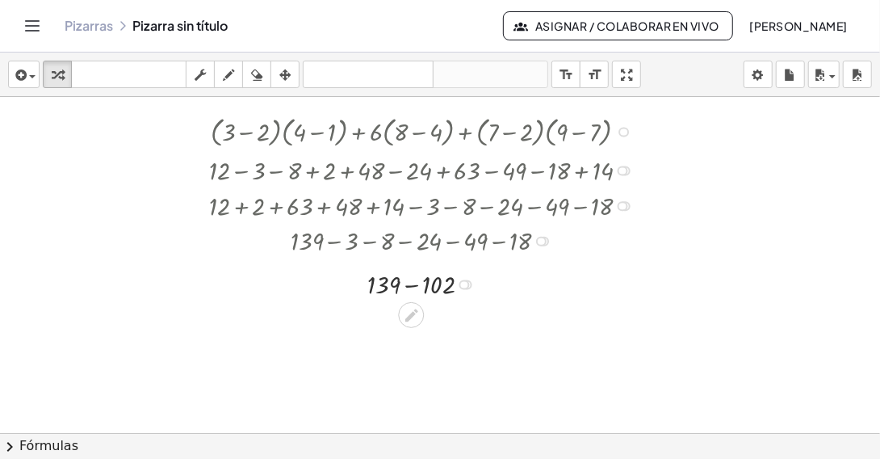
drag, startPoint x: 465, startPoint y: 308, endPoint x: 463, endPoint y: 275, distance: 34.0
click at [411, 284] on div "+ − 139 102" at bounding box center [411, 284] width 0 height 0
click at [411, 279] on div at bounding box center [425, 276] width 449 height 36
drag, startPoint x: 436, startPoint y: 275, endPoint x: 440, endPoint y: 306, distance: 30.9
click at [411, 300] on div "37" at bounding box center [411, 300] width 0 height 0
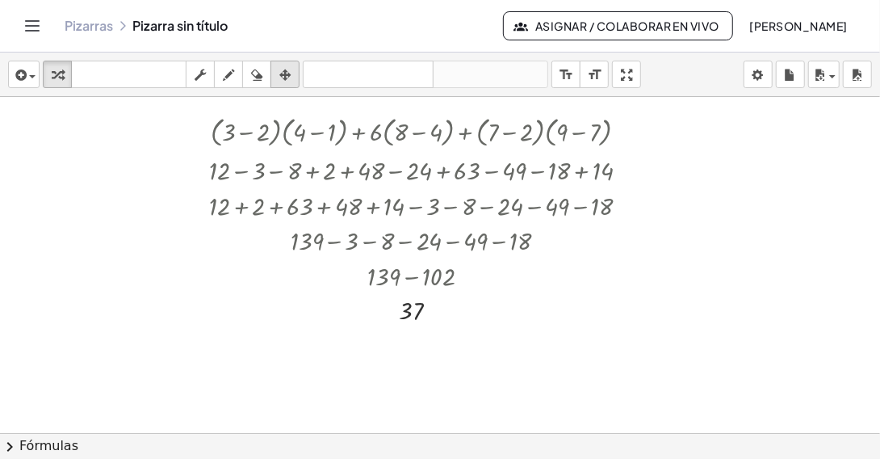
click at [285, 69] on icon "button" at bounding box center [284, 74] width 11 height 19
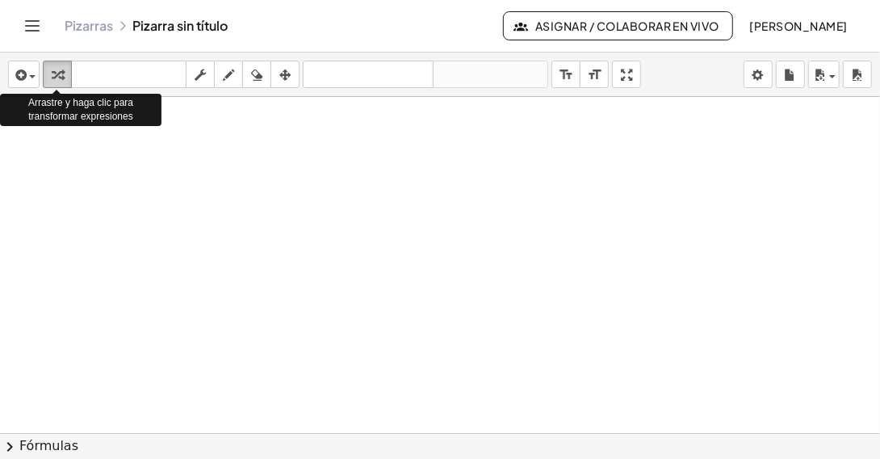
click at [61, 77] on icon "button" at bounding box center [57, 74] width 11 height 19
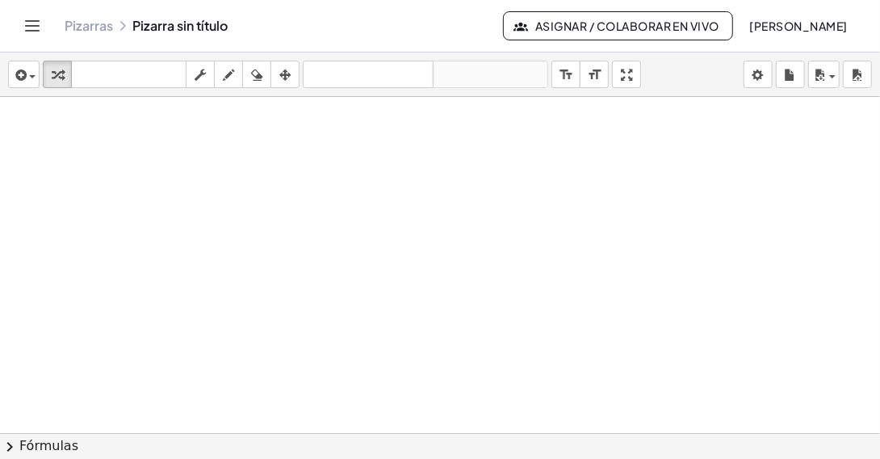
click at [464, 241] on div at bounding box center [440, 433] width 880 height 673
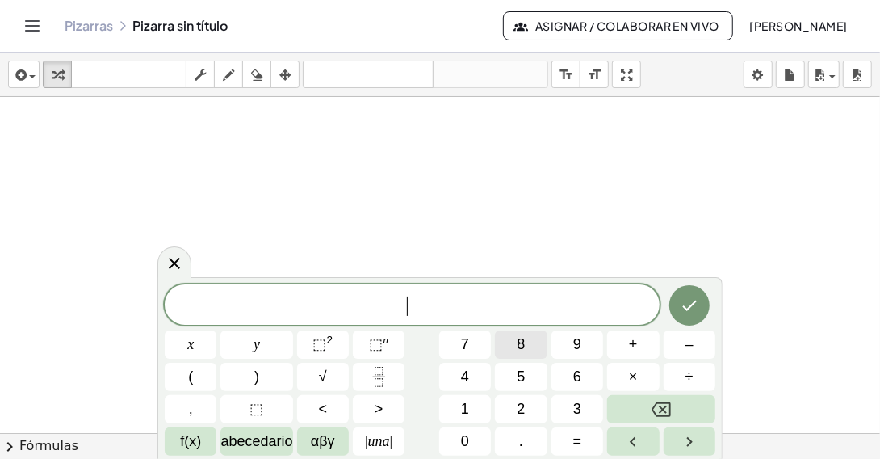
click at [514, 351] on button "8" at bounding box center [521, 344] width 52 height 28
click at [468, 444] on span "0" at bounding box center [465, 441] width 8 height 22
click at [644, 342] on button "+" at bounding box center [633, 344] width 52 height 28
click at [201, 387] on button "(" at bounding box center [191, 377] width 52 height 28
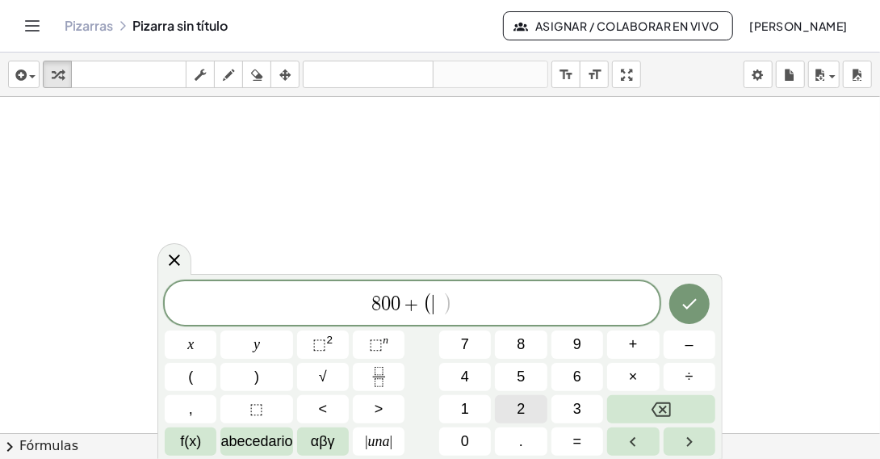
click at [518, 405] on span "2" at bounding box center [521, 409] width 8 height 22
click at [476, 433] on button "0" at bounding box center [465, 441] width 52 height 28
click at [703, 345] on button "–" at bounding box center [690, 344] width 52 height 28
click at [581, 410] on button "3" at bounding box center [577, 409] width 52 height 28
click at [629, 380] on span "×" at bounding box center [633, 377] width 9 height 22
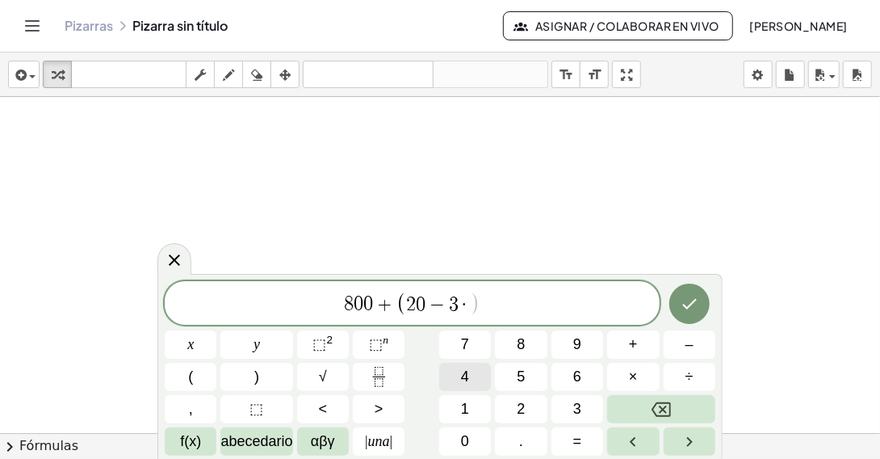
click at [472, 374] on button "4" at bounding box center [465, 377] width 52 height 28
click at [644, 343] on button "+" at bounding box center [633, 344] width 52 height 28
click at [526, 375] on button "5" at bounding box center [521, 377] width 52 height 28
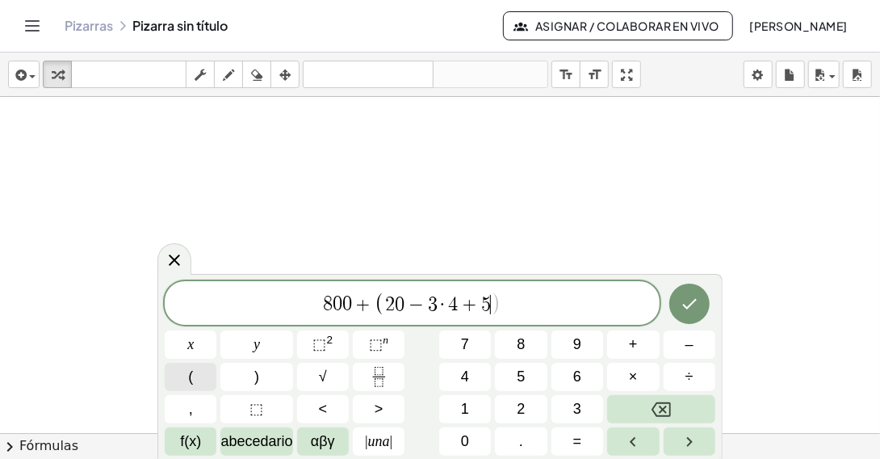
click at [192, 384] on span "(" at bounding box center [190, 377] width 5 height 22
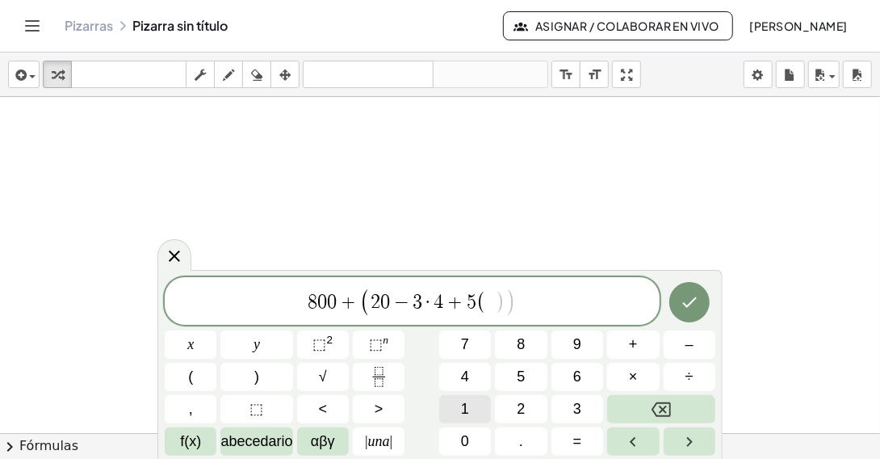
click at [473, 409] on button "1" at bounding box center [465, 409] width 52 height 28
click at [535, 343] on button "8" at bounding box center [521, 344] width 52 height 28
click at [709, 344] on button "–" at bounding box center [690, 344] width 52 height 28
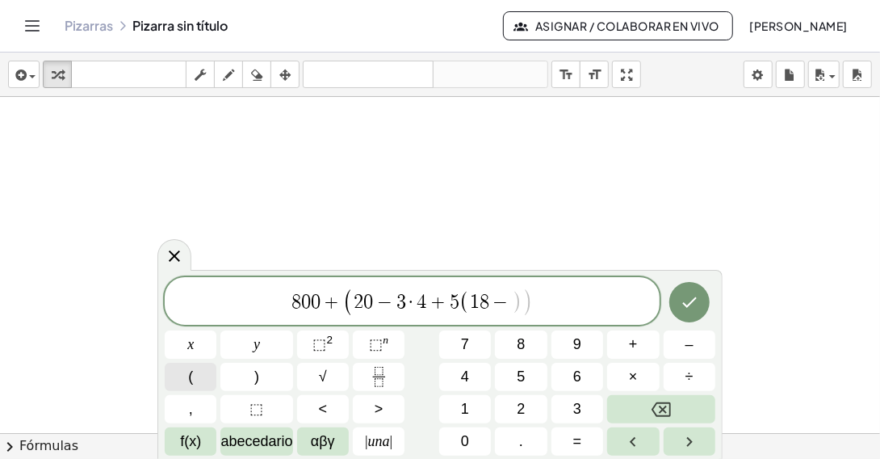
click at [187, 379] on button "(" at bounding box center [191, 377] width 52 height 28
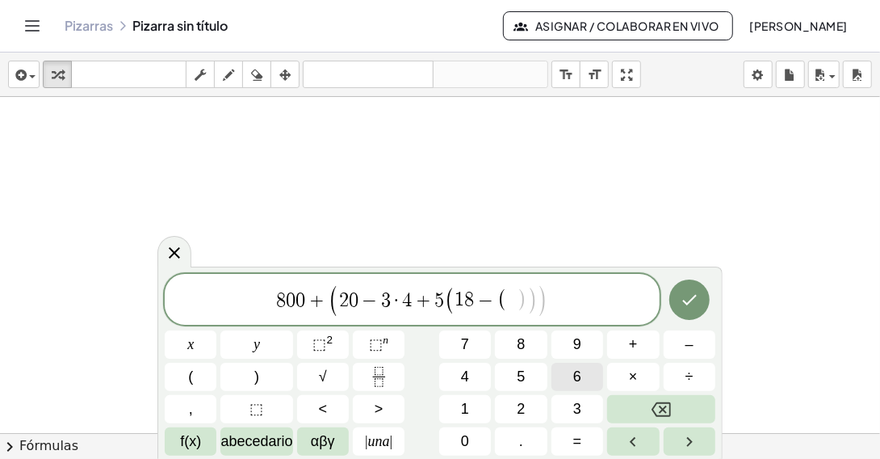
click at [581, 375] on span "6" at bounding box center [577, 377] width 8 height 22
click at [699, 344] on button "–" at bounding box center [690, 344] width 52 height 28
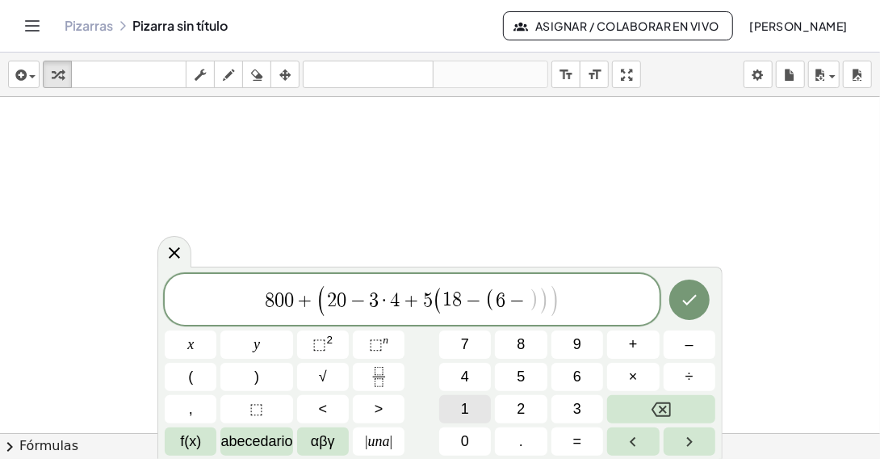
click at [468, 402] on span "1" at bounding box center [465, 409] width 8 height 22
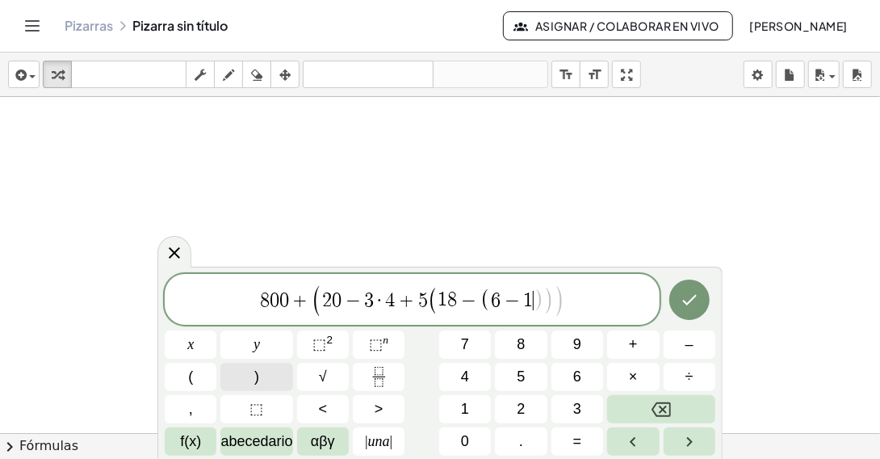
click at [255, 380] on span ")" at bounding box center [256, 377] width 5 height 22
click at [573, 409] on span "3" at bounding box center [577, 409] width 8 height 22
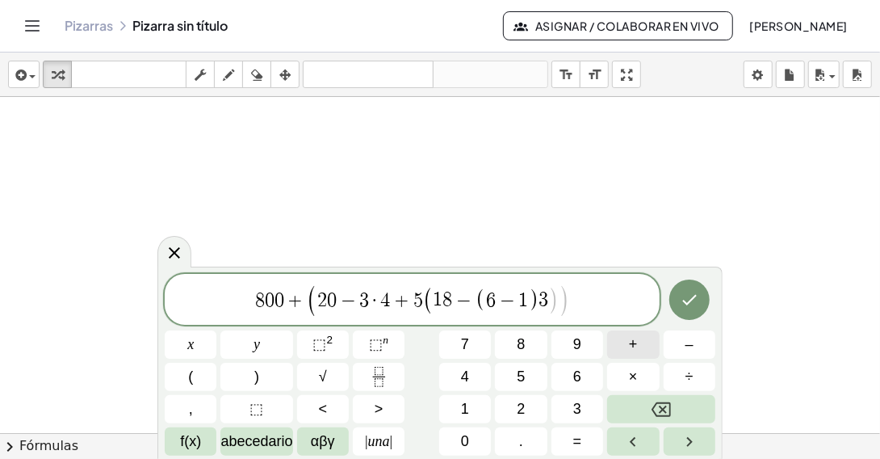
click at [640, 350] on button "+" at bounding box center [633, 344] width 52 height 28
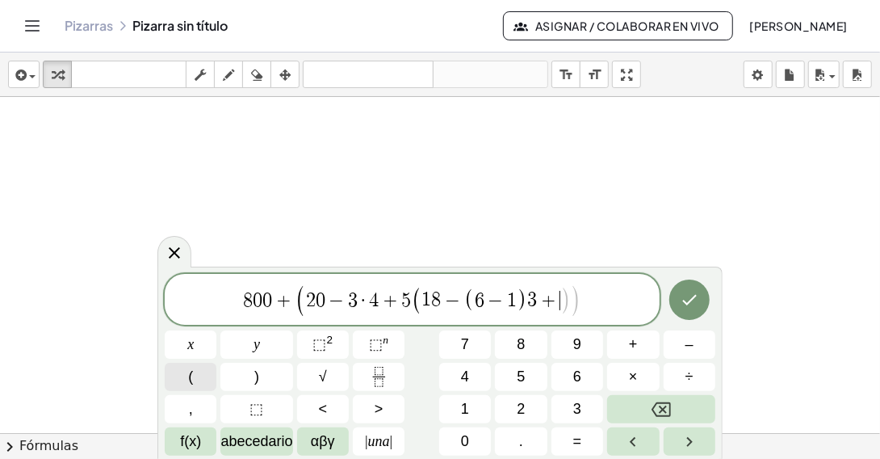
click at [186, 380] on button "(" at bounding box center [191, 377] width 52 height 28
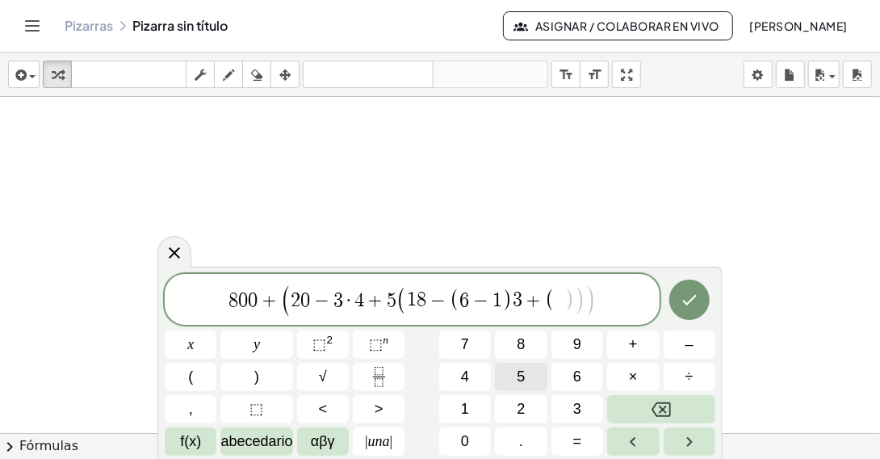
click at [530, 381] on button "5" at bounding box center [521, 377] width 52 height 28
click at [683, 346] on button "–" at bounding box center [690, 344] width 52 height 28
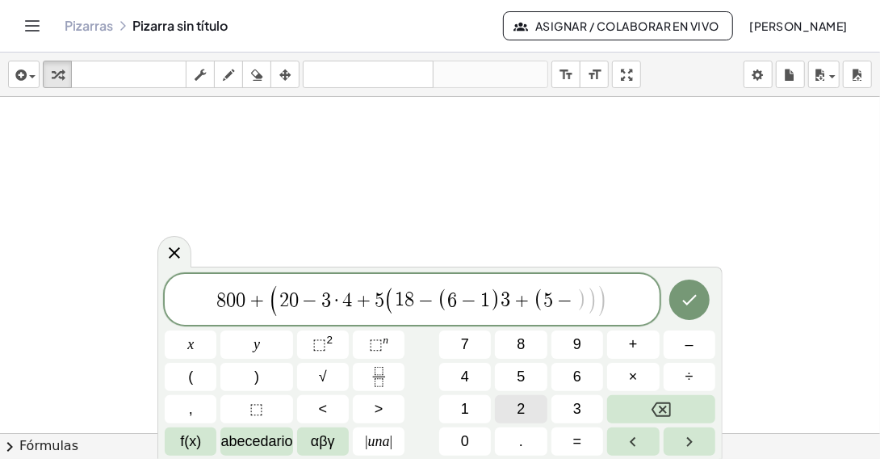
click at [522, 407] on span "2" at bounding box center [521, 409] width 8 height 22
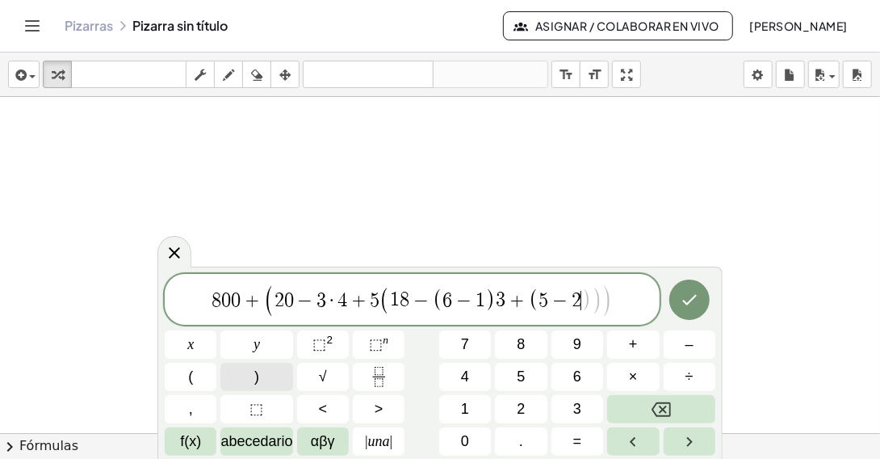
click at [255, 375] on span ")" at bounding box center [256, 377] width 5 height 22
click at [453, 380] on button "4" at bounding box center [465, 377] width 52 height 28
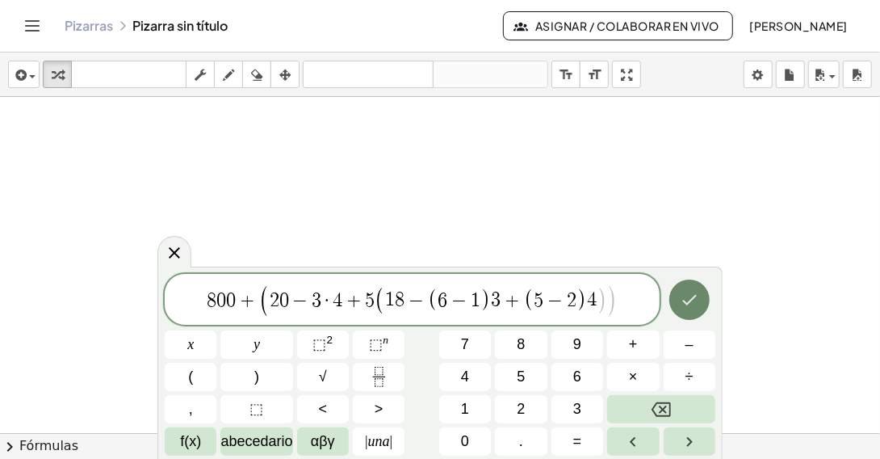
click at [704, 300] on button "Hecho" at bounding box center [689, 299] width 40 height 40
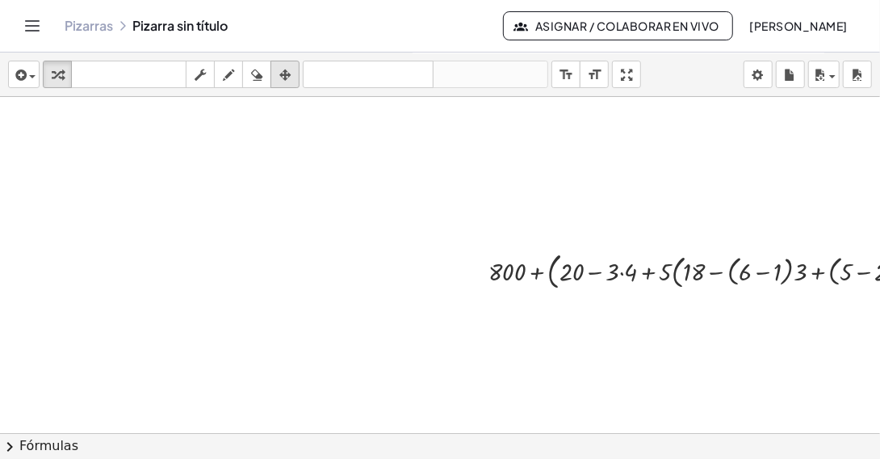
click at [282, 70] on icon "button" at bounding box center [284, 74] width 11 height 19
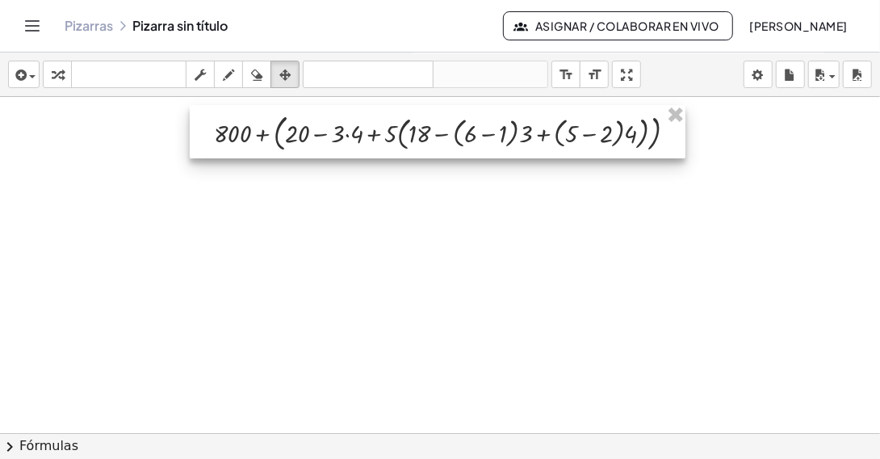
drag, startPoint x: 585, startPoint y: 254, endPoint x: 311, endPoint y: 115, distance: 307.3
click at [311, 115] on div at bounding box center [438, 132] width 496 height 54
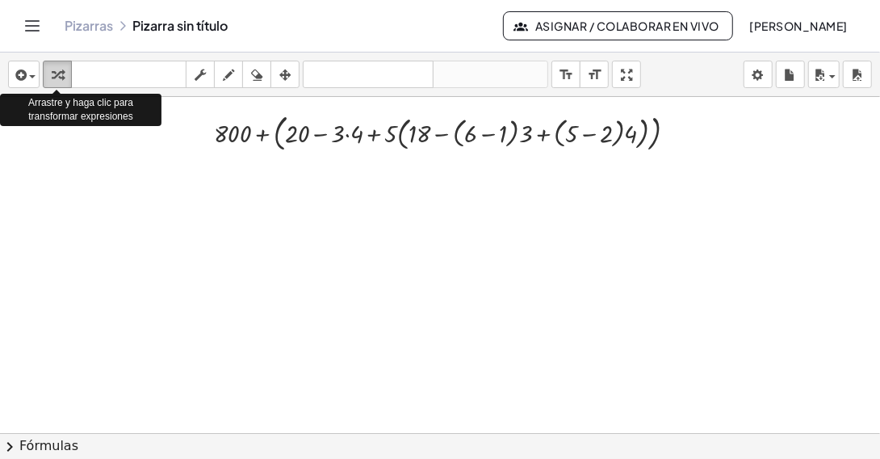
click at [56, 71] on icon "button" at bounding box center [57, 74] width 11 height 19
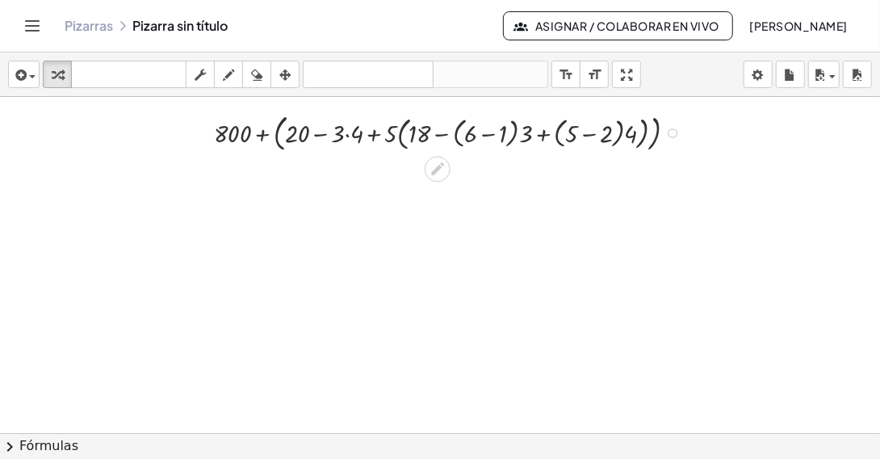
click at [455, 131] on div at bounding box center [452, 132] width 492 height 46
click at [454, 132] on div at bounding box center [452, 132] width 492 height 46
click at [508, 258] on div at bounding box center [482, 433] width 964 height 673
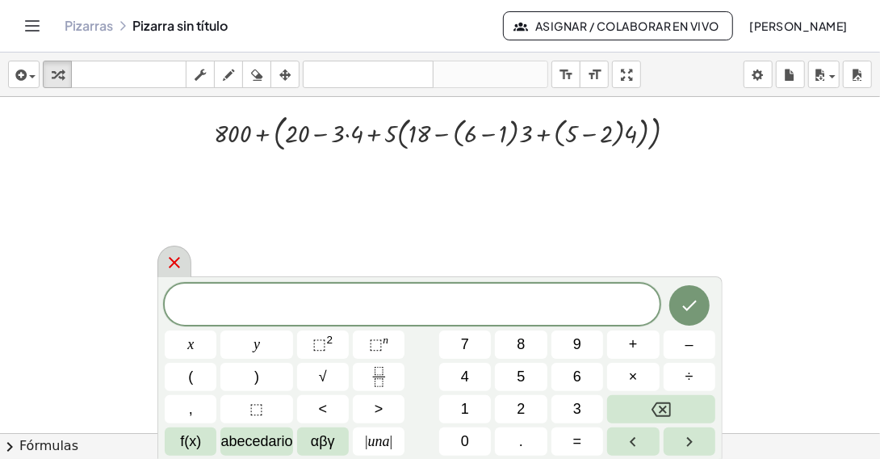
click at [168, 265] on icon at bounding box center [174, 262] width 19 height 19
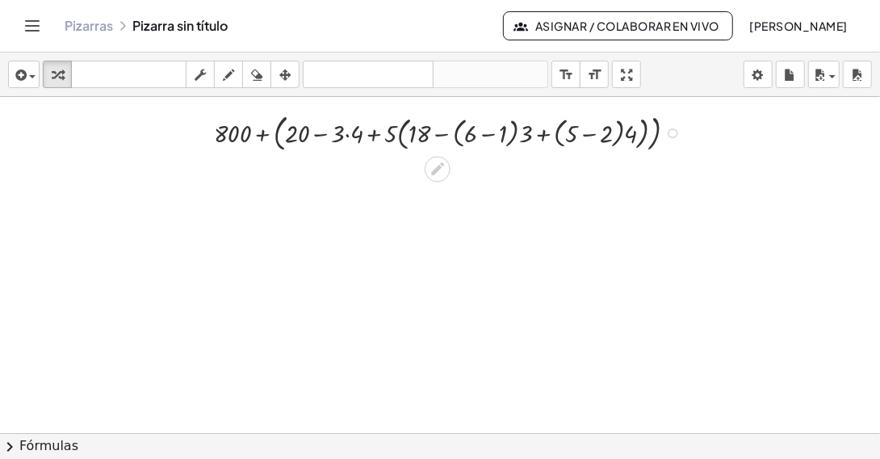
click at [456, 137] on div at bounding box center [452, 132] width 492 height 46
click at [457, 136] on div at bounding box center [452, 132] width 492 height 46
click at [515, 136] on div at bounding box center [452, 132] width 492 height 46
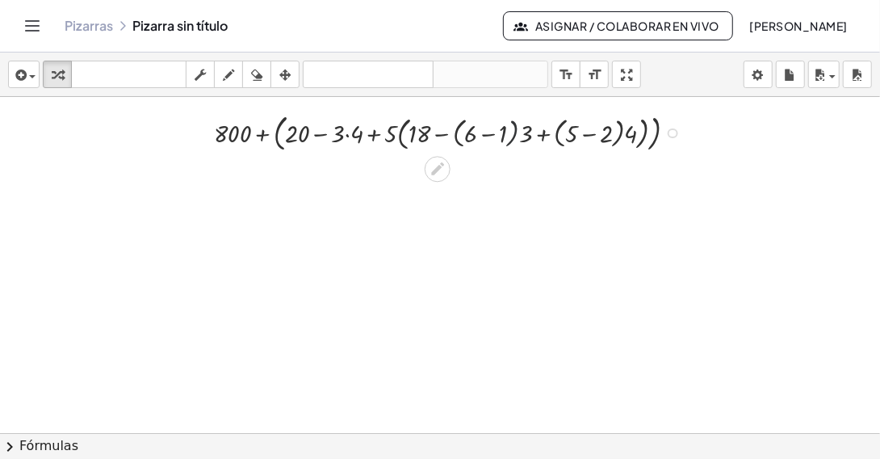
click at [515, 136] on div at bounding box center [452, 132] width 492 height 46
click at [526, 137] on div at bounding box center [452, 132] width 492 height 46
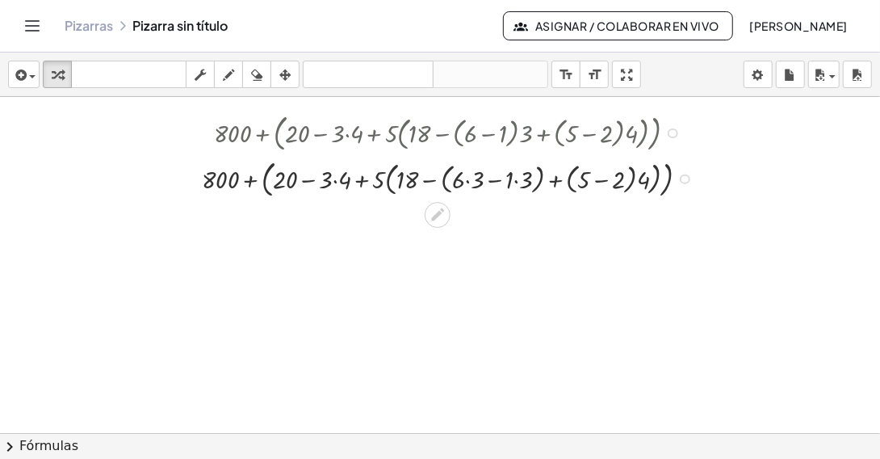
click at [643, 179] on div at bounding box center [452, 177] width 516 height 46
drag, startPoint x: 468, startPoint y: 182, endPoint x: 489, endPoint y: 185, distance: 21.2
click at [468, 181] on div at bounding box center [452, 177] width 517 height 46
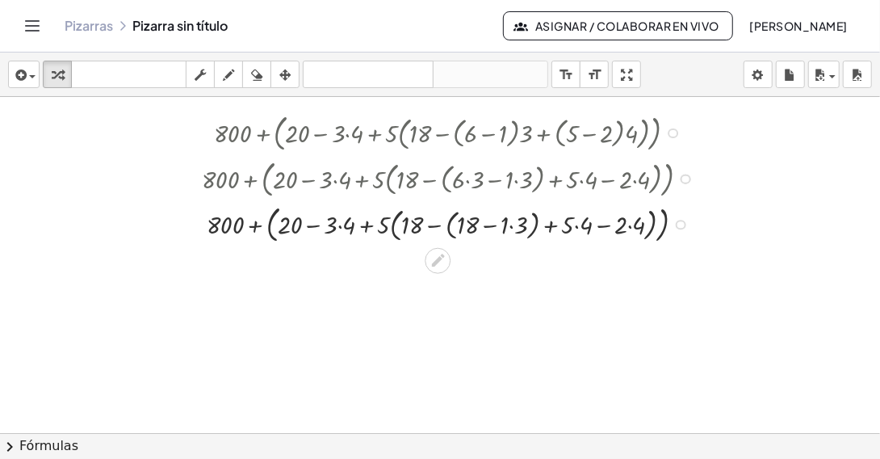
click at [514, 226] on div at bounding box center [452, 223] width 517 height 46
click at [569, 226] on div at bounding box center [452, 223] width 517 height 46
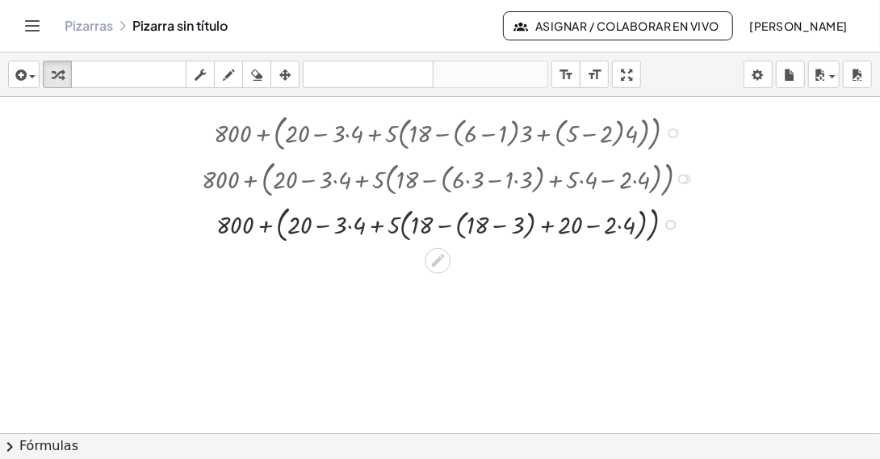
click at [620, 226] on div at bounding box center [452, 223] width 517 height 46
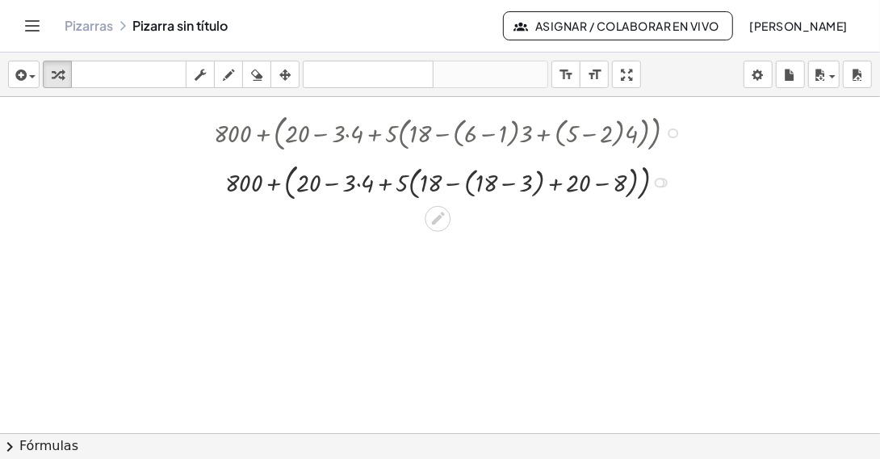
drag, startPoint x: 662, startPoint y: 220, endPoint x: 657, endPoint y: 172, distance: 47.9
click at [438, 182] on div "+ 800 + ( + 20 − · 3 · 4 + · 5 · ( + 18 − − + − ) ) ( + ) 18 3 20 8" at bounding box center [438, 182] width 0 height 0
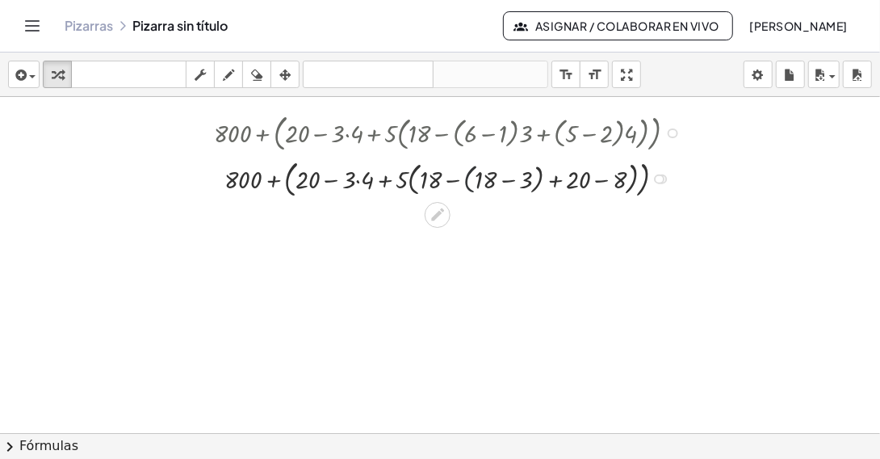
click at [467, 181] on div at bounding box center [452, 177] width 492 height 46
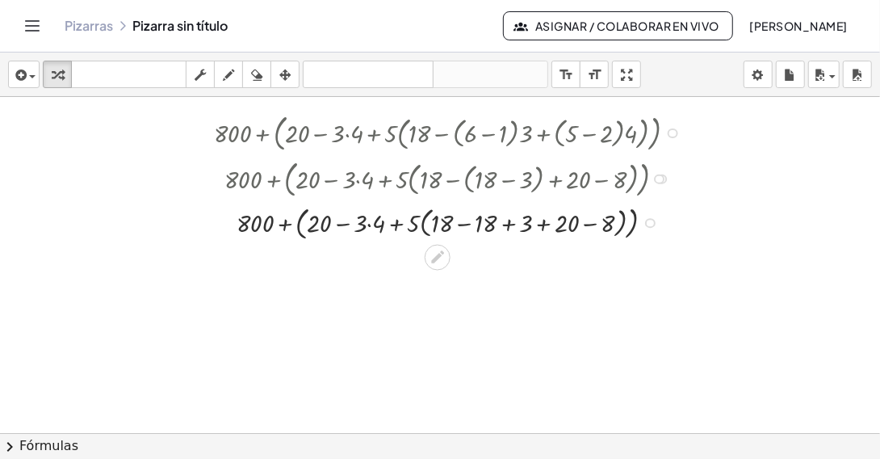
click at [423, 220] on div at bounding box center [452, 221] width 492 height 42
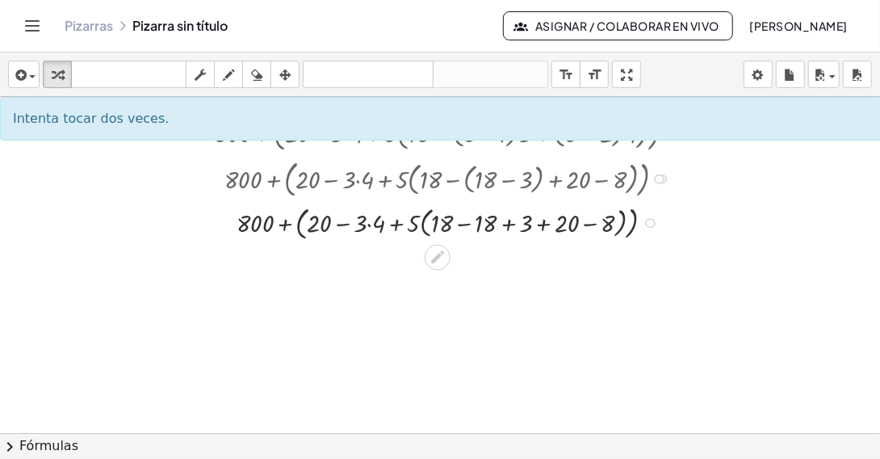
click at [423, 222] on div at bounding box center [452, 221] width 492 height 42
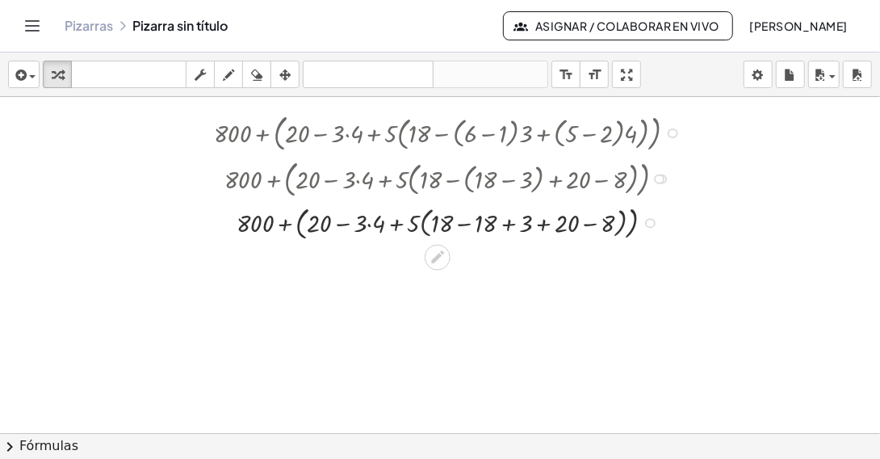
click at [423, 222] on div at bounding box center [452, 221] width 492 height 42
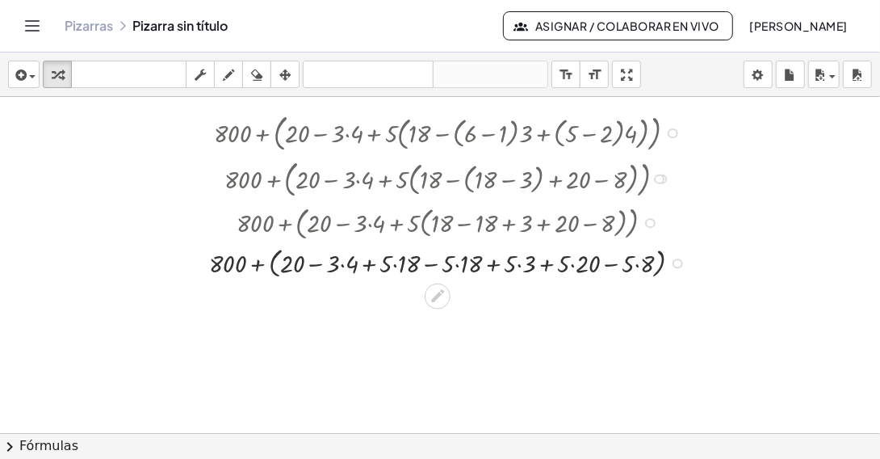
click at [400, 261] on div at bounding box center [451, 261] width 501 height 39
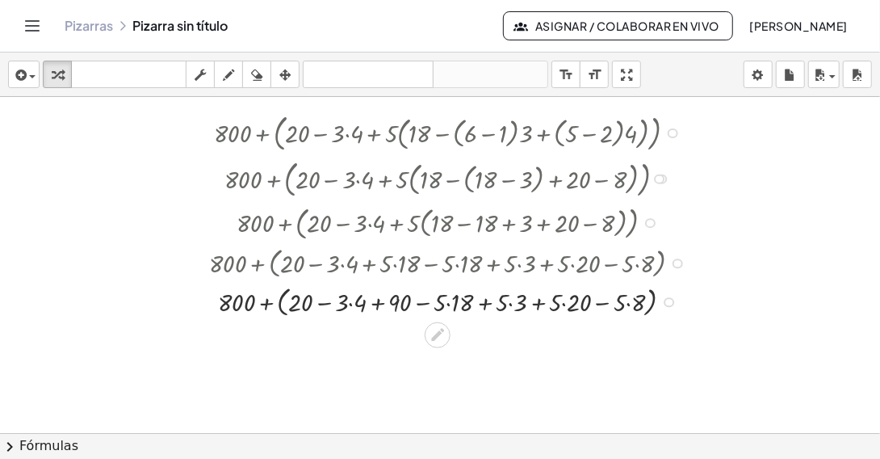
click at [447, 302] on div at bounding box center [451, 300] width 501 height 39
click at [504, 303] on div at bounding box center [451, 300] width 501 height 39
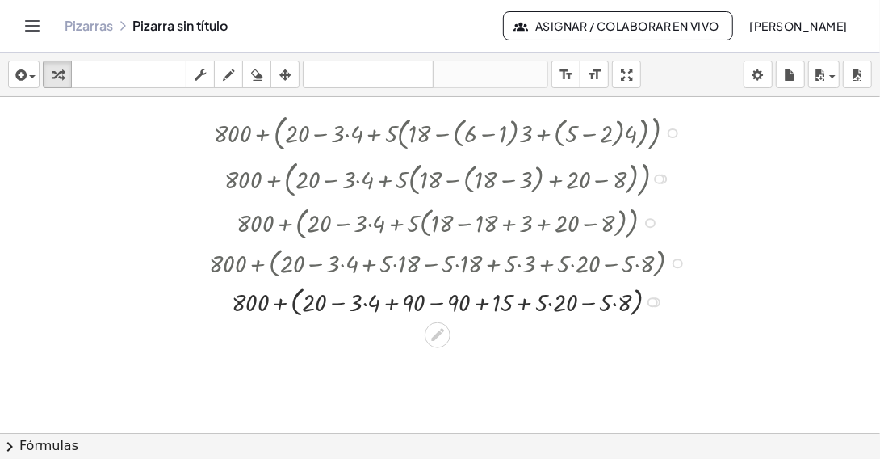
click at [551, 300] on div at bounding box center [451, 300] width 501 height 39
click at [607, 303] on div at bounding box center [451, 300] width 501 height 39
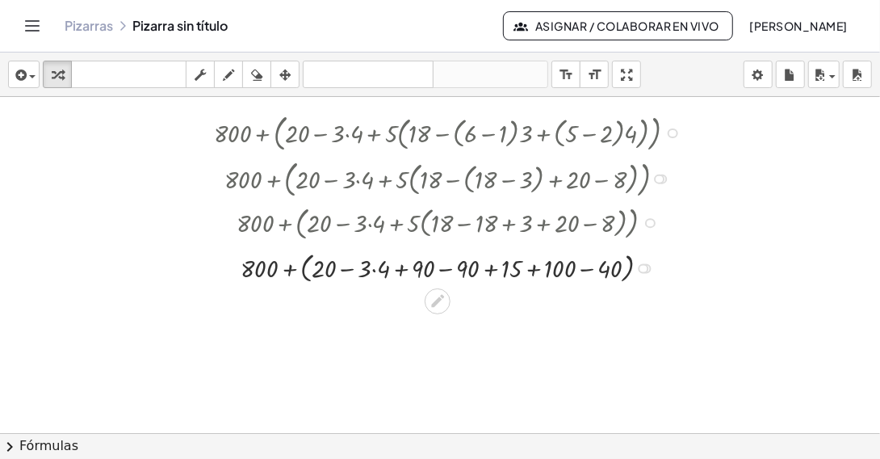
drag, startPoint x: 646, startPoint y: 303, endPoint x: 640, endPoint y: 265, distance: 38.5
click at [640, 265] on div at bounding box center [643, 268] width 10 height 10
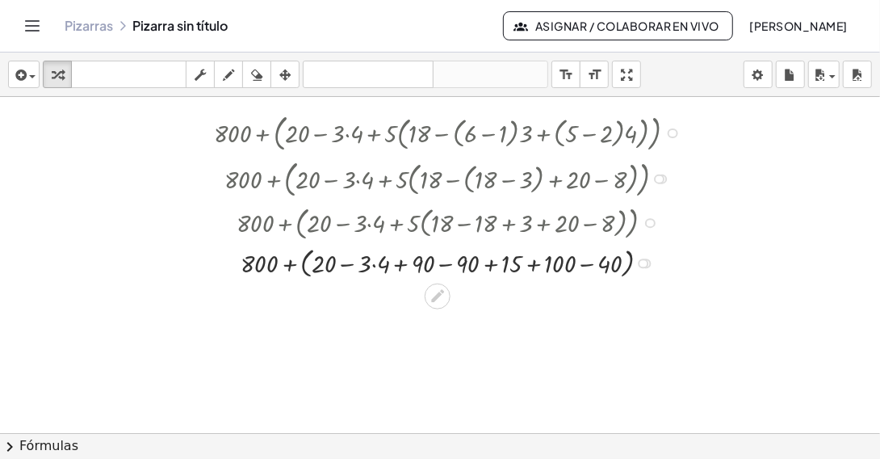
click at [661, 178] on div at bounding box center [659, 179] width 10 height 10
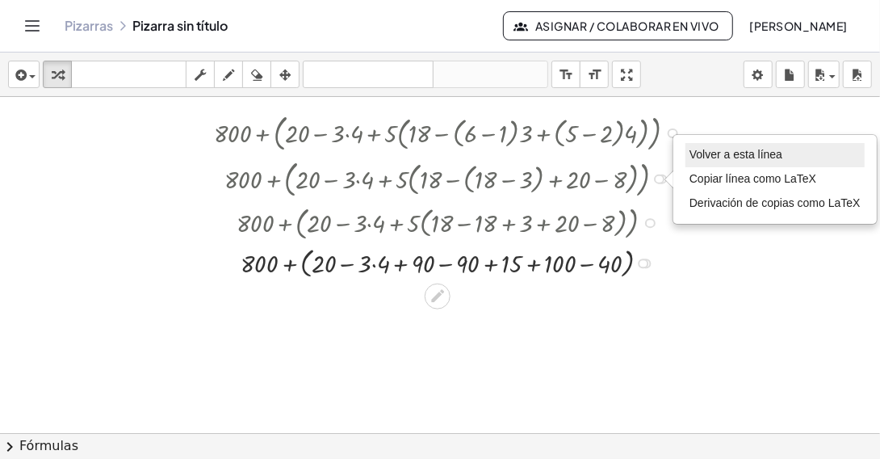
click at [706, 157] on span "Volver a esta línea" at bounding box center [736, 154] width 93 height 13
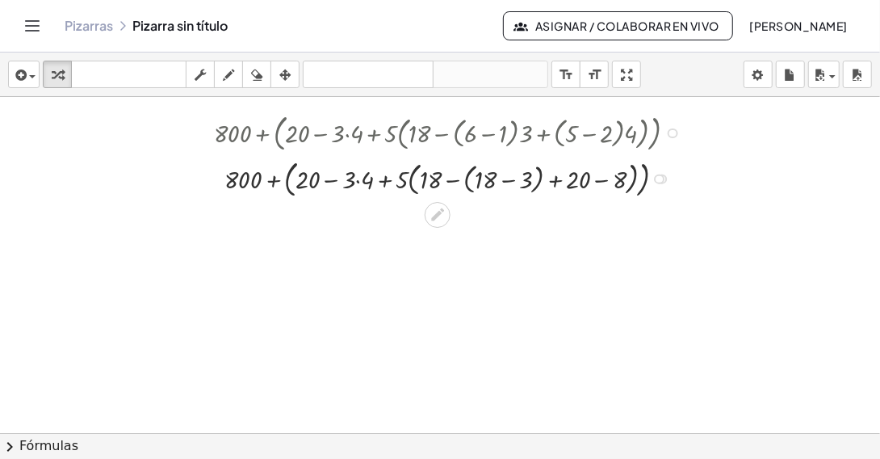
click at [360, 177] on div at bounding box center [452, 177] width 492 height 46
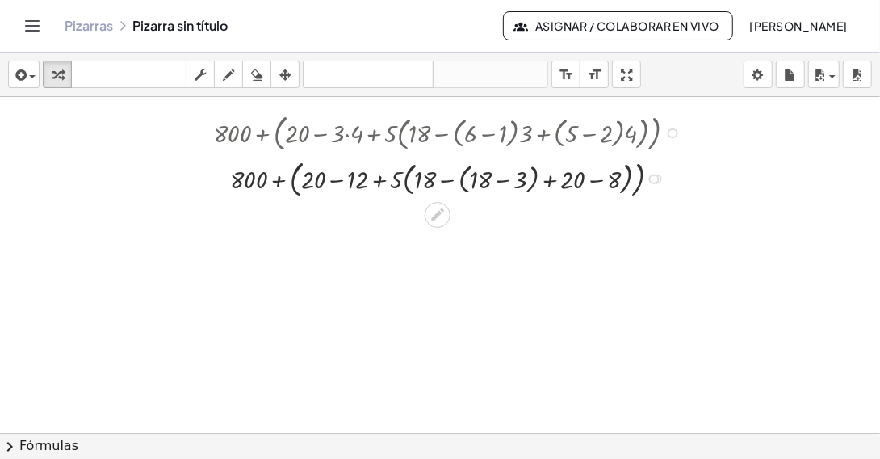
click at [462, 181] on div at bounding box center [452, 177] width 492 height 46
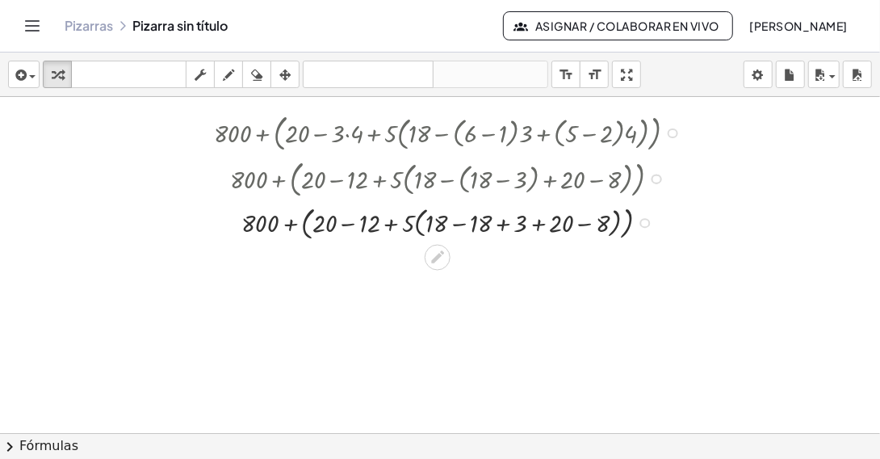
click at [414, 226] on div at bounding box center [452, 221] width 492 height 42
click at [408, 225] on div at bounding box center [452, 221] width 492 height 42
click at [407, 225] on div at bounding box center [452, 221] width 492 height 42
click at [415, 229] on div at bounding box center [452, 221] width 492 height 42
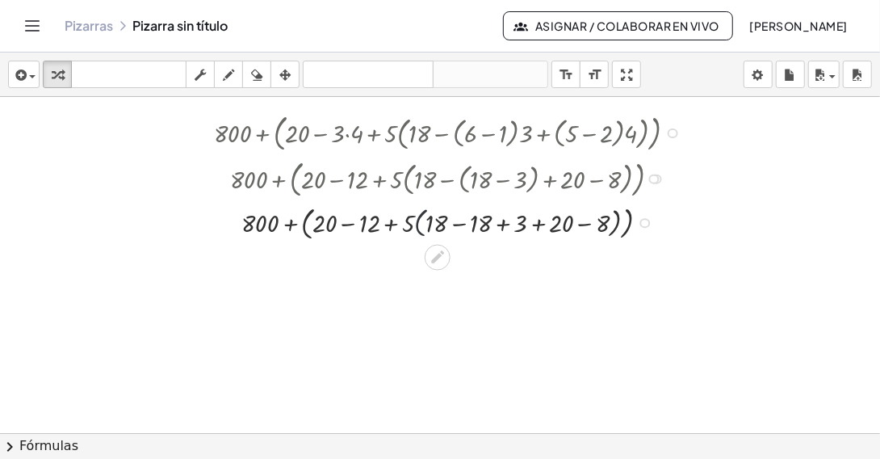
click at [415, 229] on div at bounding box center [452, 221] width 492 height 42
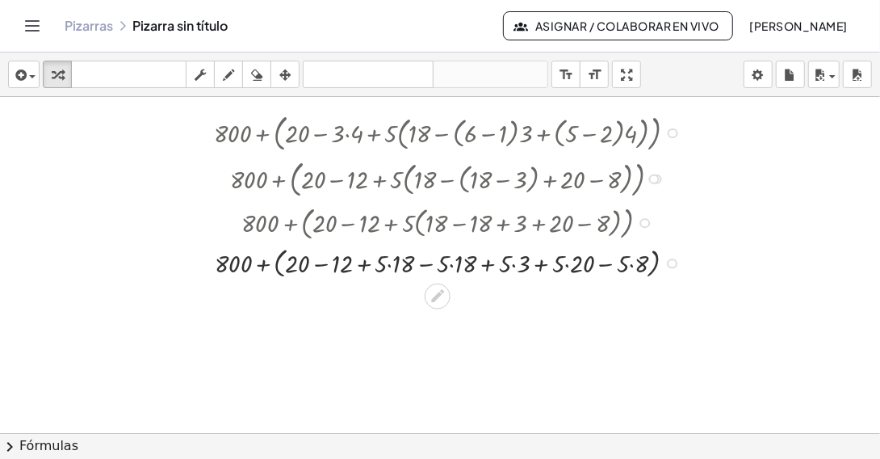
click at [390, 264] on div at bounding box center [452, 261] width 492 height 39
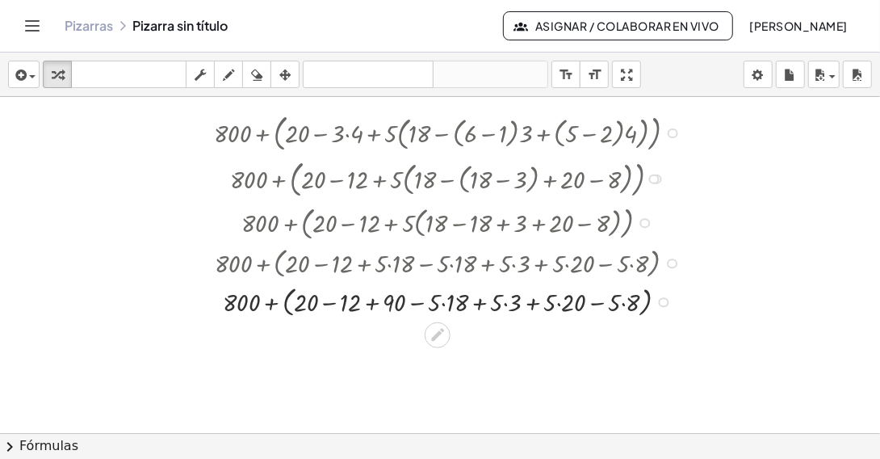
drag, startPoint x: 446, startPoint y: 303, endPoint x: 469, endPoint y: 301, distance: 23.5
click at [446, 302] on div at bounding box center [452, 300] width 492 height 39
click at [497, 304] on div at bounding box center [452, 300] width 492 height 39
click at [543, 302] on div at bounding box center [452, 300] width 492 height 39
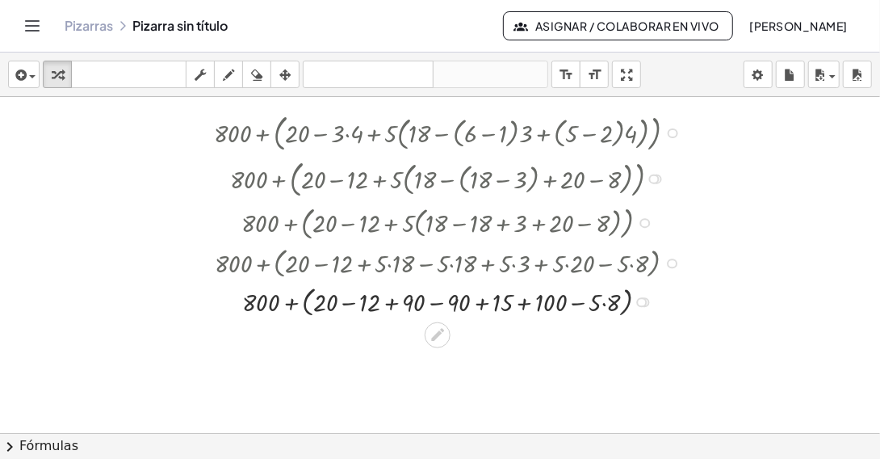
click at [602, 302] on div at bounding box center [452, 300] width 492 height 39
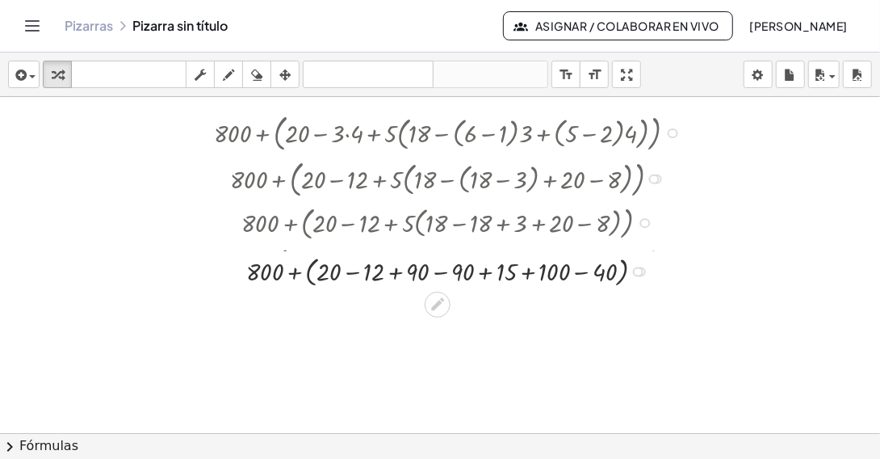
drag, startPoint x: 636, startPoint y: 300, endPoint x: 627, endPoint y: 264, distance: 36.6
click at [438, 272] on div "+ 800 + ( + 20 − + − ) 12 − + + 90 90 15 100 40 Go back to this line Copy line …" at bounding box center [438, 272] width 0 height 0
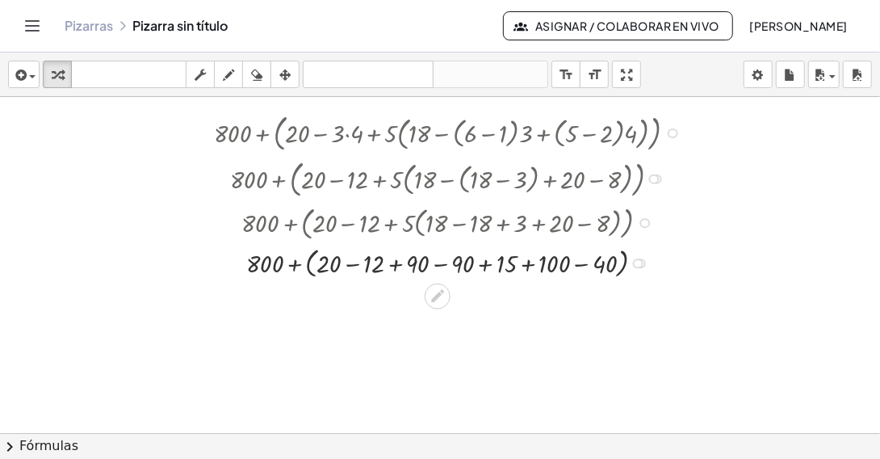
click at [308, 263] on div at bounding box center [452, 261] width 492 height 39
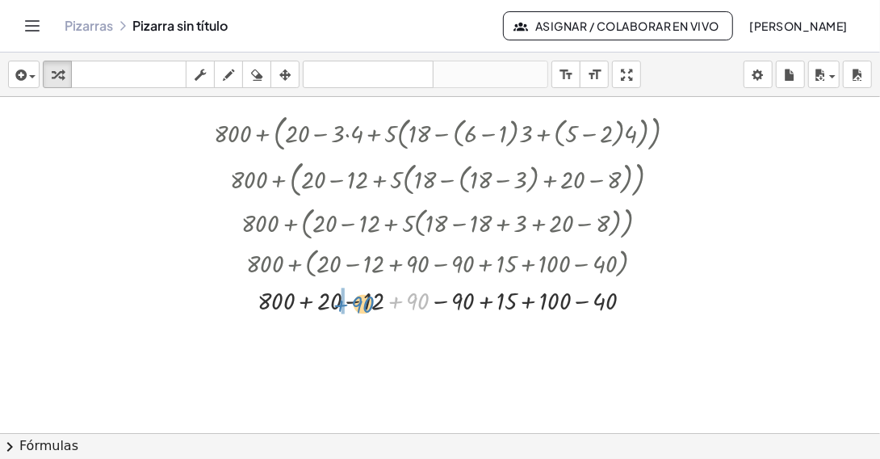
drag, startPoint x: 394, startPoint y: 297, endPoint x: 339, endPoint y: 300, distance: 55.0
click at [339, 300] on div at bounding box center [452, 299] width 492 height 36
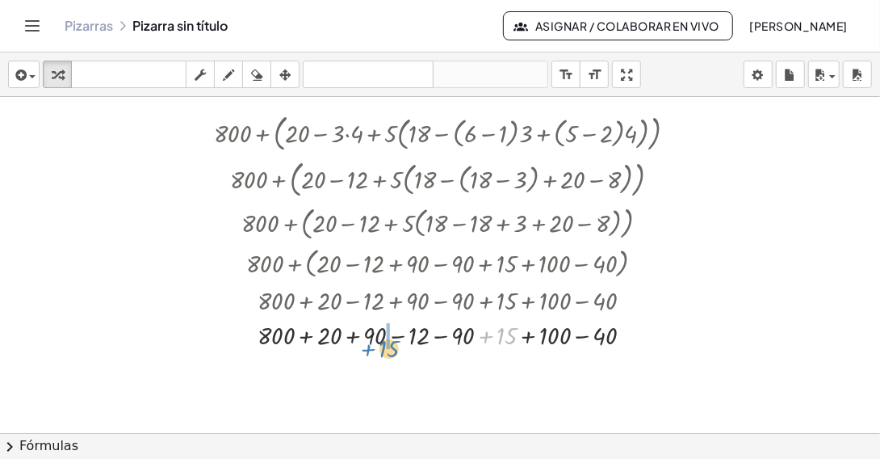
drag, startPoint x: 489, startPoint y: 334, endPoint x: 371, endPoint y: 347, distance: 118.6
click at [371, 347] on div at bounding box center [452, 335] width 492 height 36
drag, startPoint x: 525, startPoint y: 338, endPoint x: 418, endPoint y: 347, distance: 107.0
click at [418, 347] on div at bounding box center [452, 335] width 492 height 36
drag, startPoint x: 311, startPoint y: 341, endPoint x: 311, endPoint y: 331, distance: 9.7
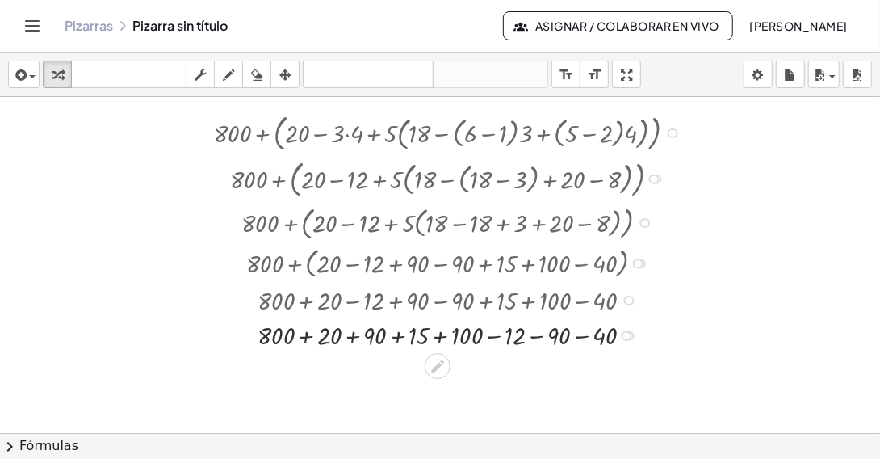
click at [311, 341] on div at bounding box center [452, 335] width 492 height 36
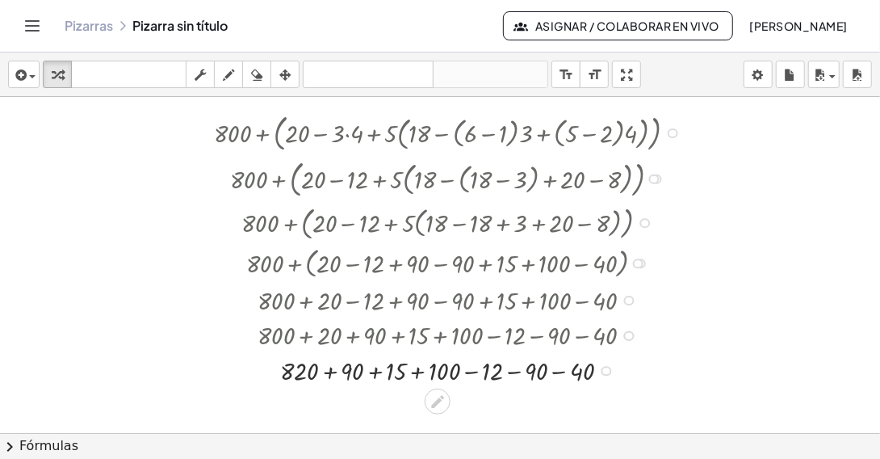
click at [332, 371] on div at bounding box center [452, 370] width 492 height 36
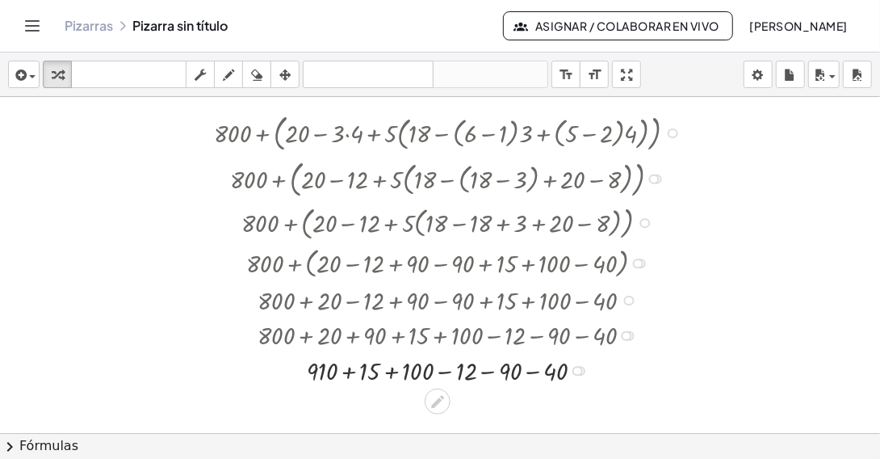
click at [350, 373] on div at bounding box center [452, 370] width 492 height 36
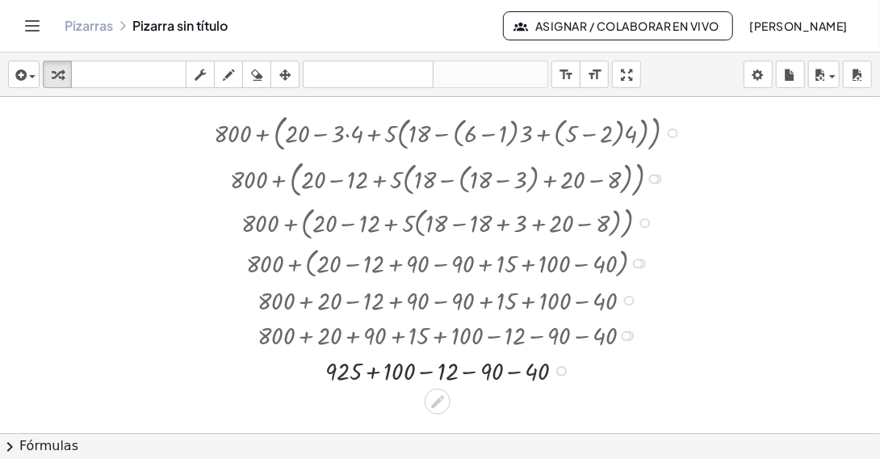
click at [371, 371] on div at bounding box center [452, 370] width 492 height 36
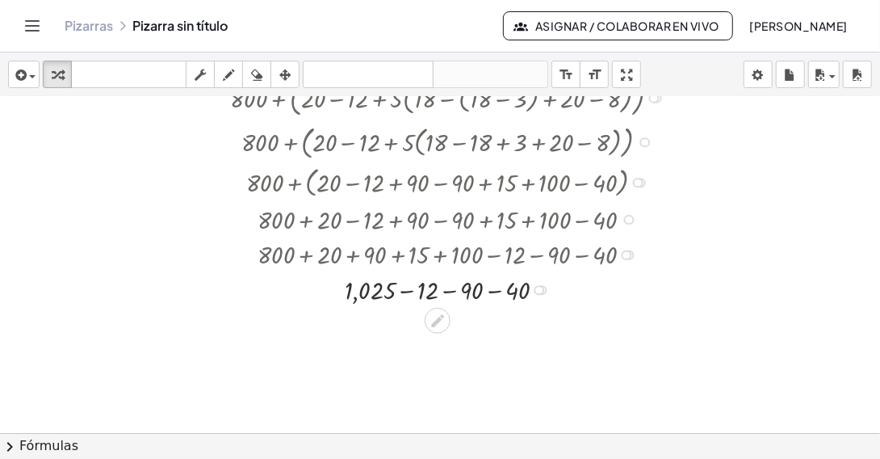
click at [451, 287] on div at bounding box center [452, 289] width 492 height 36
click at [478, 291] on div at bounding box center [452, 289] width 492 height 36
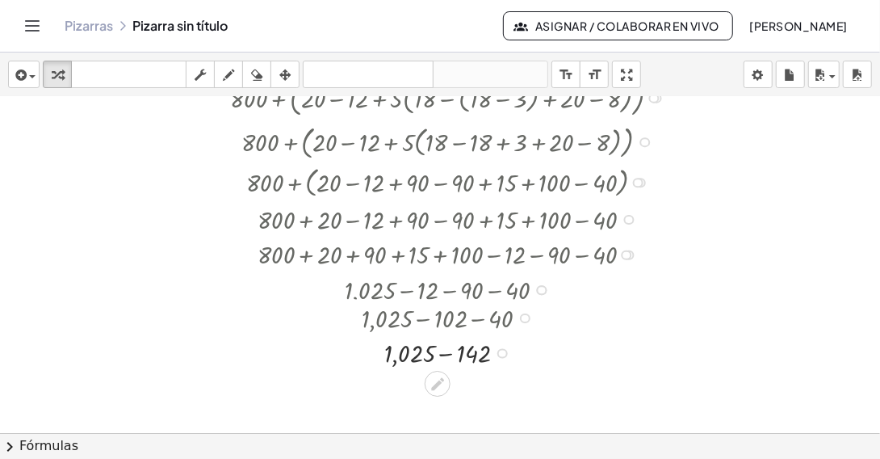
drag, startPoint x: 499, startPoint y: 290, endPoint x: 505, endPoint y: 364, distance: 74.5
click at [438, 354] on div "+ − 1,025 142 Go back to this line Copy line as LaTeX Copy derivation as LaTeX" at bounding box center [438, 354] width 0 height 0
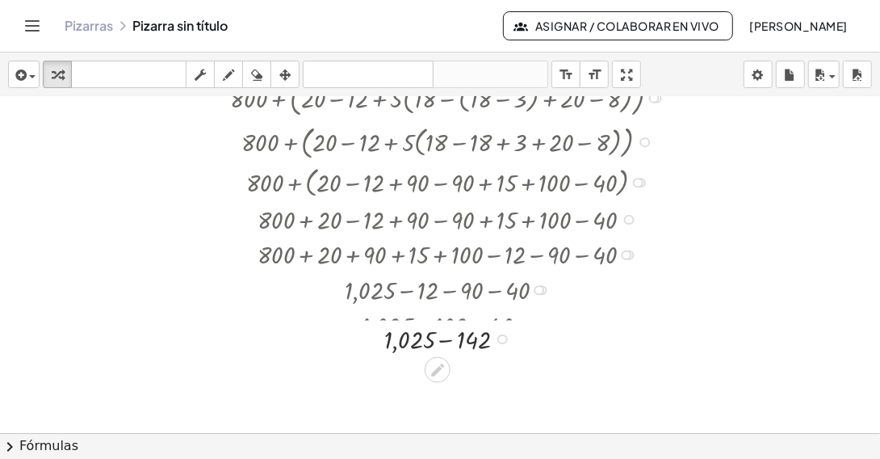
drag, startPoint x: 500, startPoint y: 357, endPoint x: 494, endPoint y: 330, distance: 27.2
click at [438, 339] on div "+ − 1,025 142 Go back to this line Copy line as LaTeX Copy derivation as LaTeX" at bounding box center [438, 339] width 0 height 0
click at [444, 328] on div at bounding box center [452, 324] width 492 height 36
drag, startPoint x: 468, startPoint y: 325, endPoint x: 476, endPoint y: 359, distance: 34.3
click at [438, 351] on div "883 Go back to this line Copy line as LaTeX Copy derivation as LaTeX" at bounding box center [438, 351] width 0 height 0
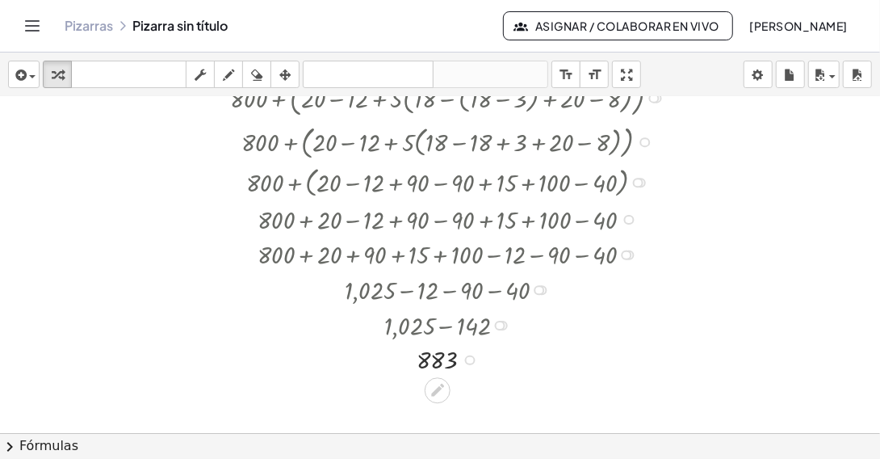
scroll to position [0, 0]
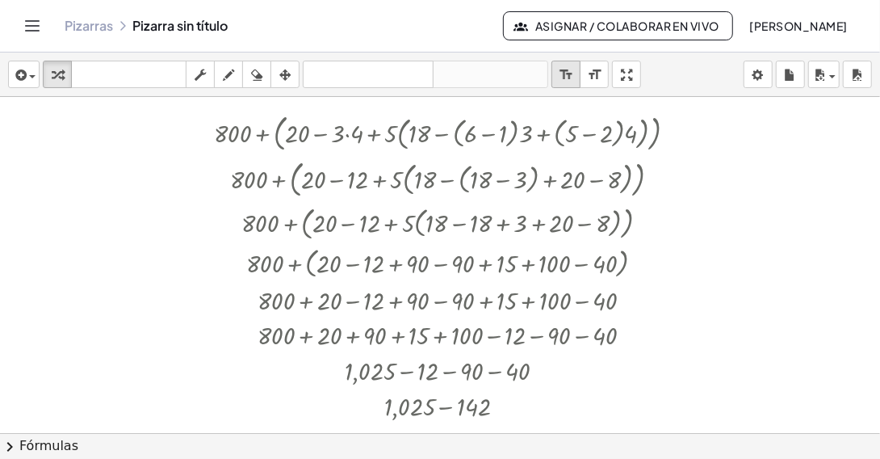
click at [574, 78] on icon "format_size" at bounding box center [566, 74] width 15 height 19
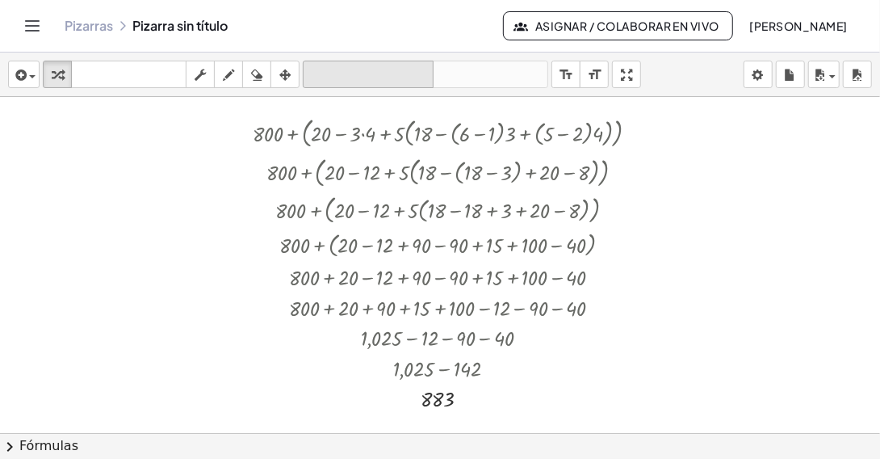
drag, startPoint x: 288, startPoint y: 78, endPoint x: 346, endPoint y: 85, distance: 58.5
click at [288, 78] on icon "button" at bounding box center [284, 74] width 11 height 19
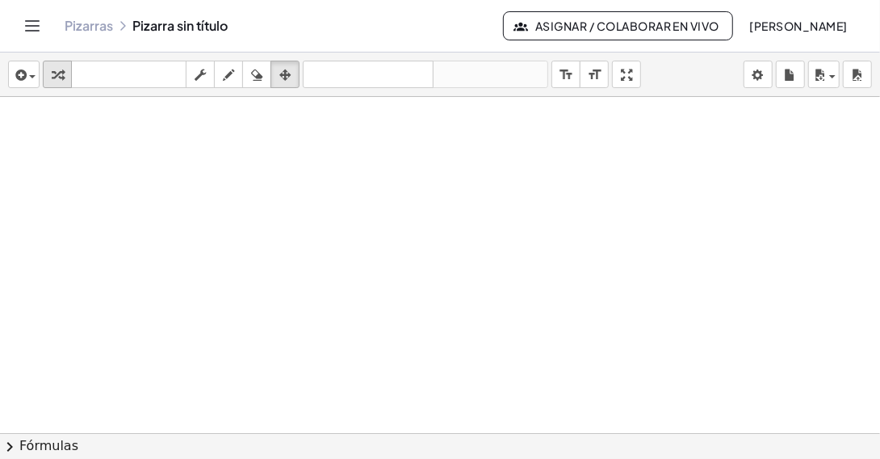
click at [52, 75] on icon "button" at bounding box center [57, 74] width 11 height 19
click at [518, 216] on div at bounding box center [482, 433] width 964 height 673
